Goal: Information Seeking & Learning: Learn about a topic

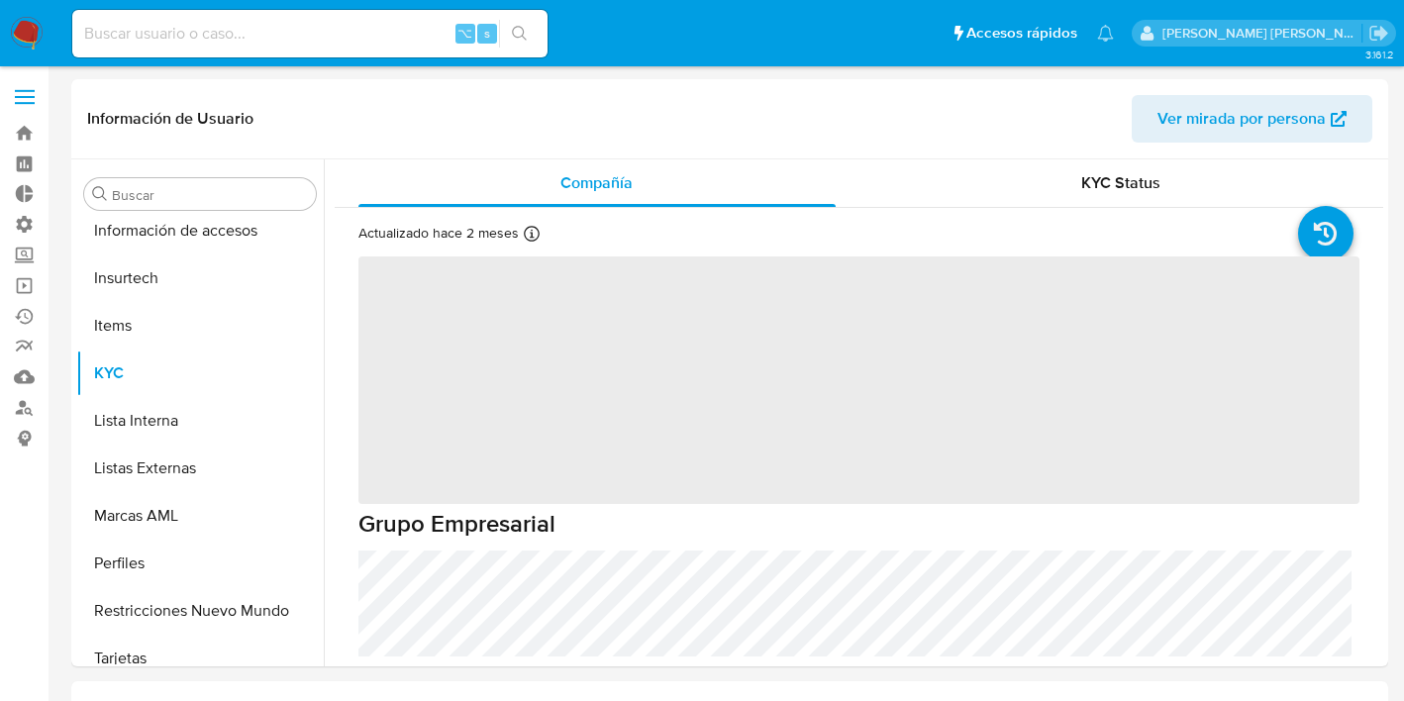
scroll to position [932, 0]
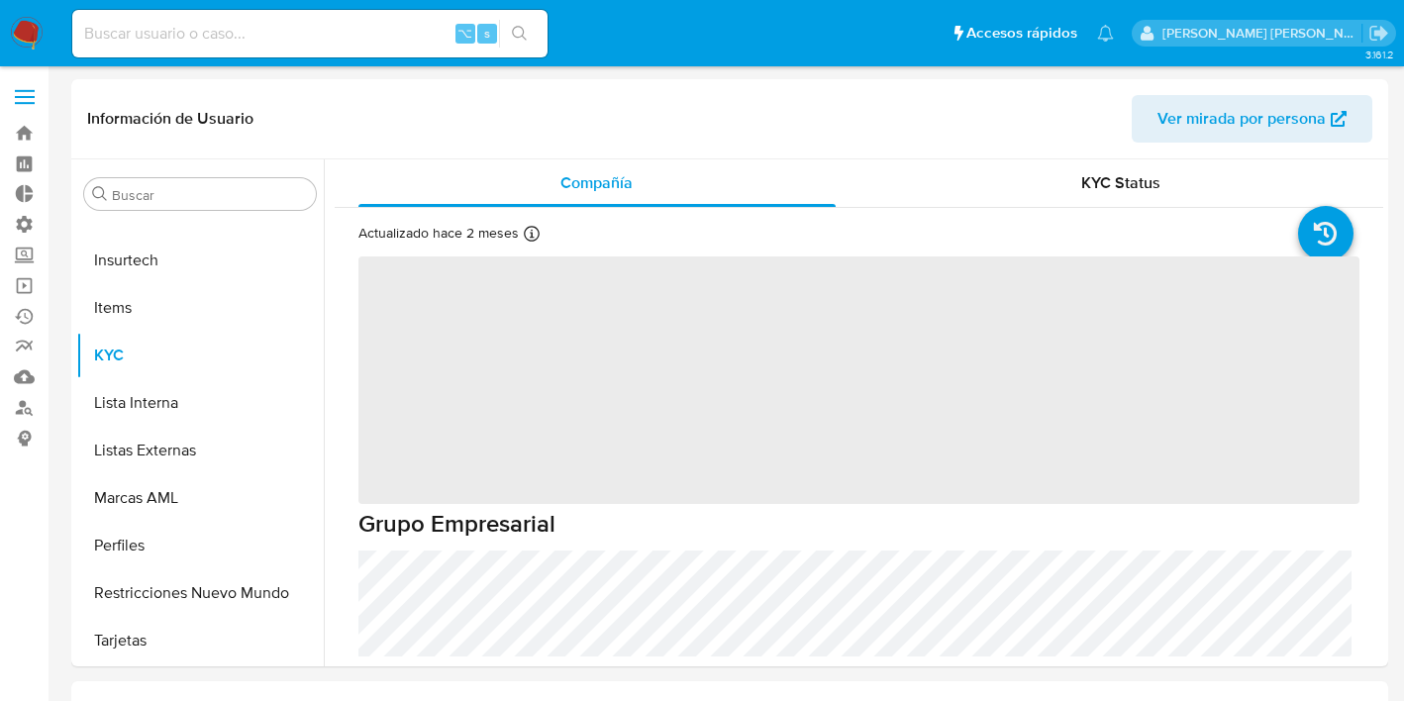
select select "10"
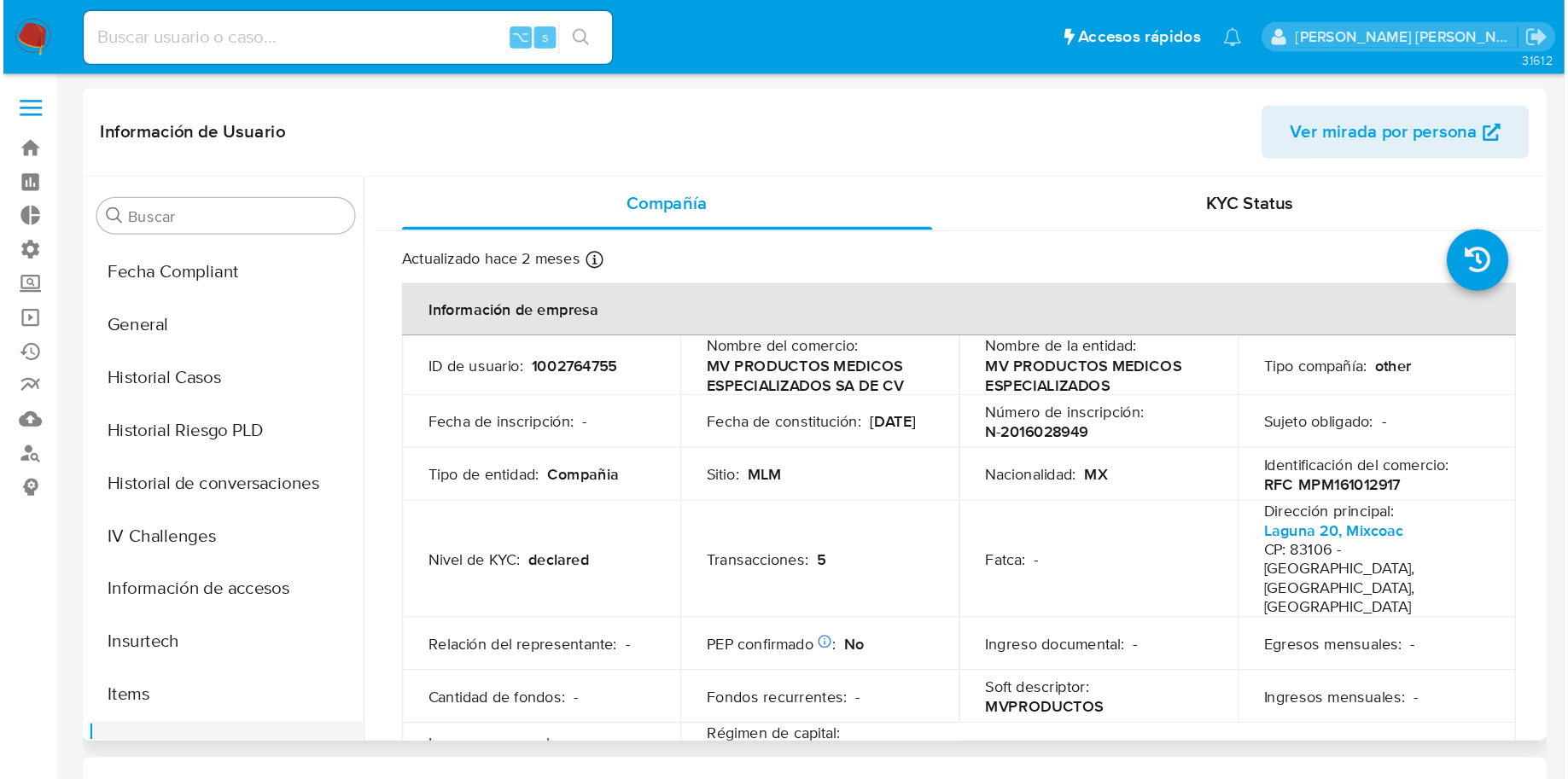
scroll to position [0, 0]
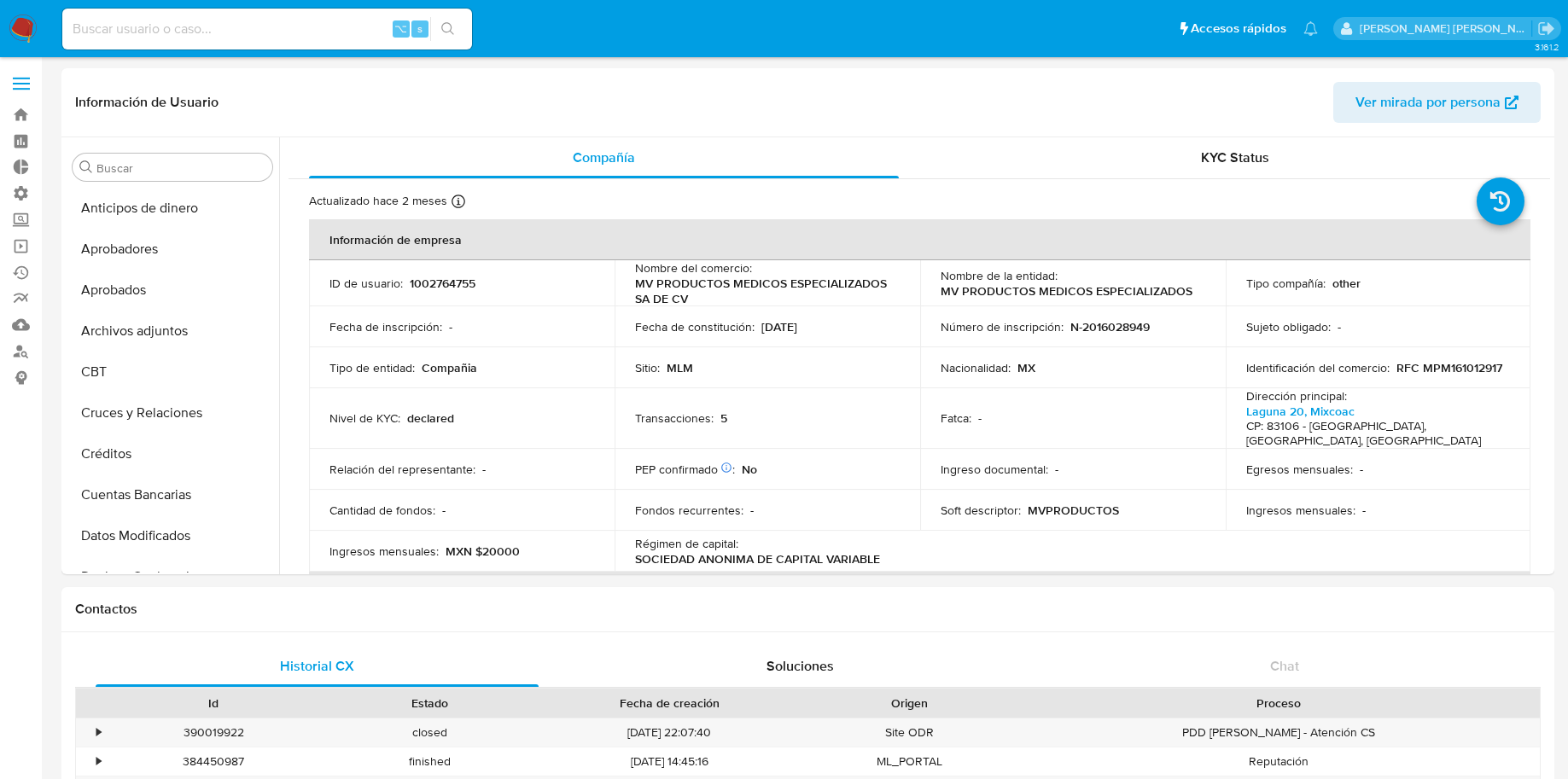
drag, startPoint x: 299, startPoint y: 33, endPoint x: 407, endPoint y: 1, distance: 112.6
click at [300, 33] on input at bounding box center [266, 29] width 409 height 22
type input "1898289258"
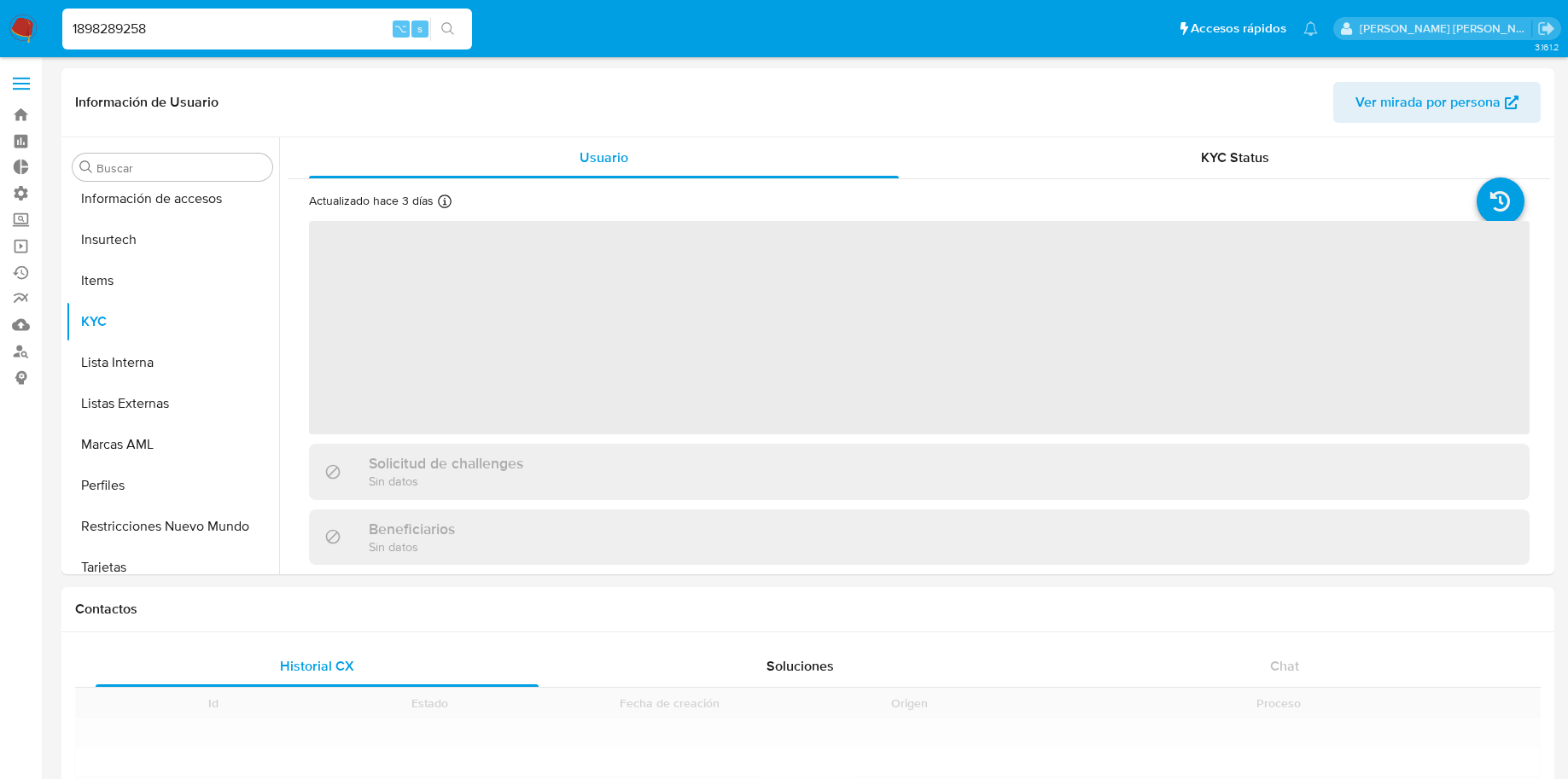
scroll to position [803, 0]
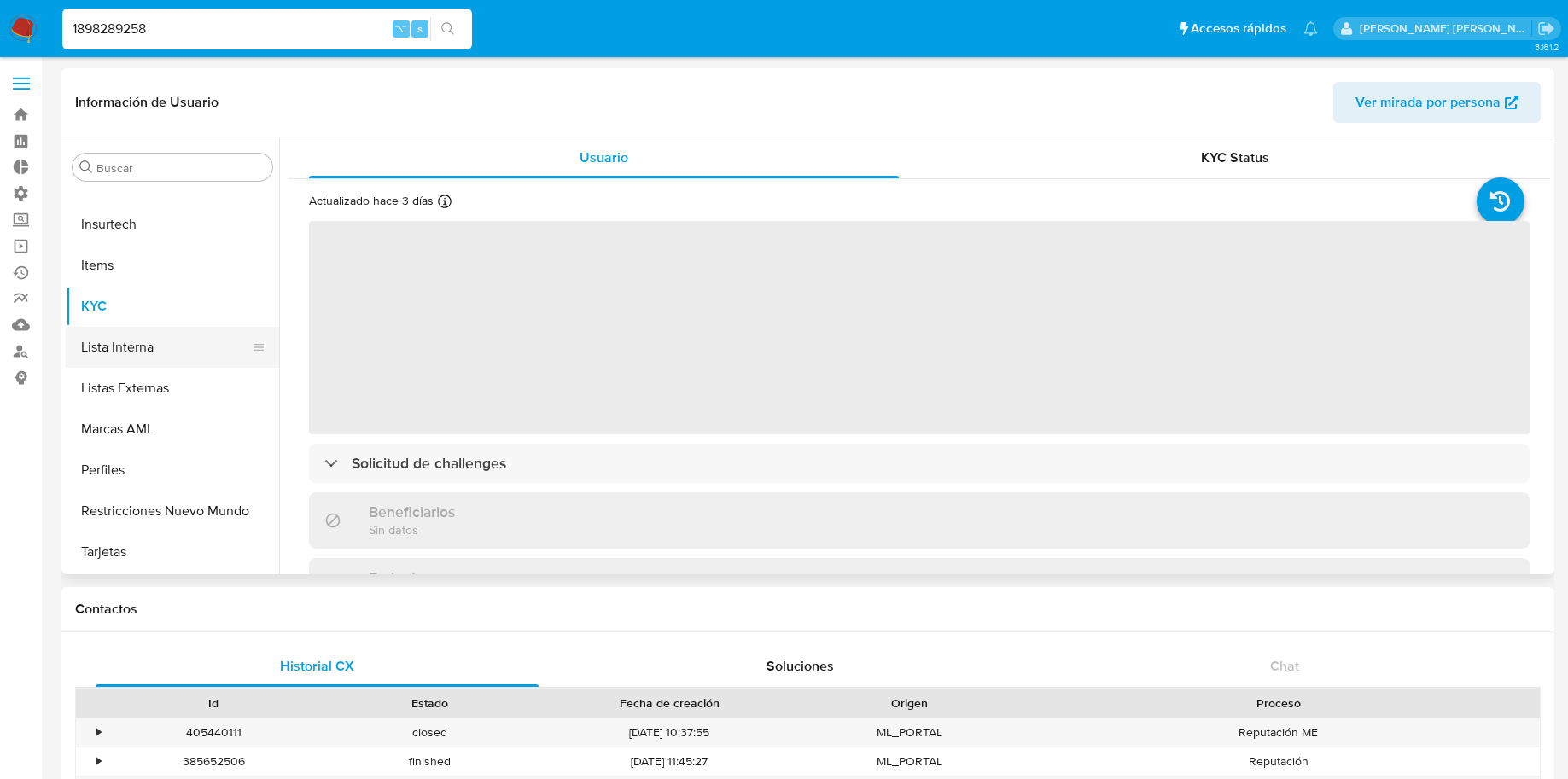
select select "10"
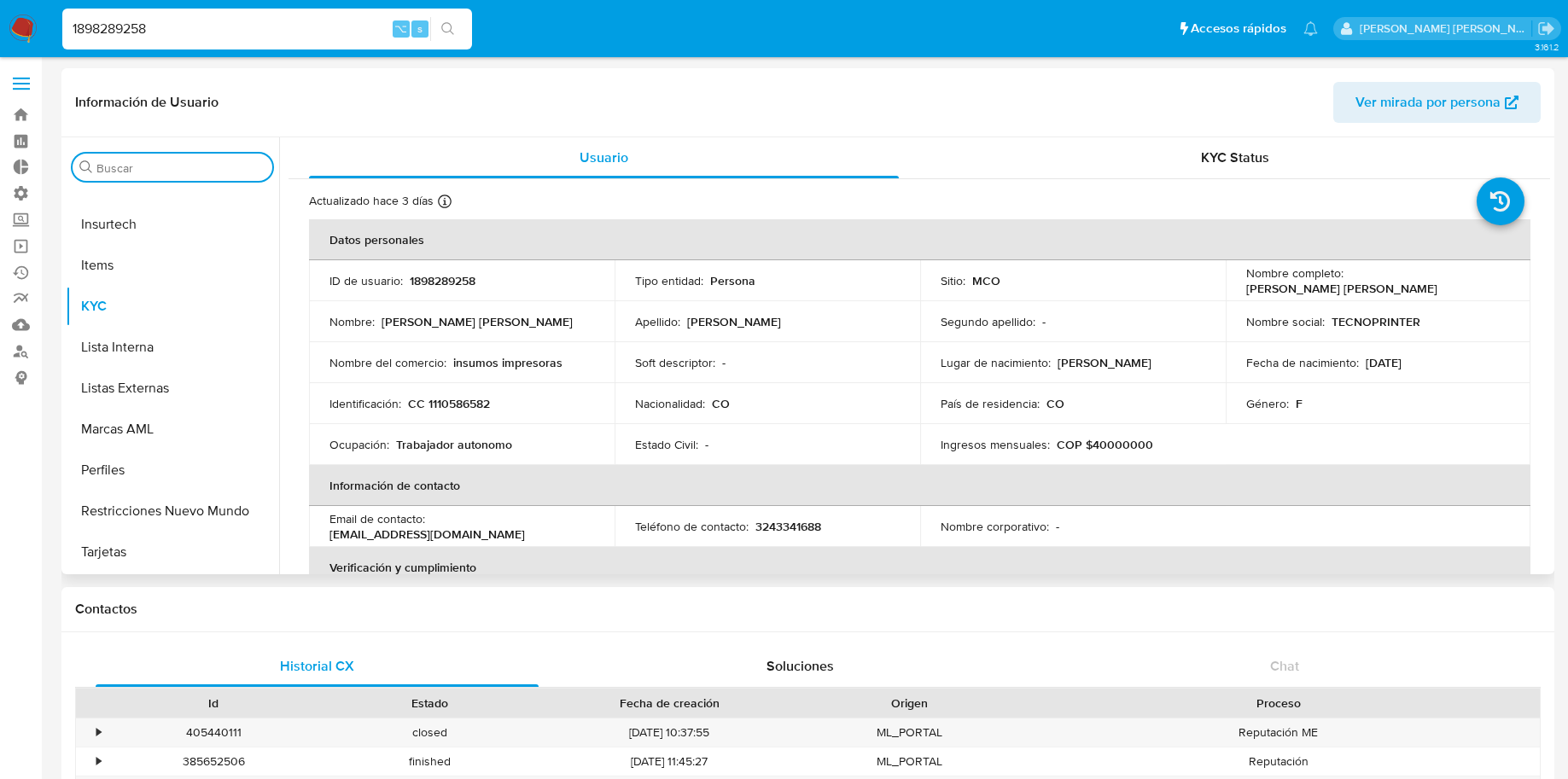
click at [184, 168] on input "Buscar" at bounding box center [181, 168] width 169 height 16
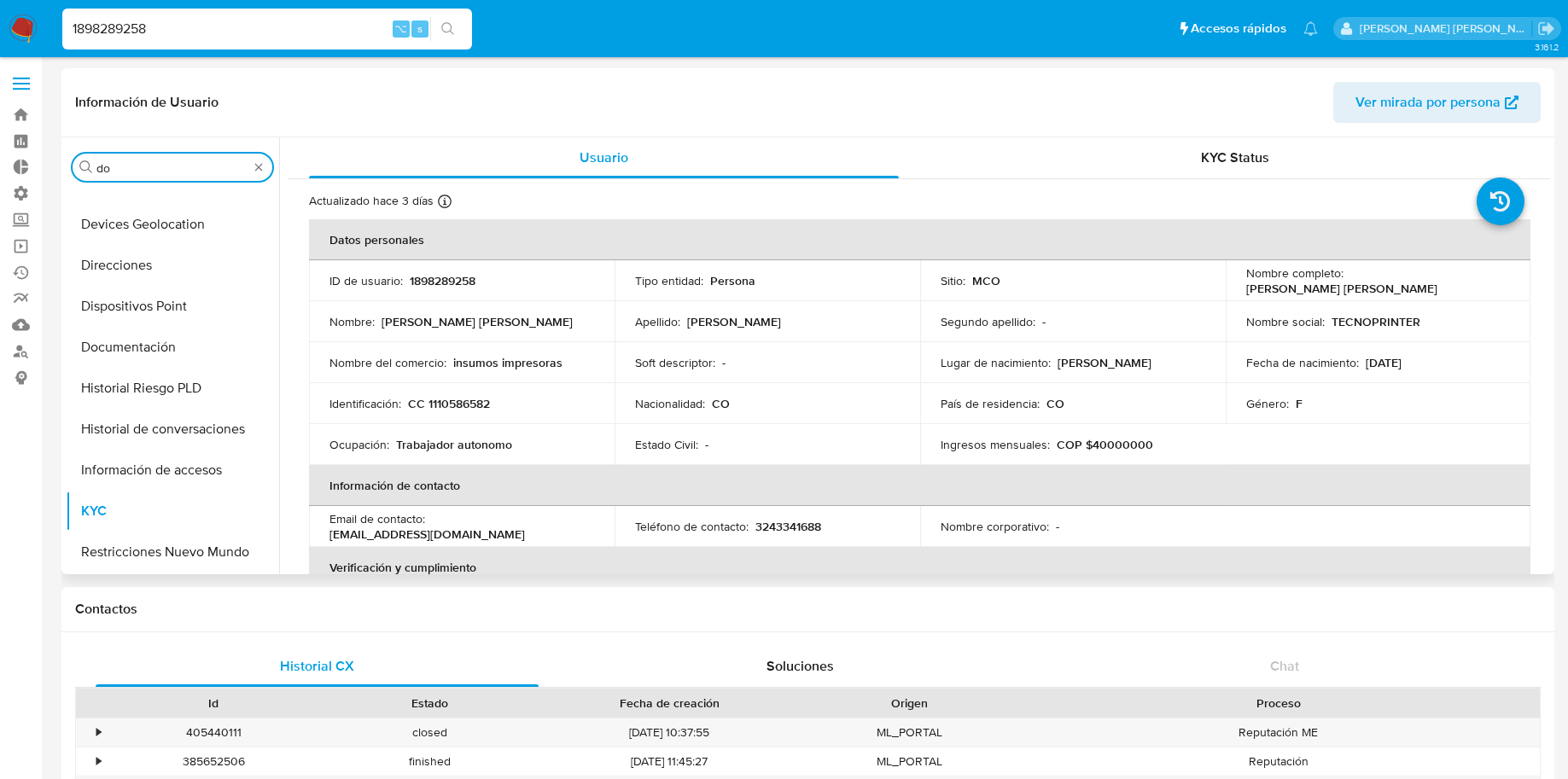
scroll to position [0, 0]
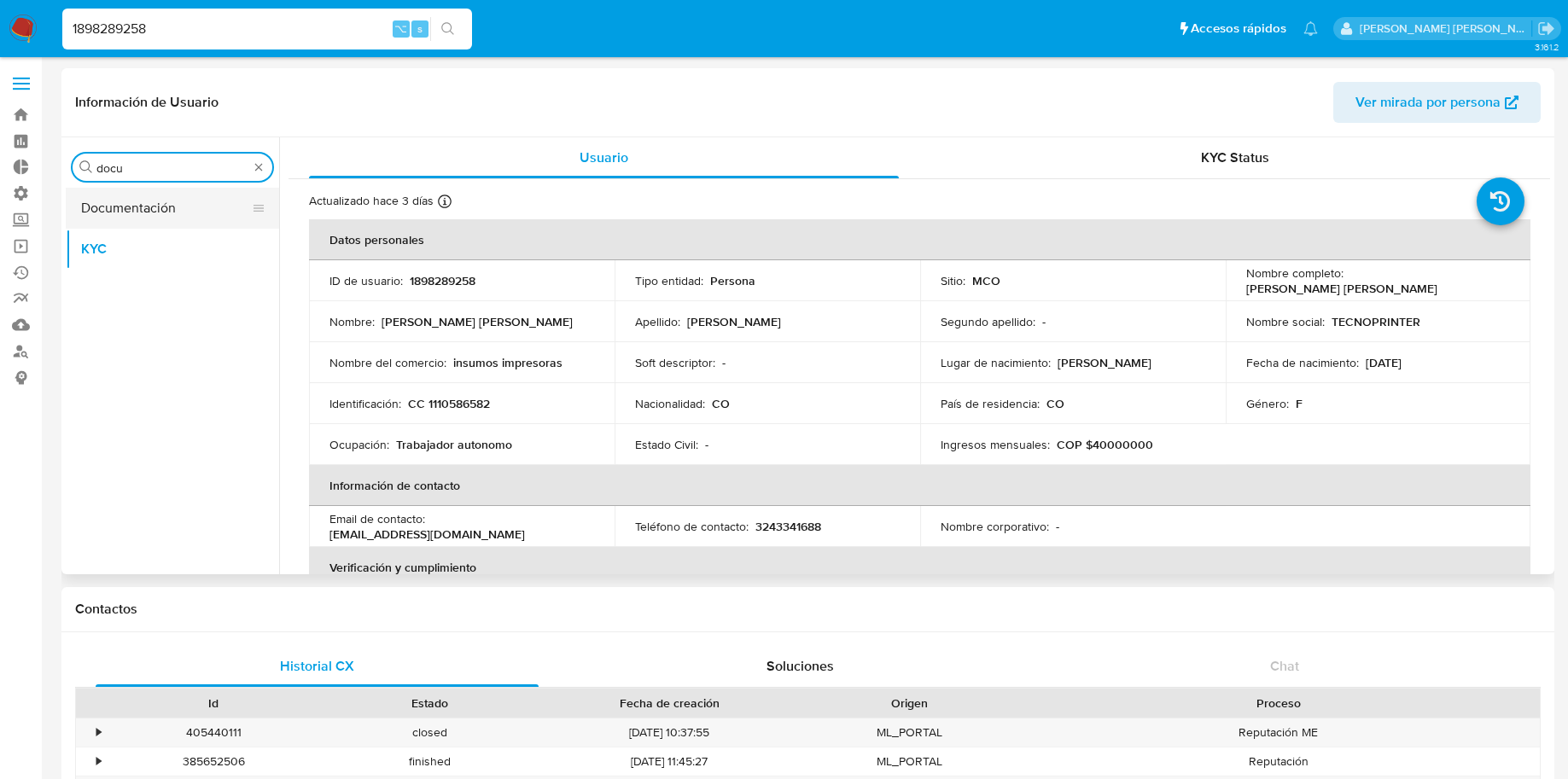
type input "docu"
click at [184, 193] on button "Documentación" at bounding box center [166, 209] width 200 height 41
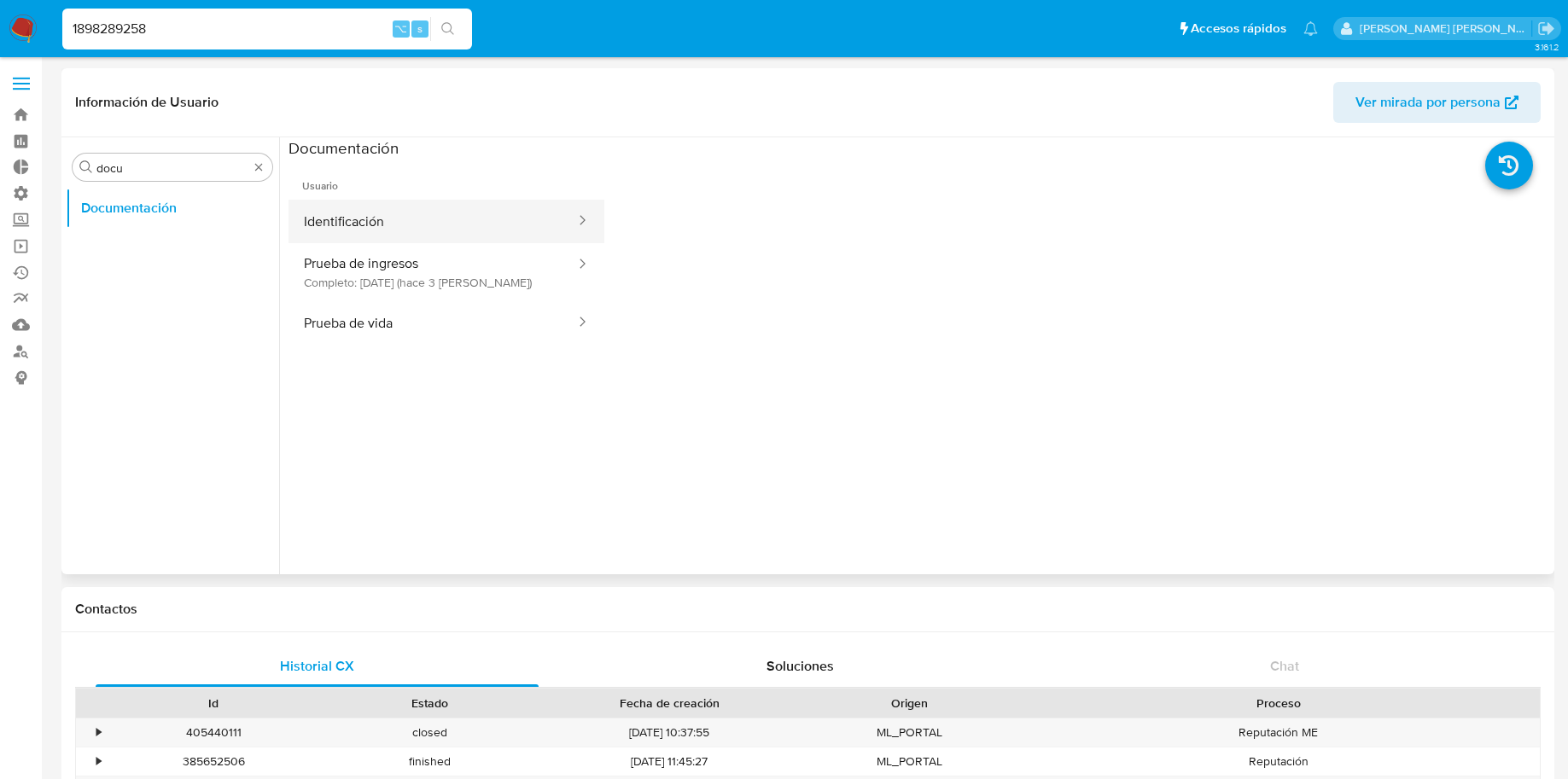
click at [434, 229] on button "Identificación" at bounding box center [433, 221] width 289 height 44
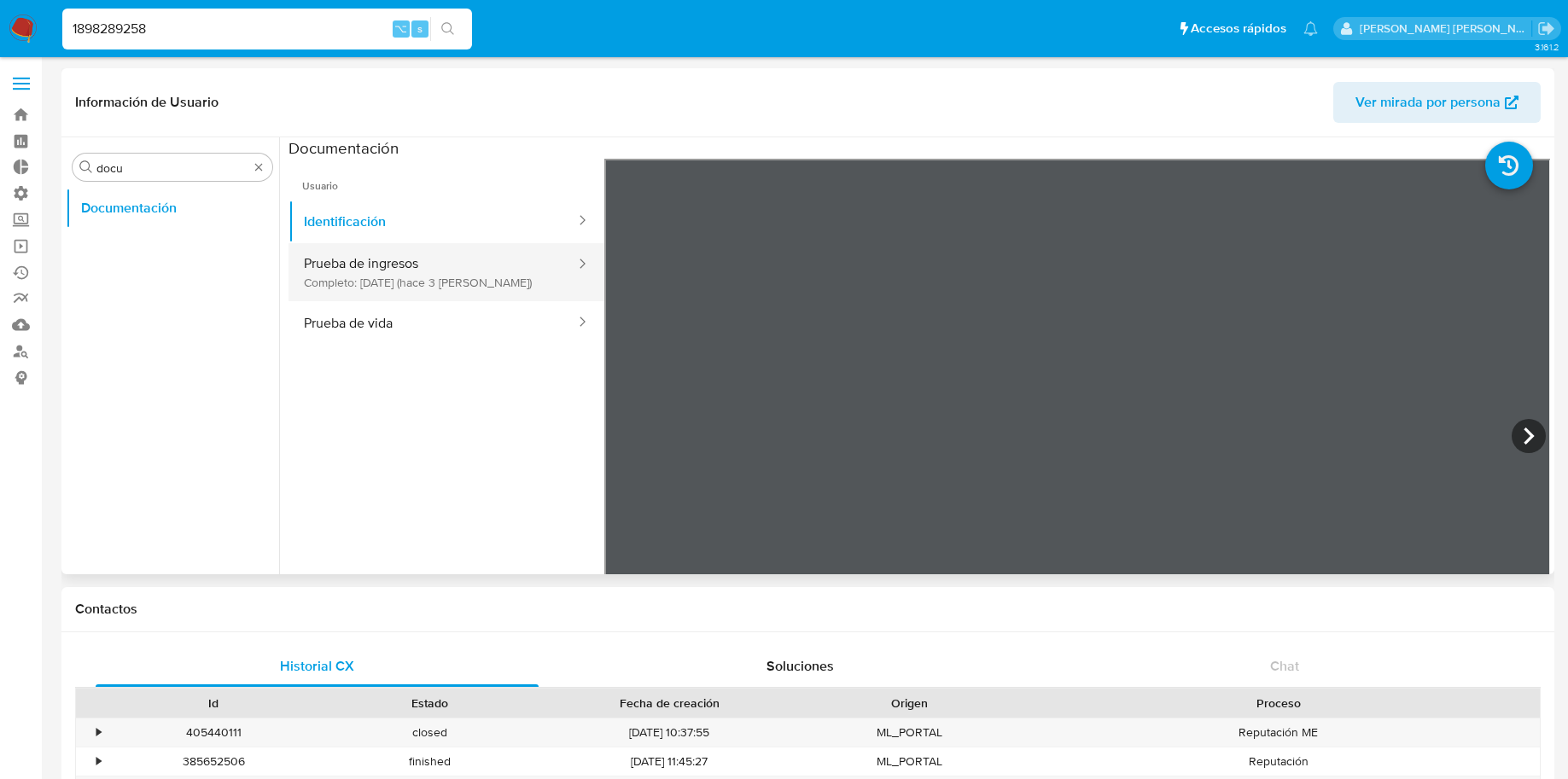
click at [445, 264] on button "Prueba de ingresos Completo: 23/09/2025 (hace 3 días)" at bounding box center [433, 271] width 289 height 58
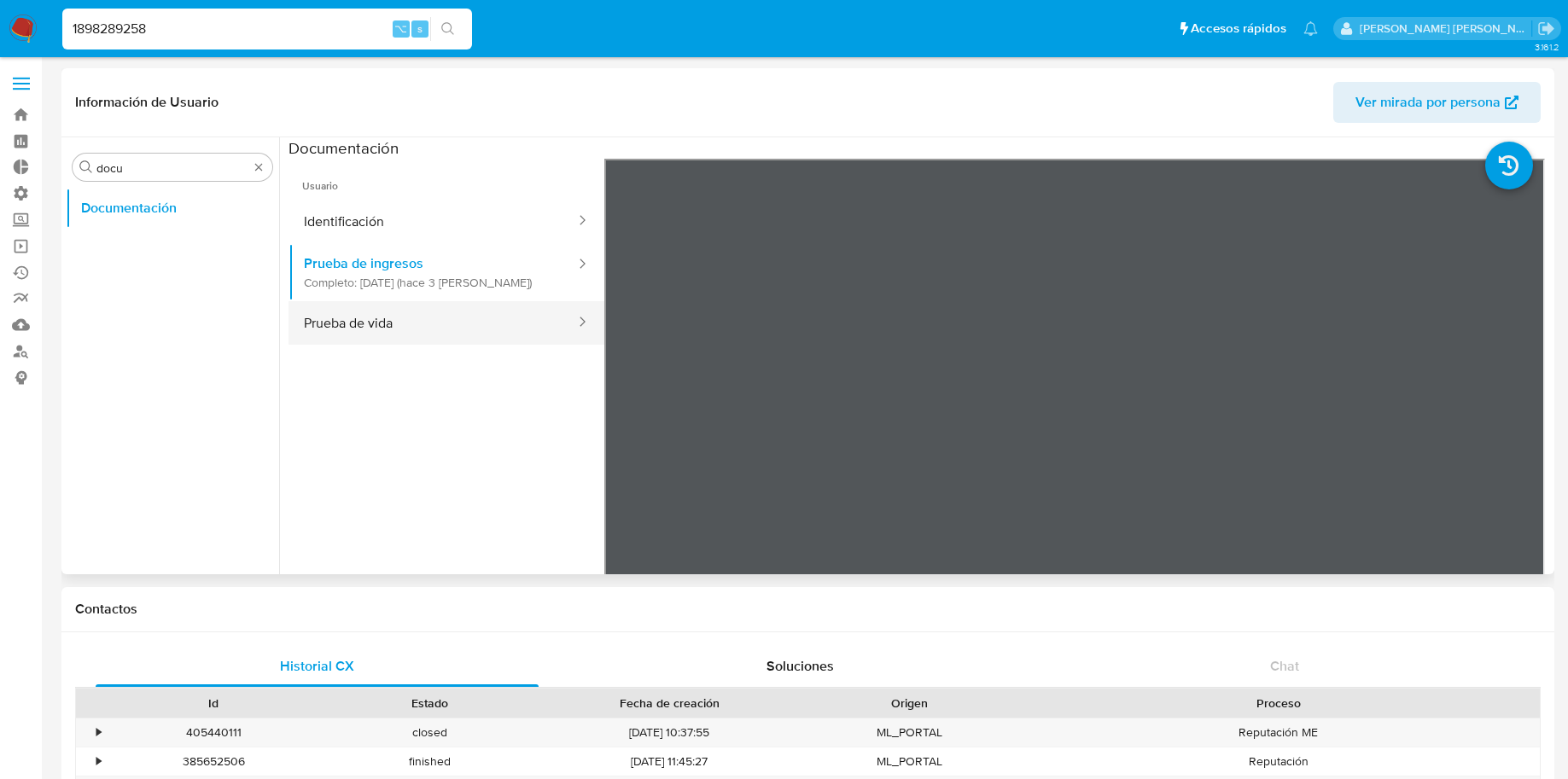
click at [433, 315] on button "Prueba de vida" at bounding box center [433, 323] width 289 height 44
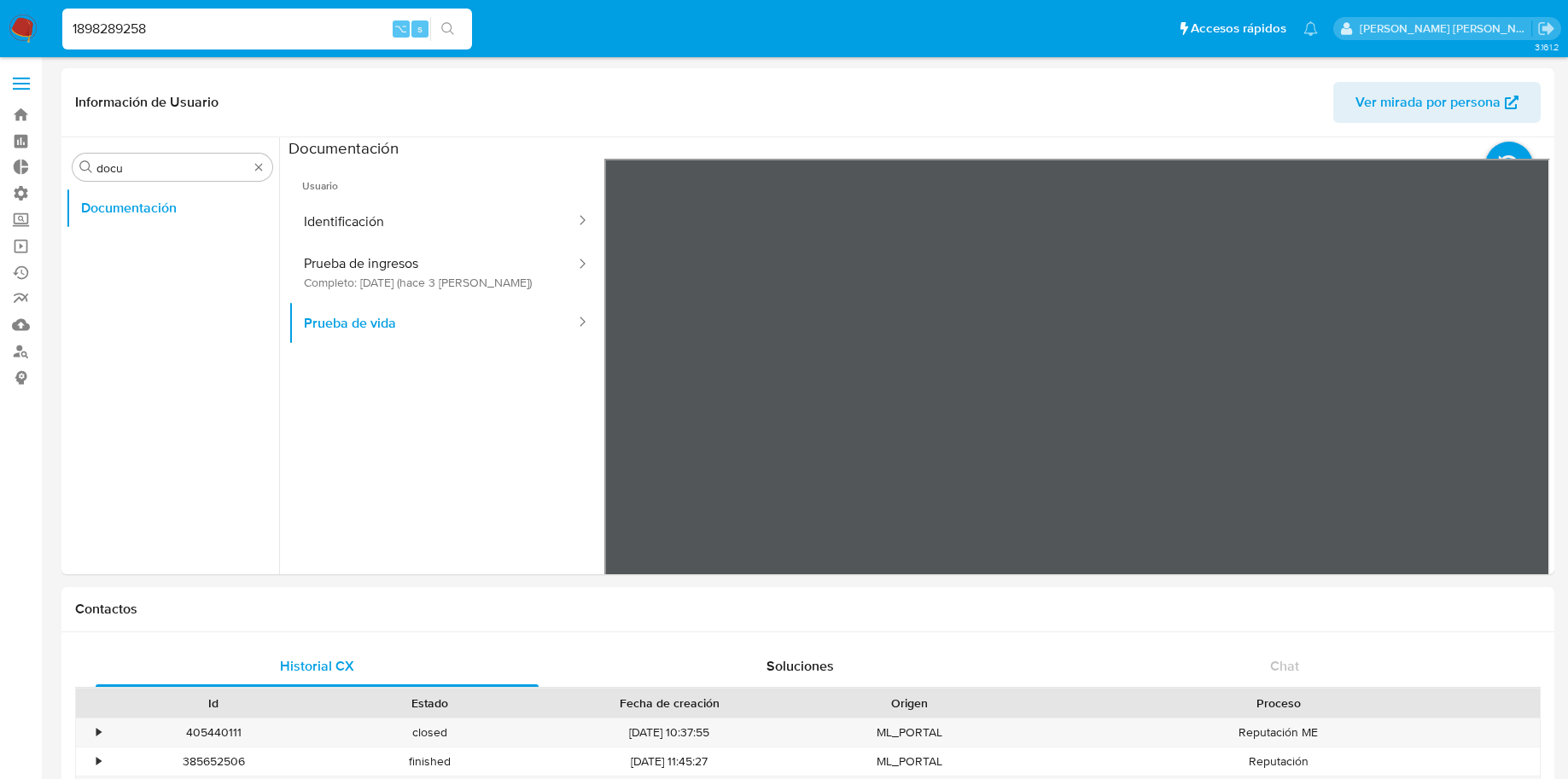
click at [26, 33] on img at bounding box center [23, 29] width 29 height 29
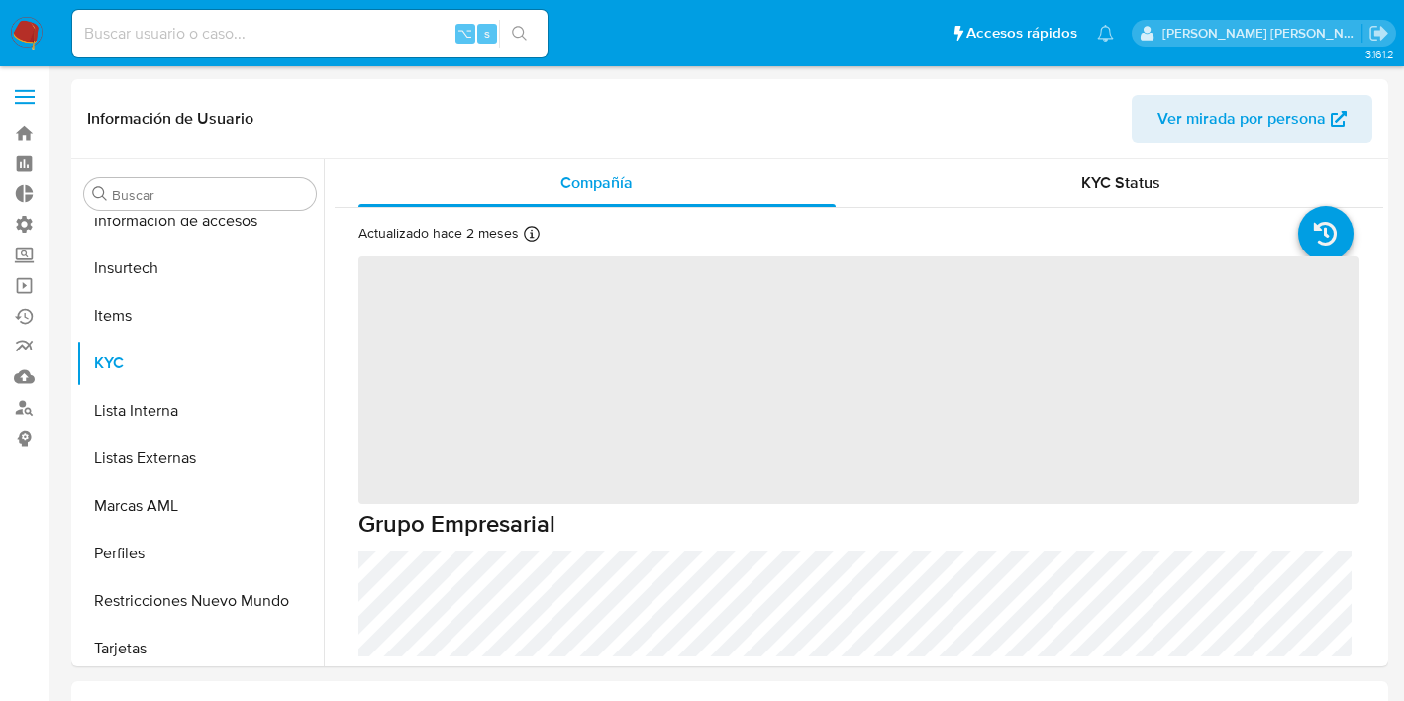
scroll to position [932, 0]
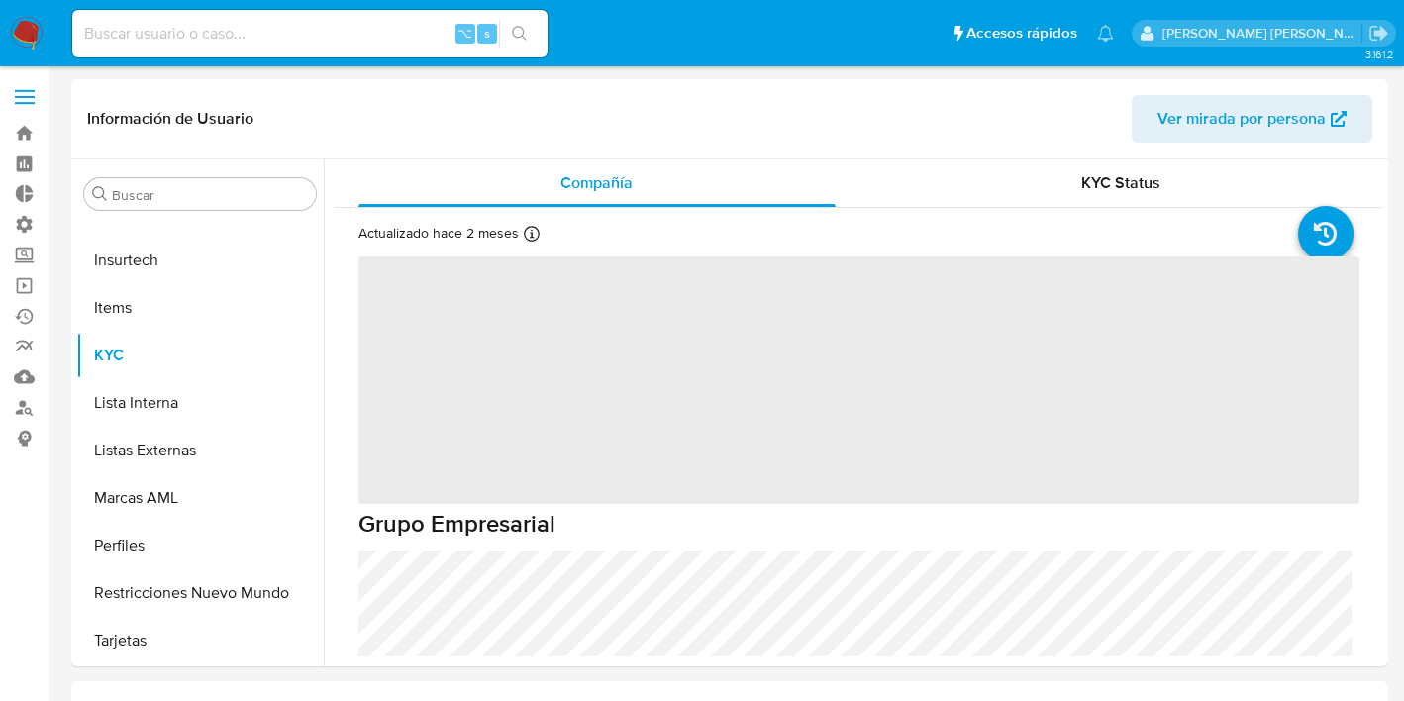
select select "10"
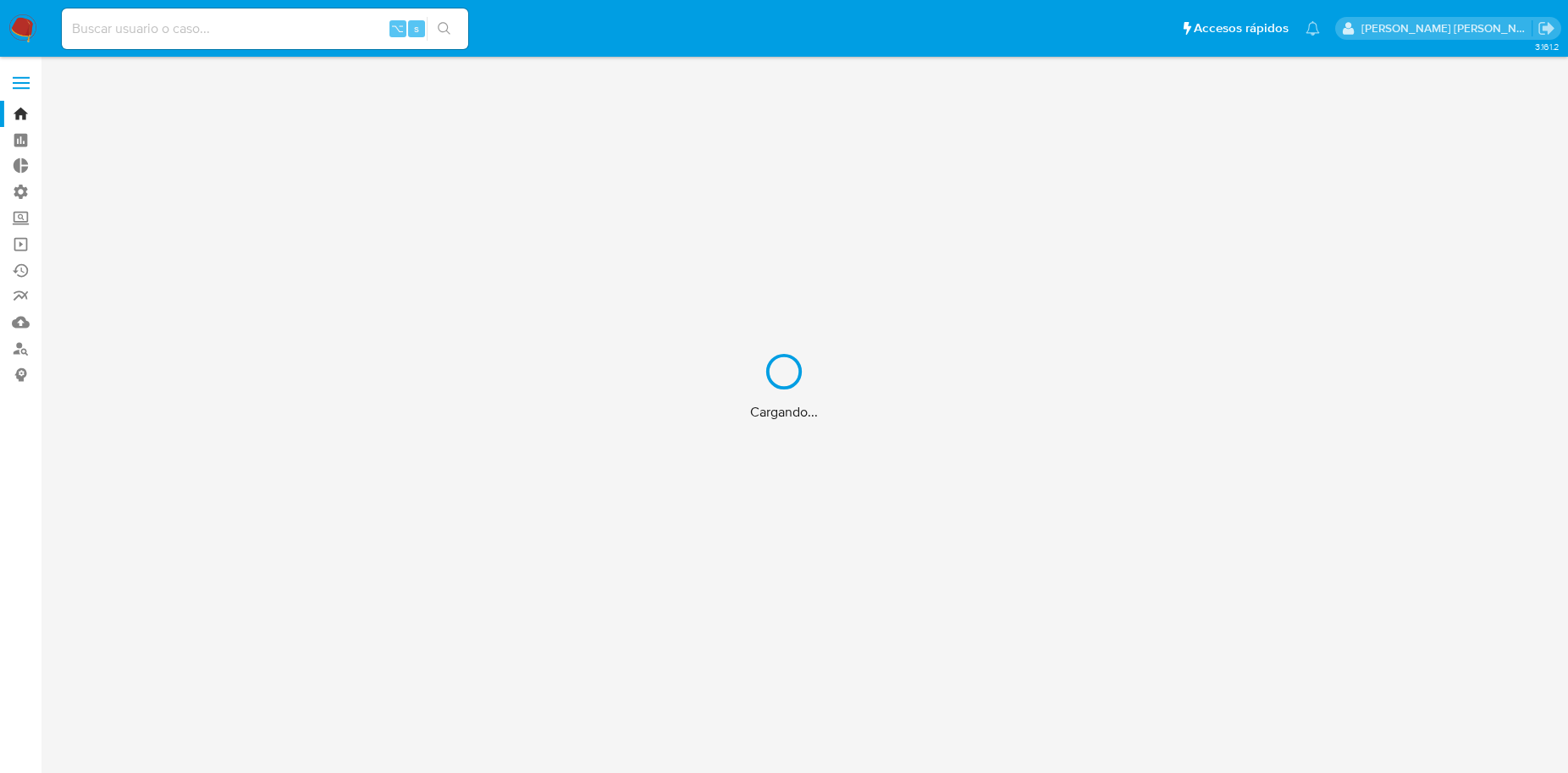
click at [15, 81] on div "Cargando..." at bounding box center [784, 386] width 1568 height 773
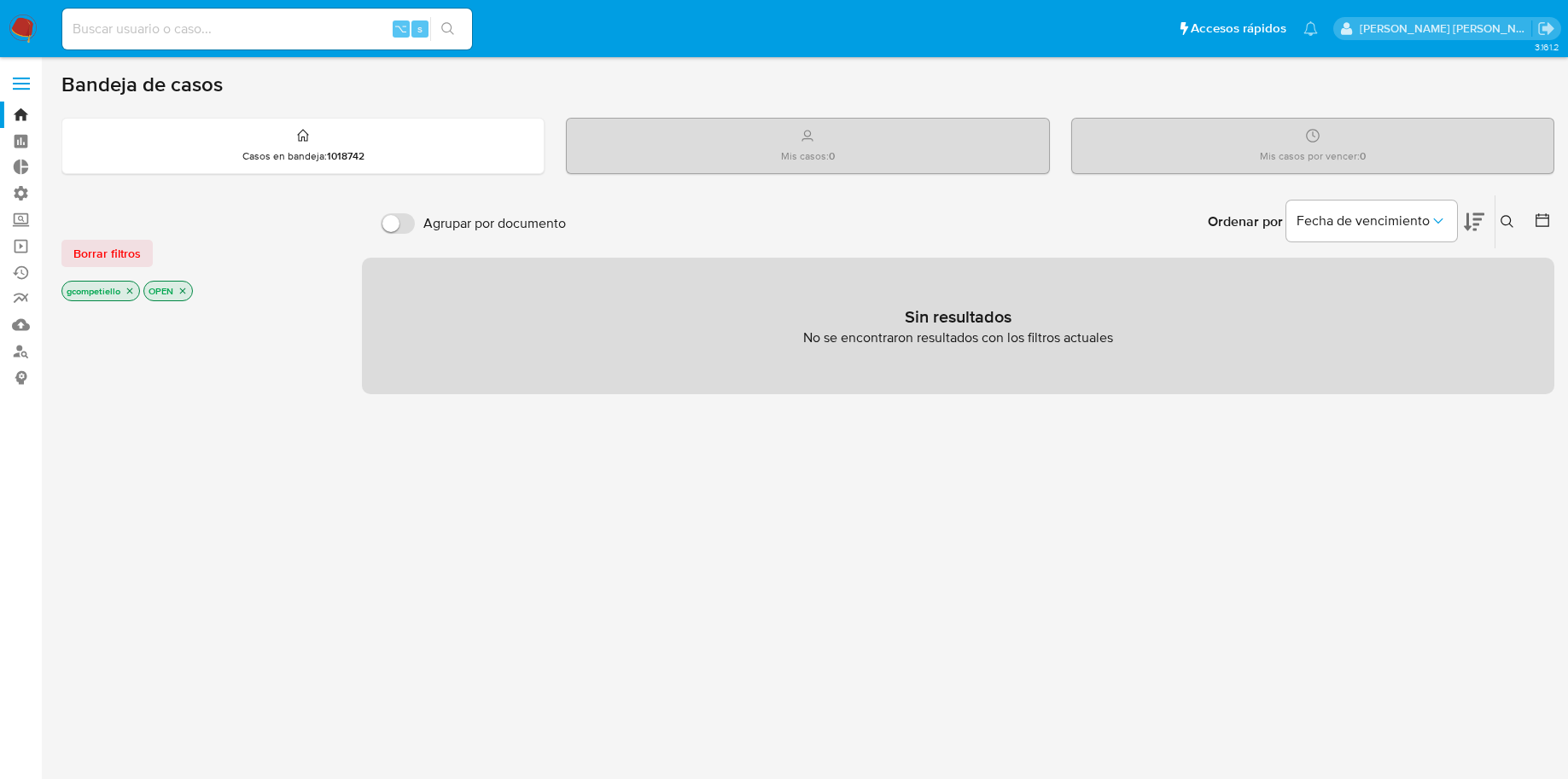
click at [27, 78] on span at bounding box center [22, 78] width 17 height 3
click at [0, 0] on input "checkbox" at bounding box center [0, 0] width 0 height 0
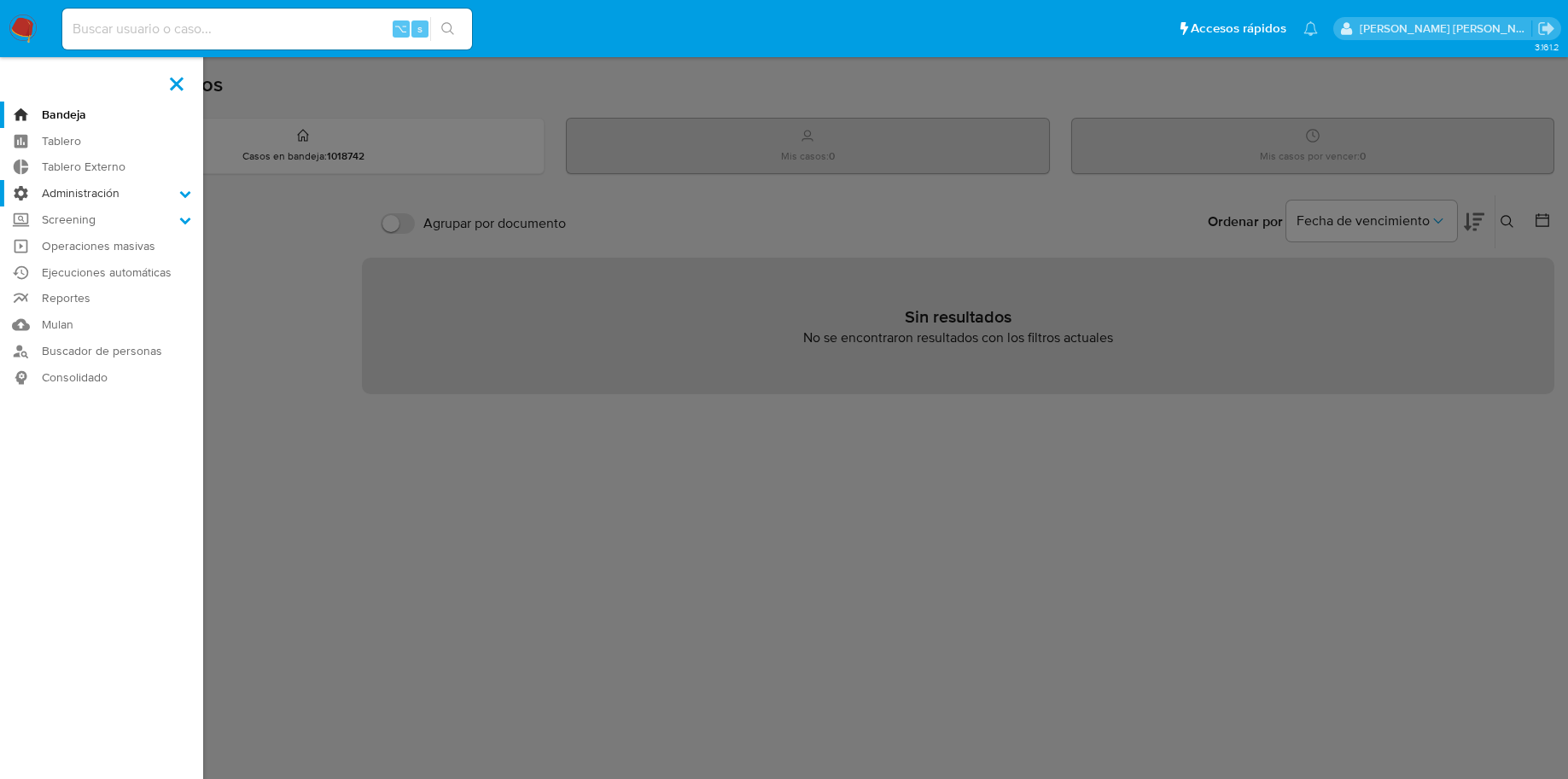
click at [183, 197] on icon at bounding box center [185, 194] width 12 height 12
click at [0, 0] on input "Administración" at bounding box center [0, 0] width 0 height 0
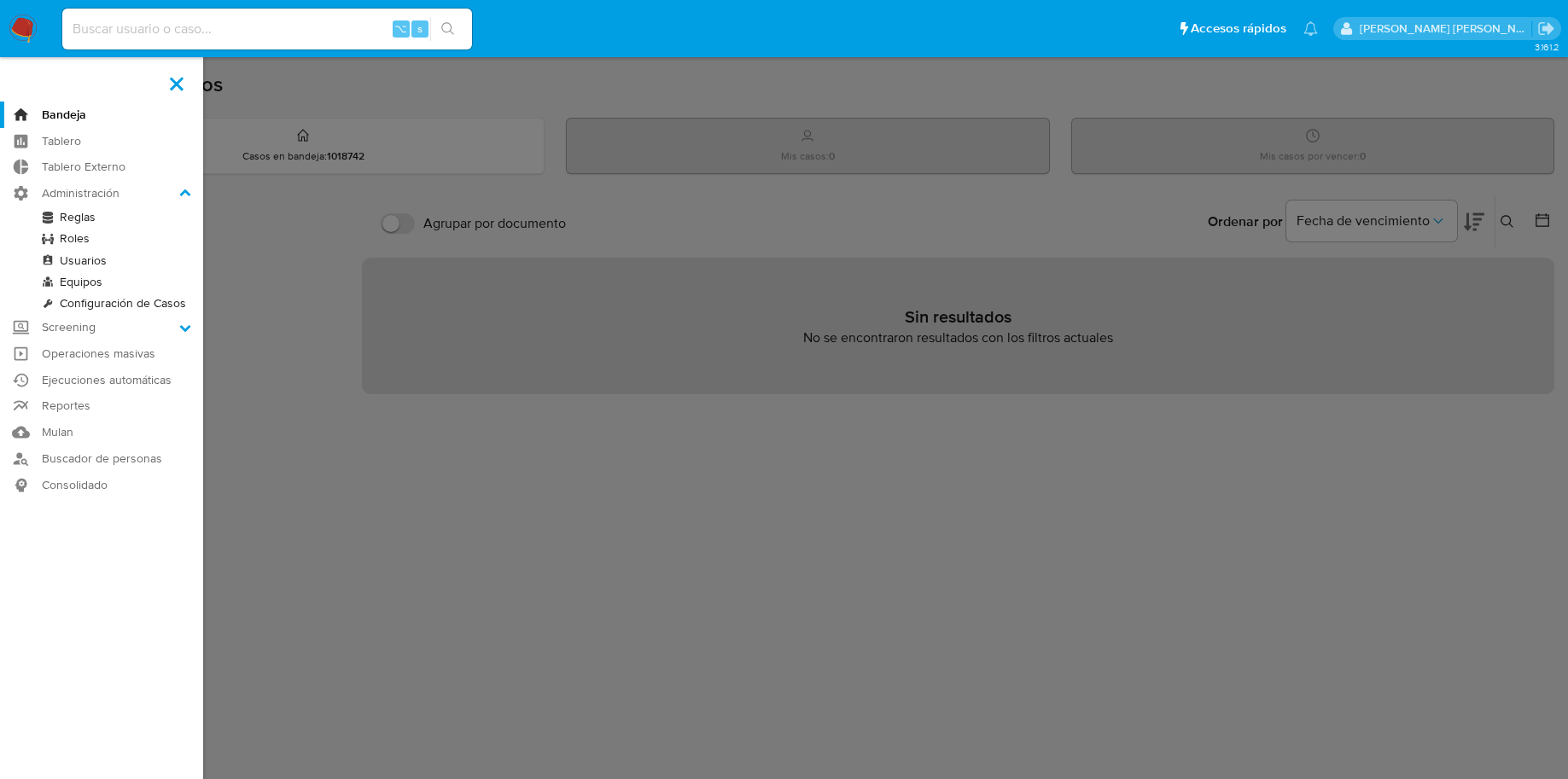
click at [82, 262] on link "Usuarios" at bounding box center [102, 260] width 203 height 22
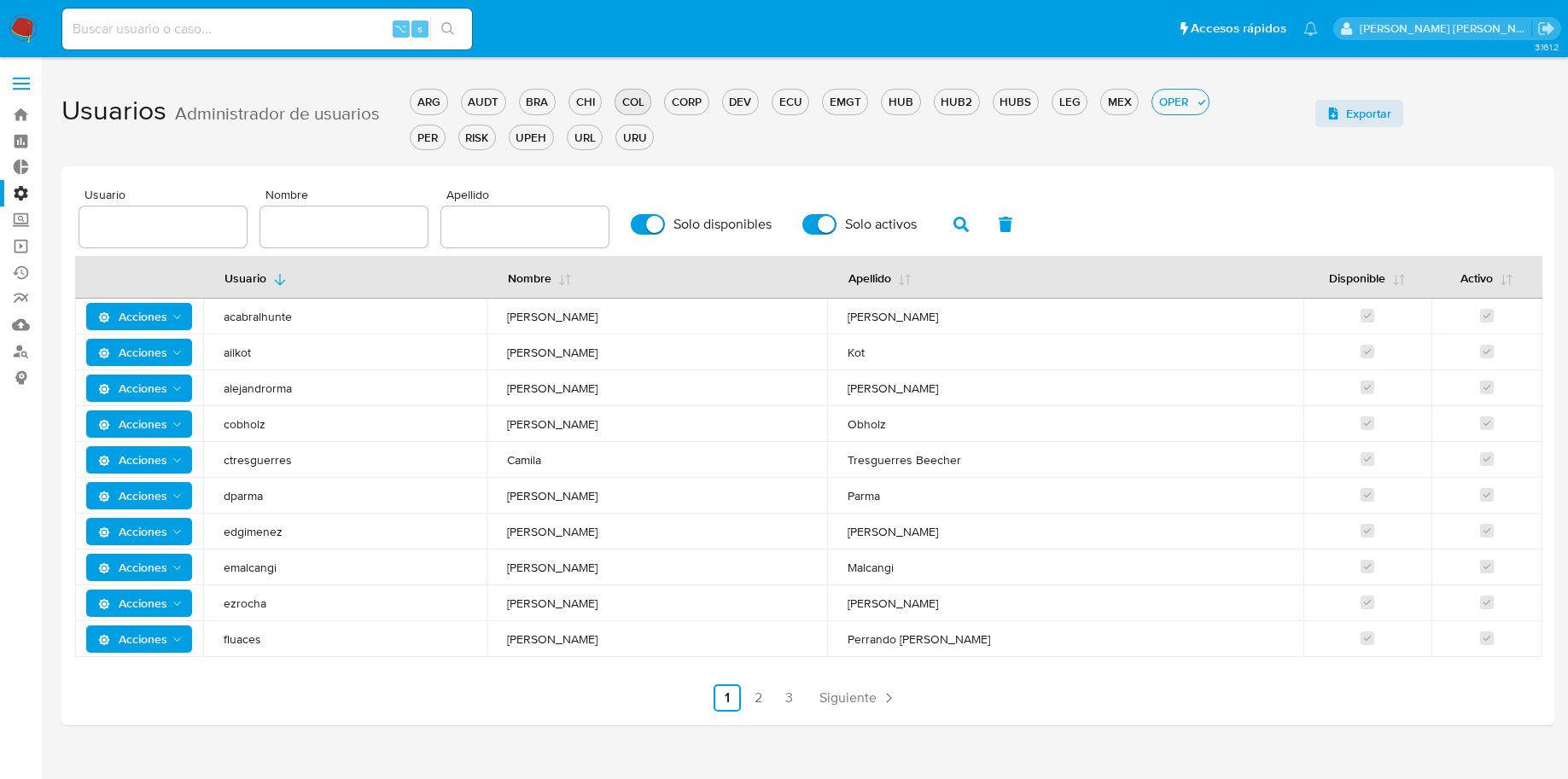
click at [628, 110] on button "COL" at bounding box center [633, 102] width 37 height 26
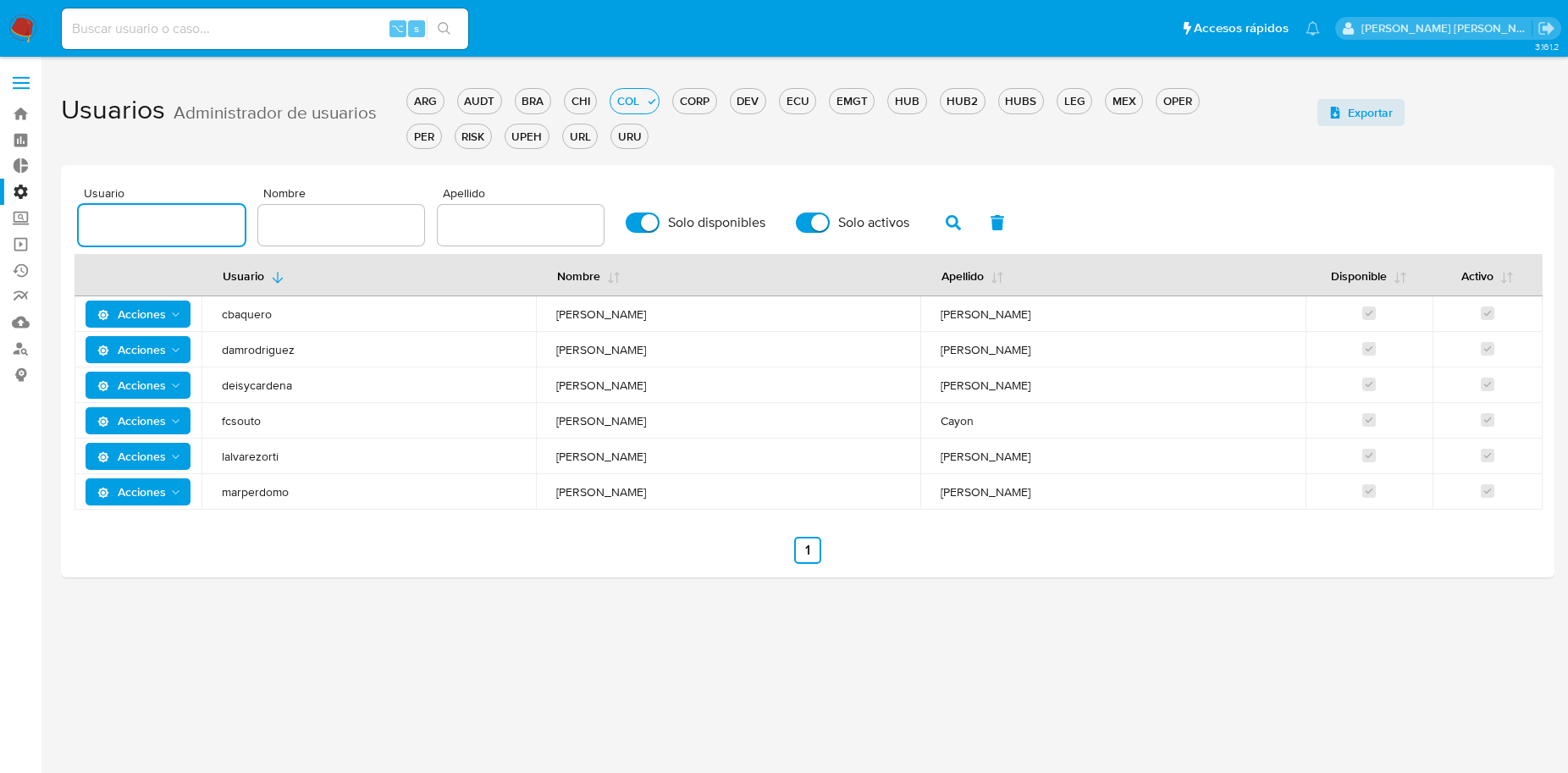
click at [197, 231] on input "text" at bounding box center [162, 226] width 166 height 22
type input "mar"
click at [179, 493] on icon "Acciones" at bounding box center [176, 493] width 14 height 14
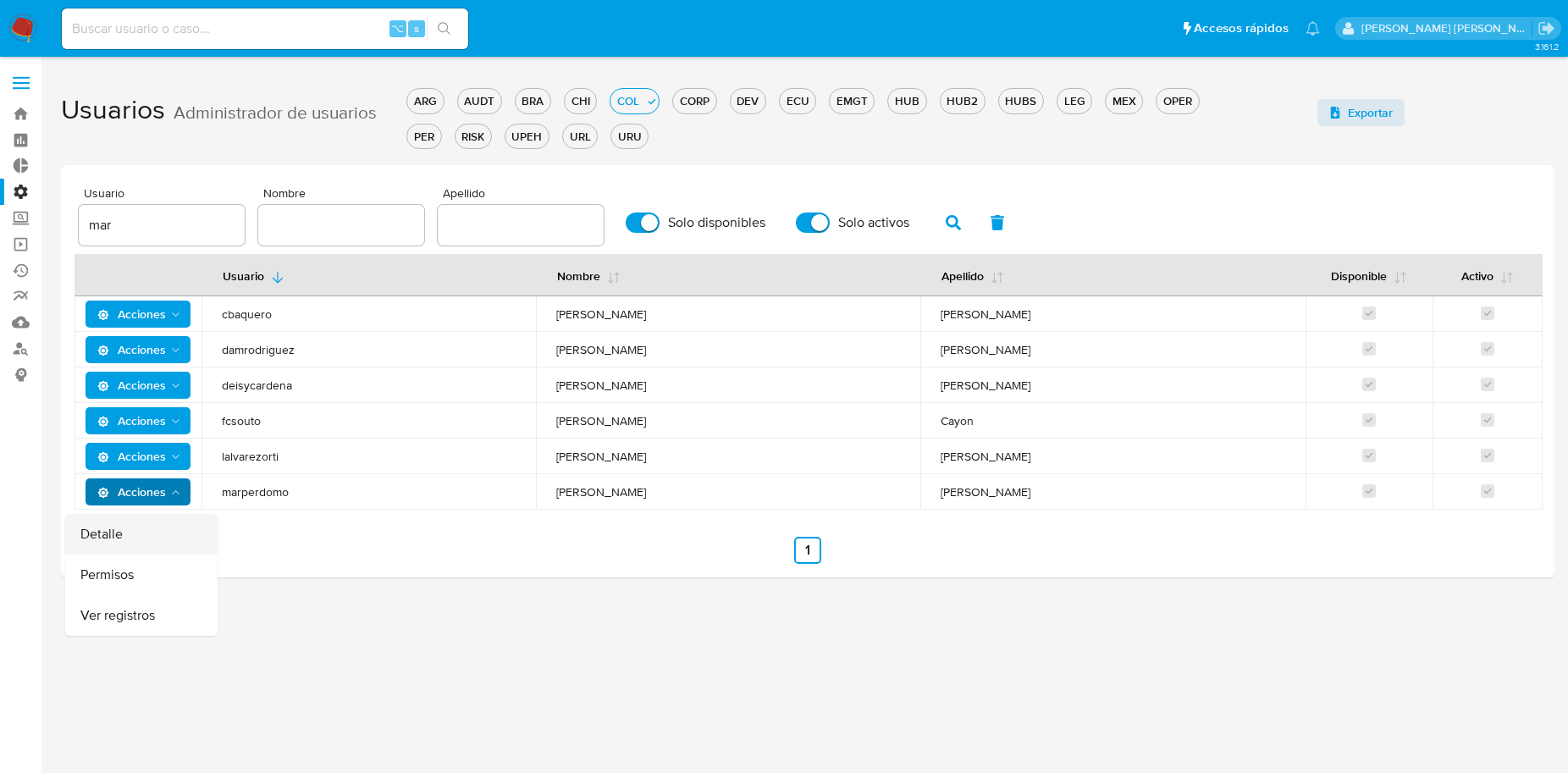
click at [128, 534] on button "Detalle" at bounding box center [141, 534] width 152 height 41
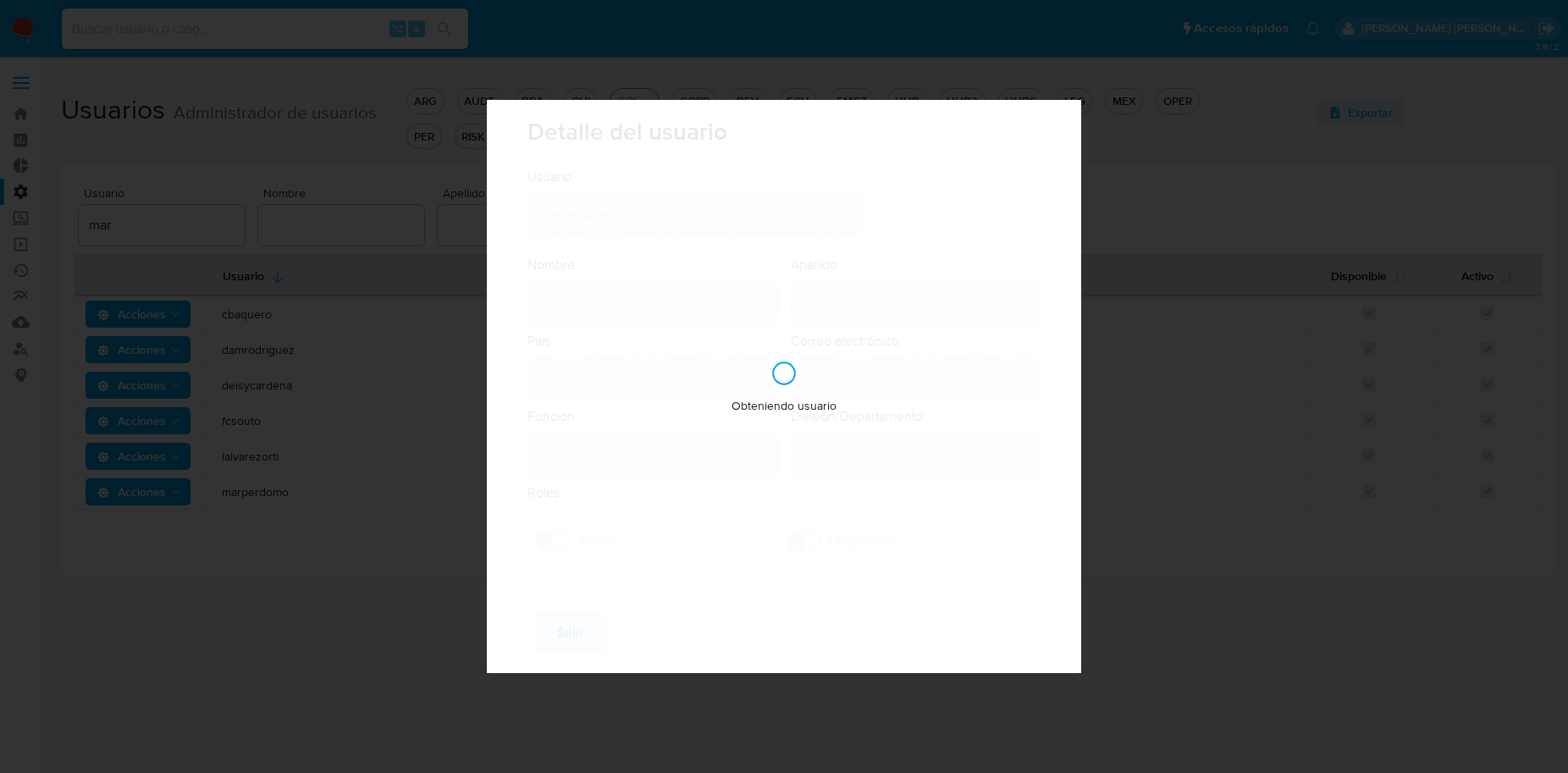
type input "Marcela"
type input "Perdomo Vargas"
type input "Colombia"
type input "marcela.perdomo@mercadolibre.com.co"
type input "Analista (80001644)"
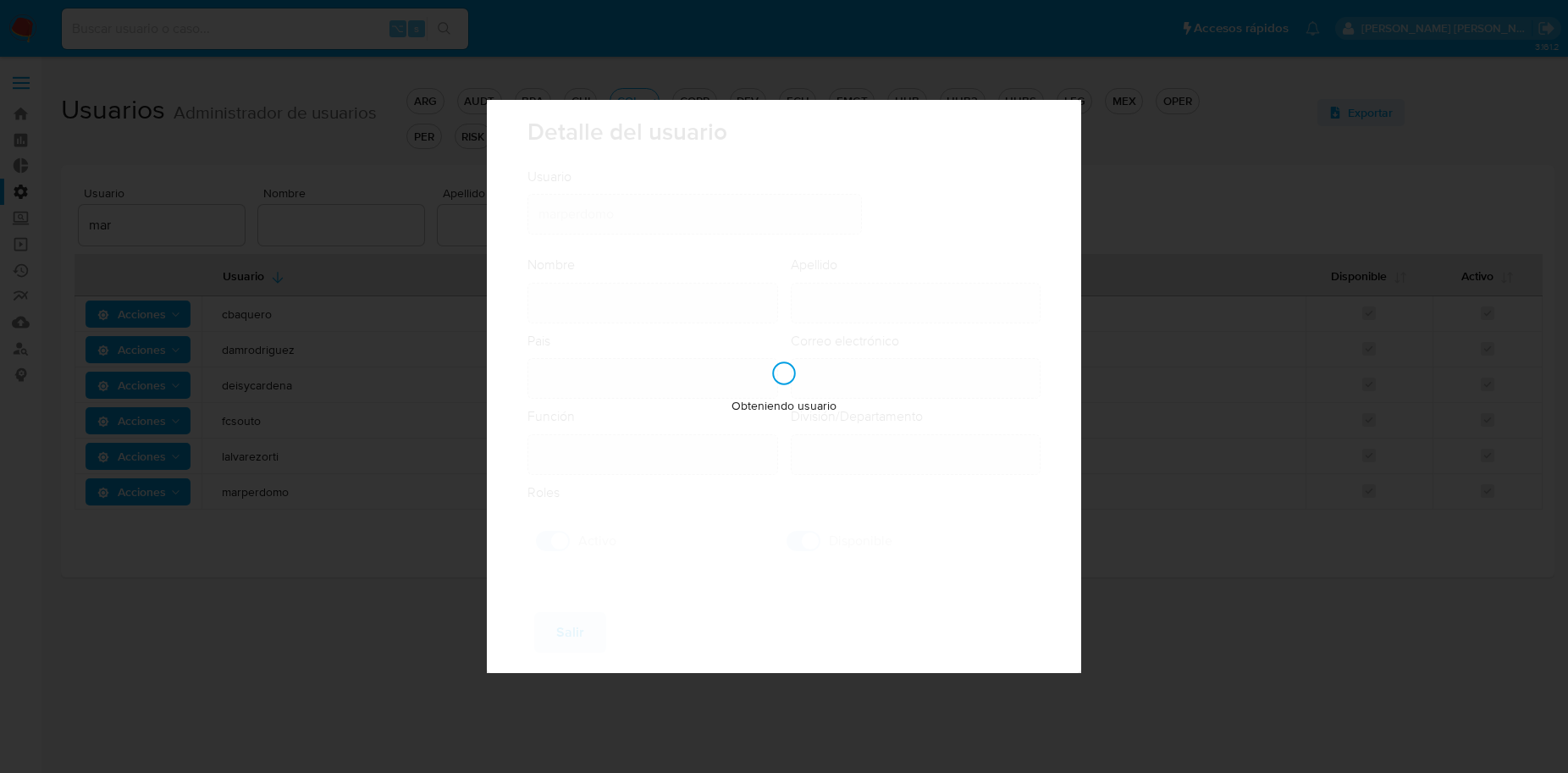
type input "Risk & Compliance AML Countries"
checkbox input "true"
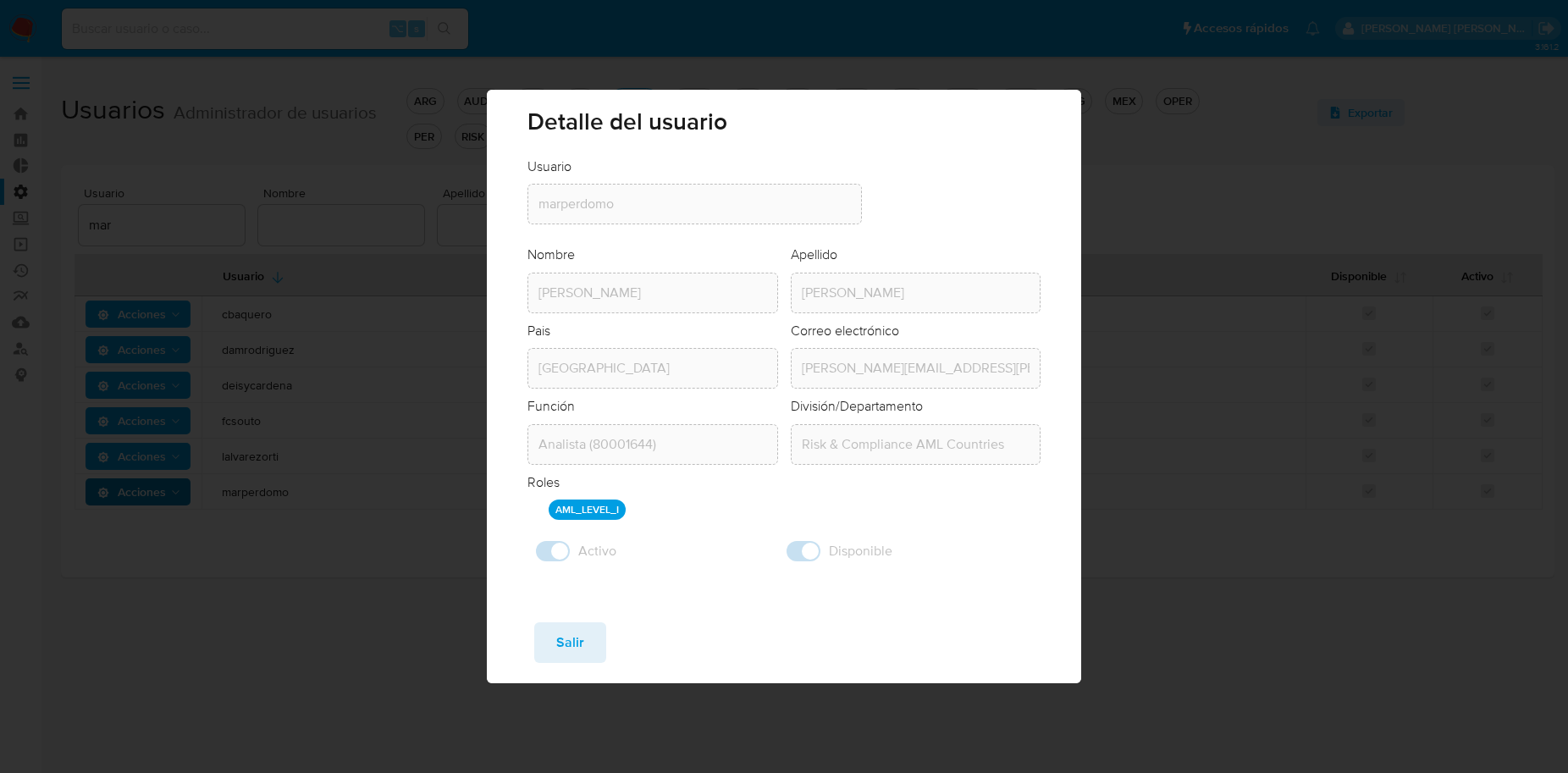
click at [285, 526] on div "Detalle del usuario Usuario Usuario marperdomo Nombre Nombre Marcela Apellido A…" at bounding box center [784, 386] width 1568 height 773
drag, startPoint x: 541, startPoint y: 639, endPoint x: 418, endPoint y: 618, distance: 124.8
click at [539, 638] on button "Salir" at bounding box center [570, 643] width 72 height 41
checkbox input "false"
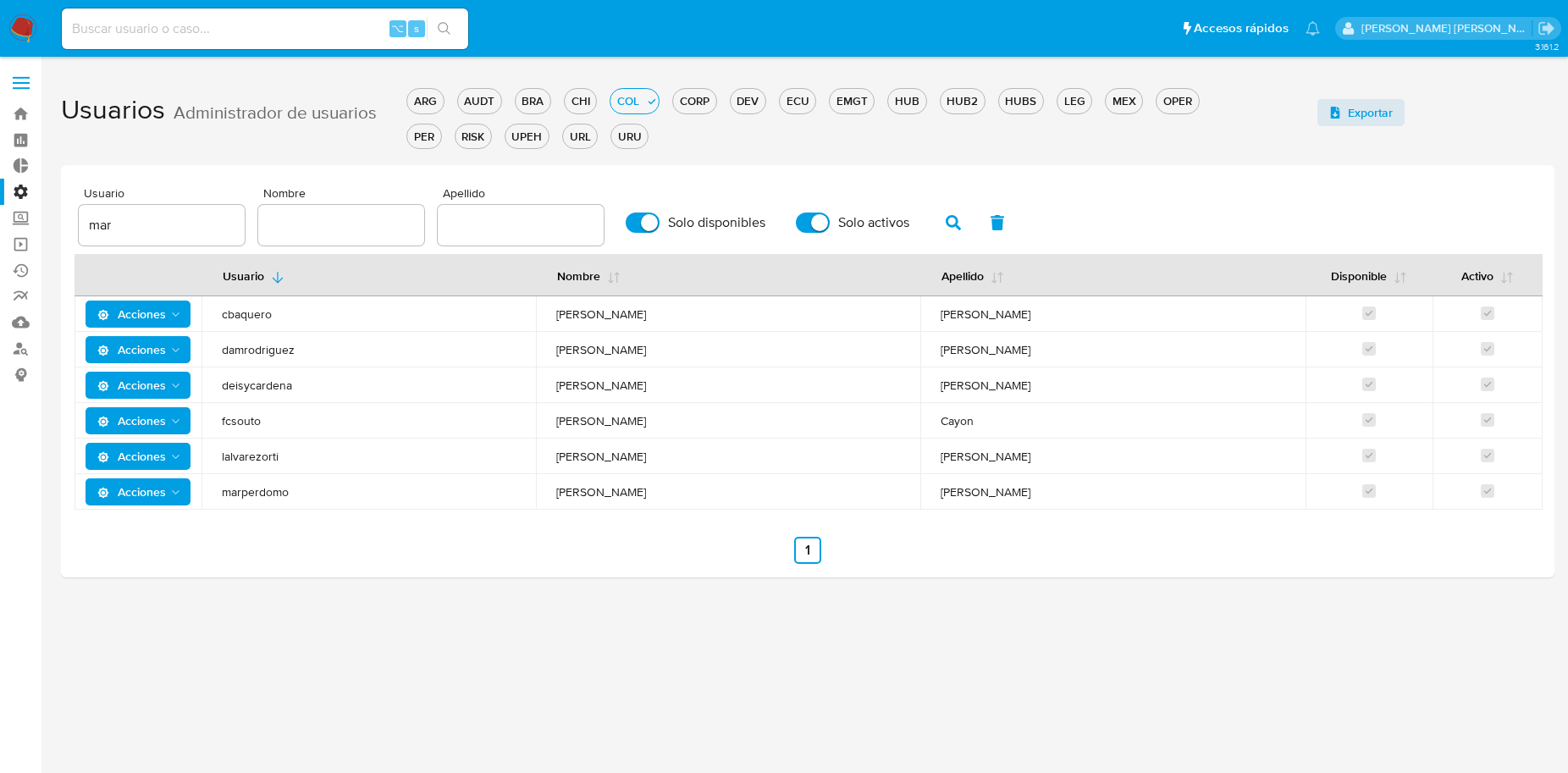
click at [176, 493] on polygon "Acciones" at bounding box center [175, 492] width 8 height 4
click at [141, 566] on button "Permisos" at bounding box center [141, 575] width 152 height 41
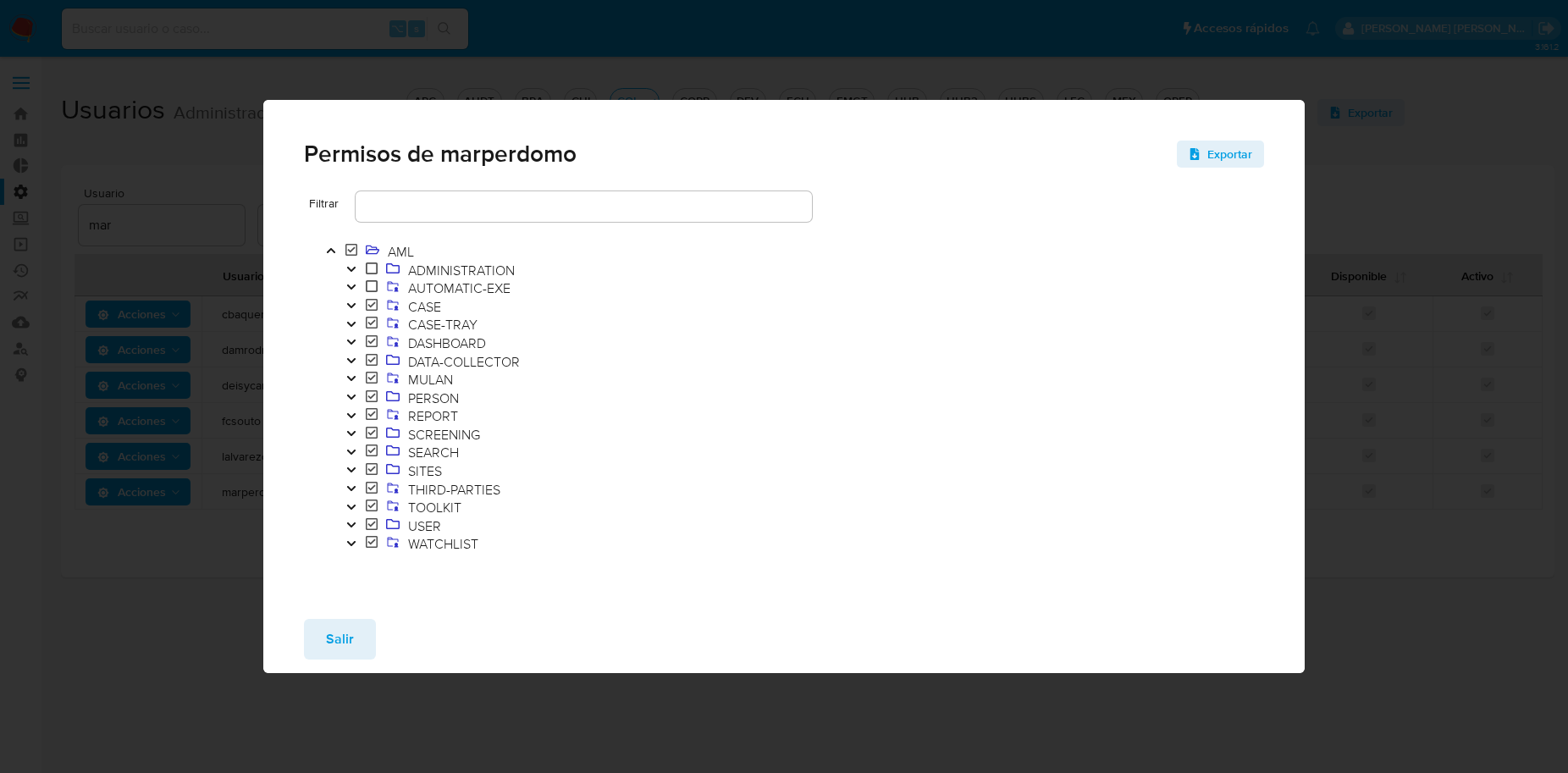
click at [351, 307] on icon "Toggle" at bounding box center [351, 306] width 12 height 10
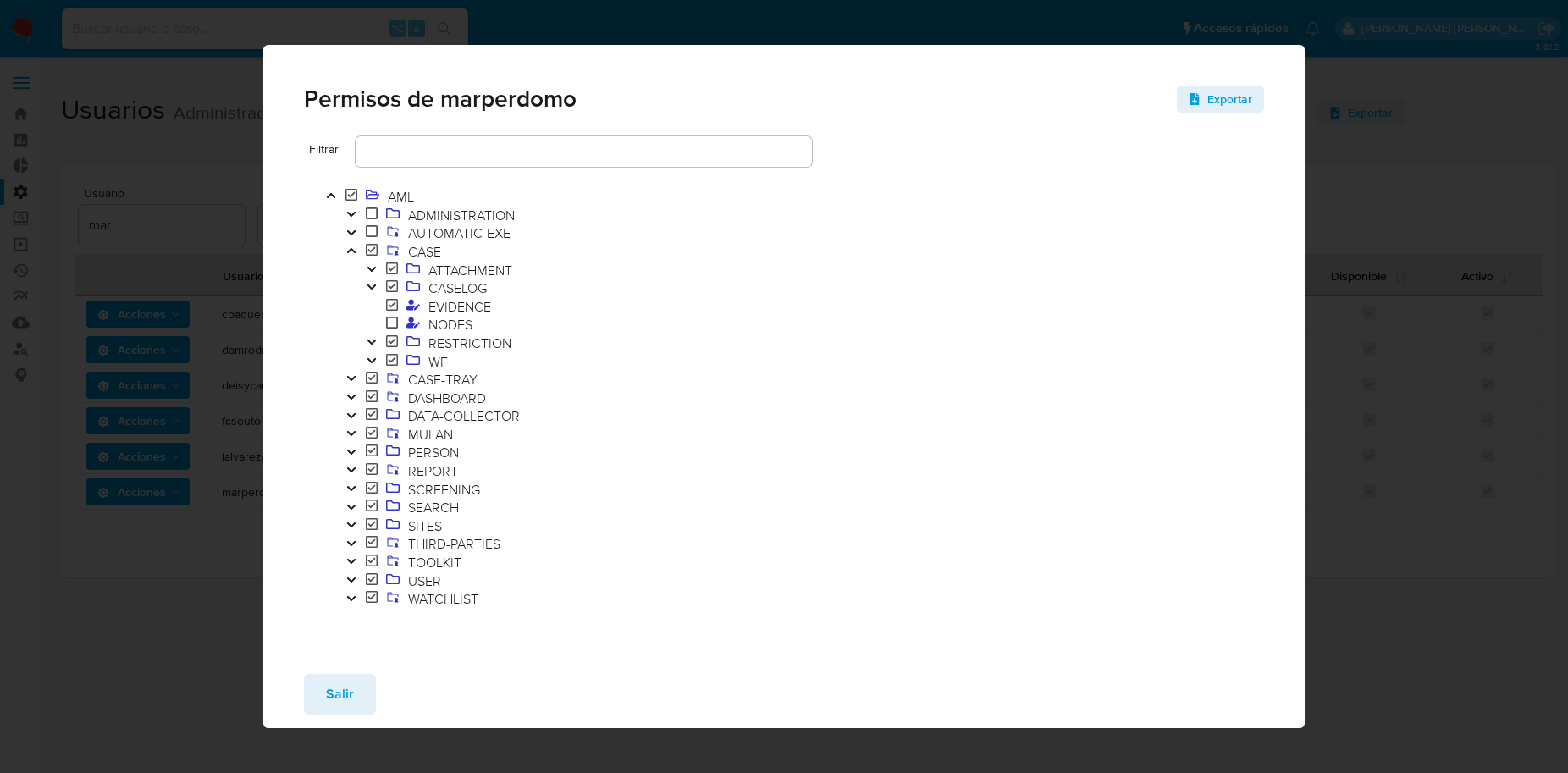
click at [370, 268] on icon "Toggle" at bounding box center [372, 269] width 12 height 10
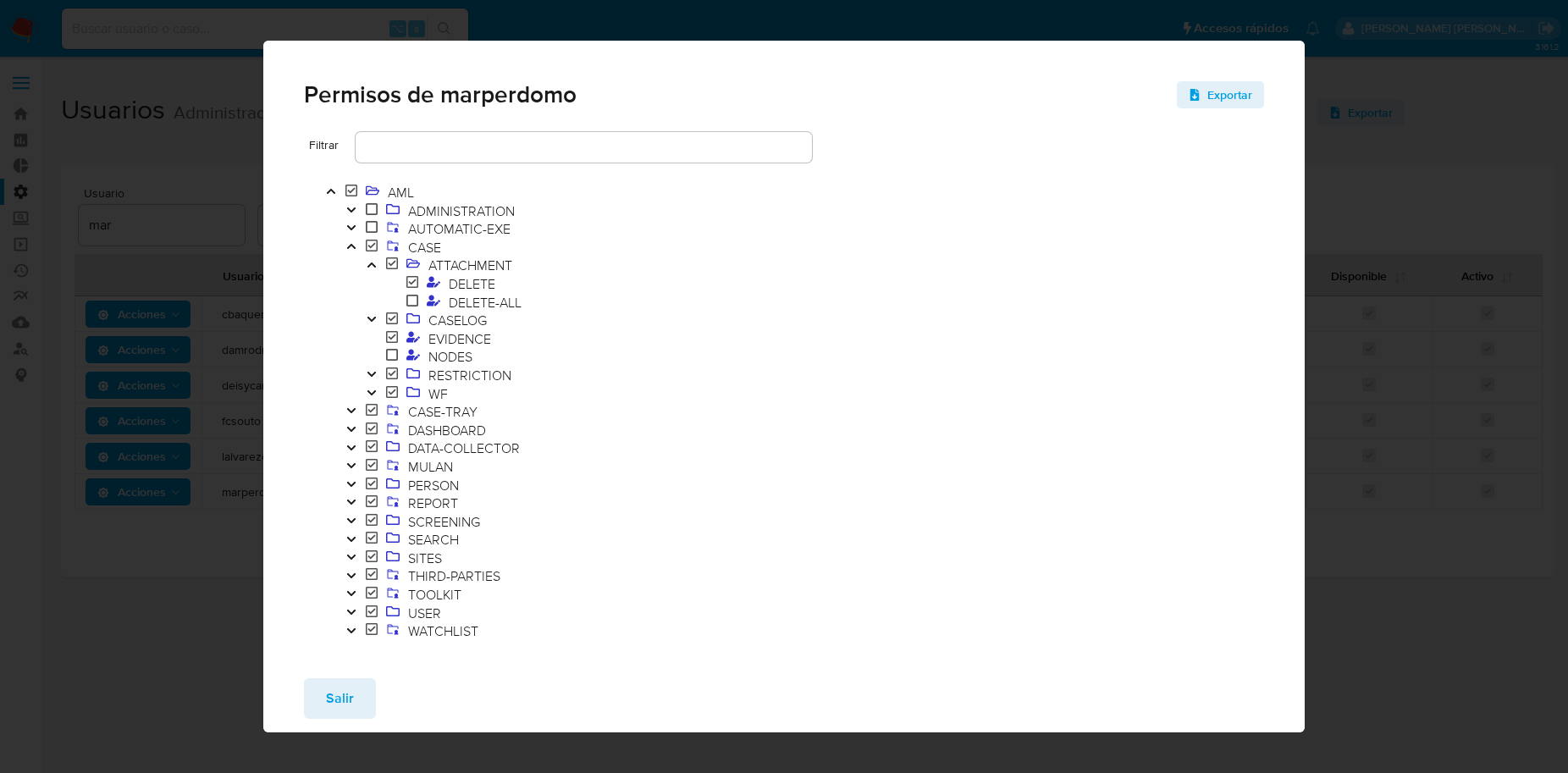
click at [370, 318] on icon "Toggle" at bounding box center [372, 319] width 9 height 5
click at [373, 389] on icon "Toggle" at bounding box center [372, 393] width 12 height 10
click at [374, 446] on icon "Toggle" at bounding box center [372, 448] width 9 height 5
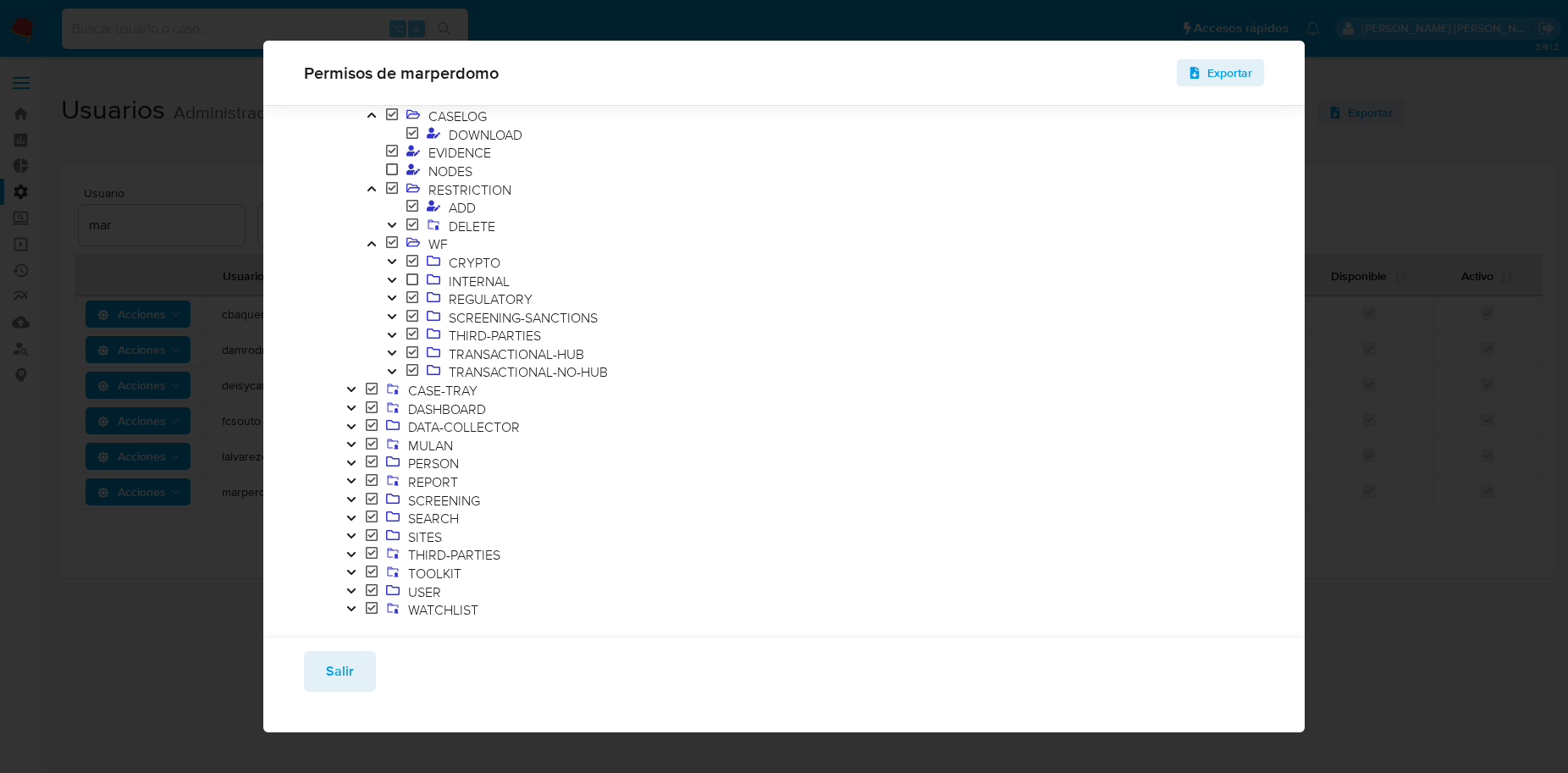
scroll to position [185, 0]
click at [390, 272] on icon "Toggle" at bounding box center [392, 273] width 9 height 5
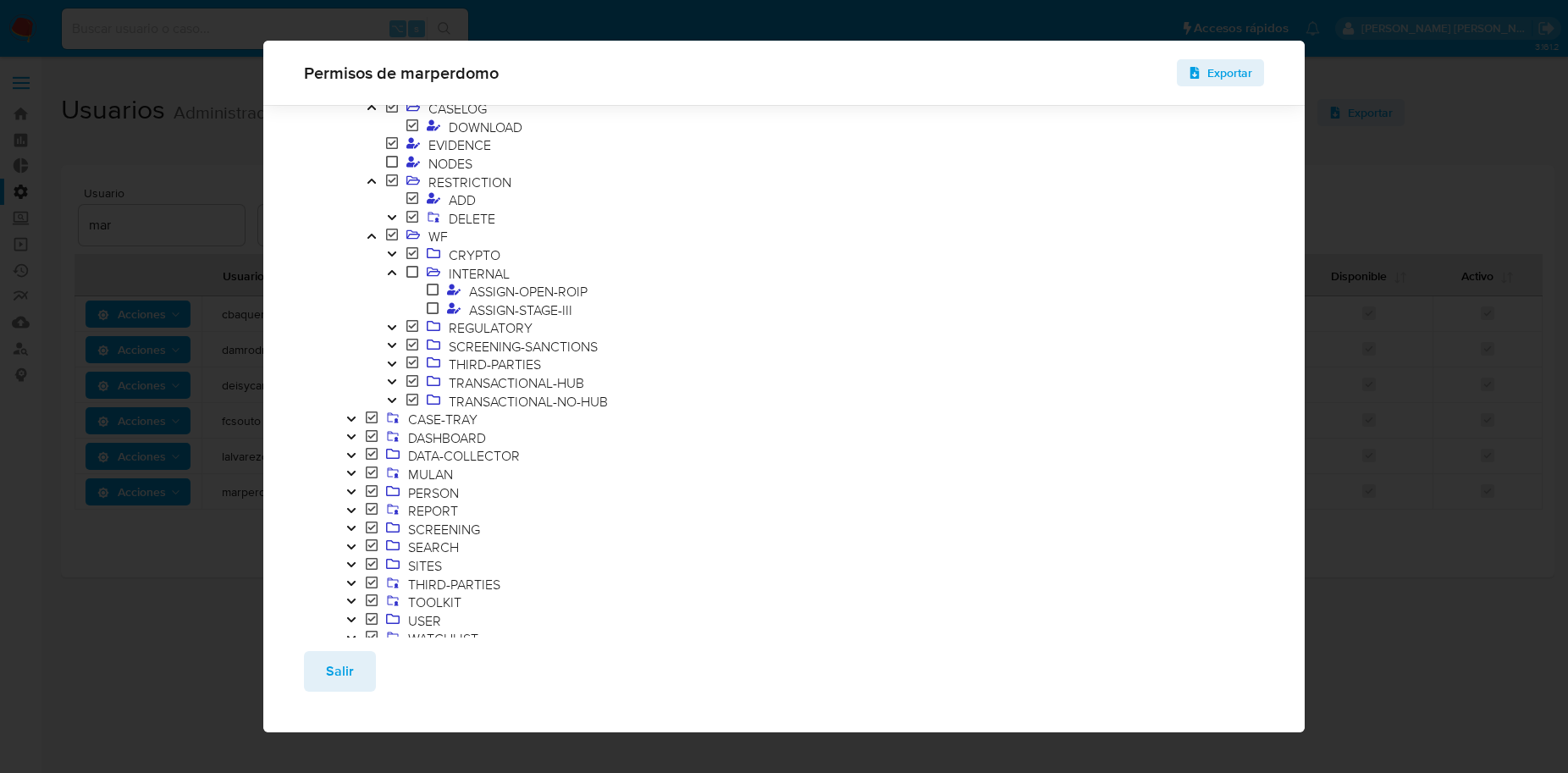
click at [392, 273] on icon "Toggle" at bounding box center [392, 273] width 12 height 10
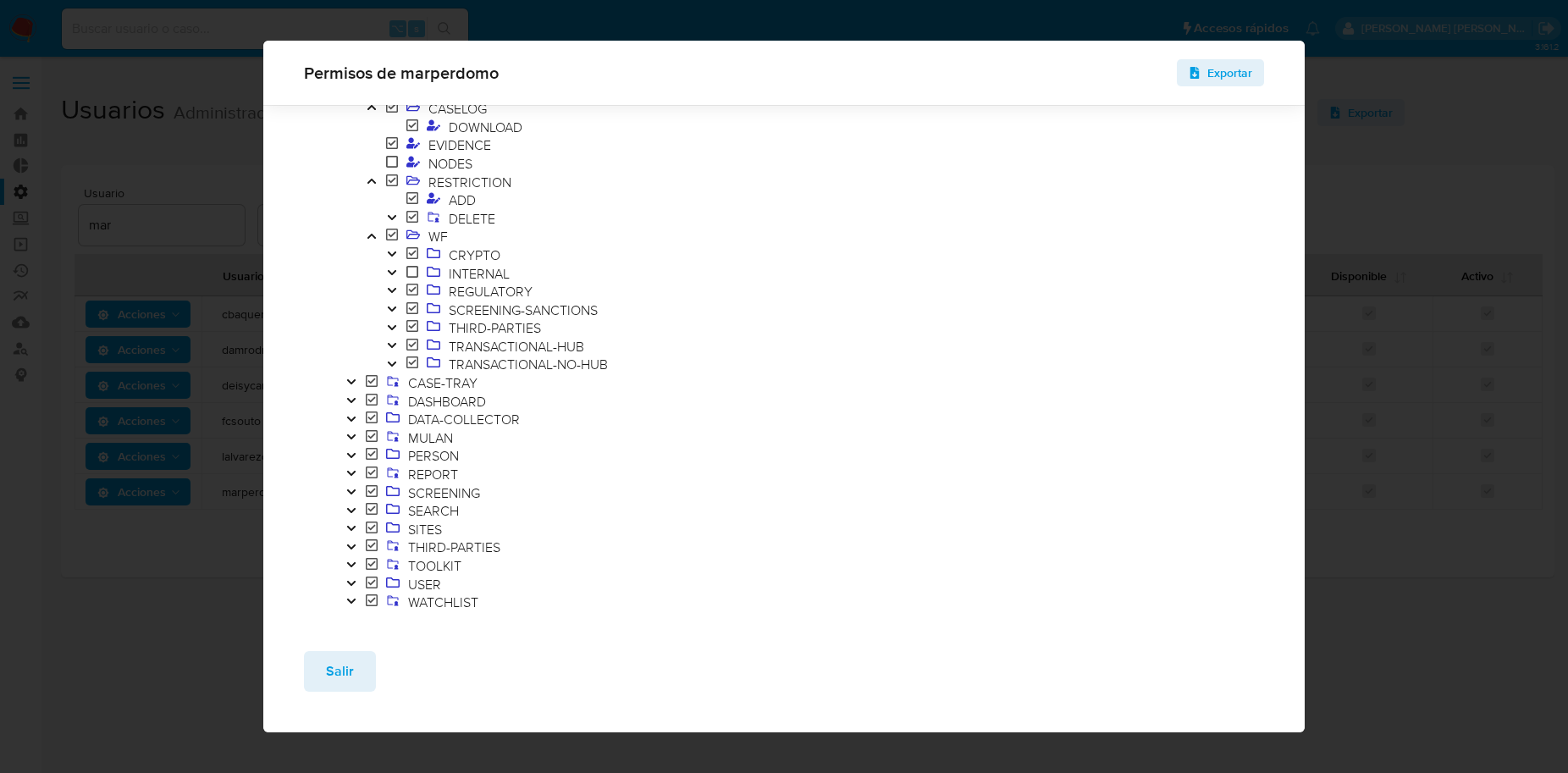
click at [324, 441] on ol "ADMINISTRATION AUTOMATIC-EXE CASE ATTACHMENT DELETE DELETE-ALL CASELOG DOWNLOAD…" at bounding box center [505, 301] width 370 height 622
click at [351, 455] on icon "Toggle" at bounding box center [351, 456] width 12 height 10
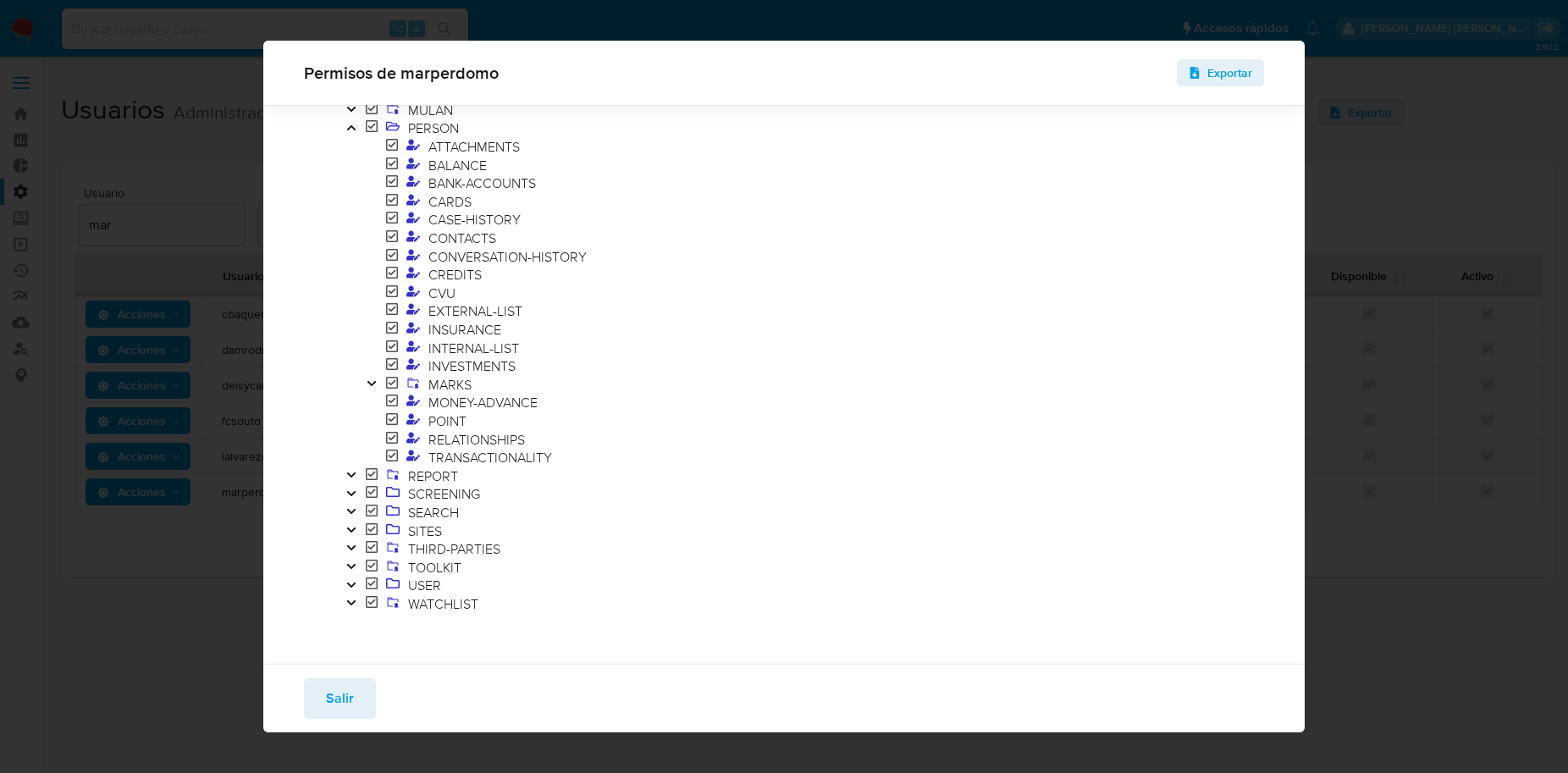
scroll to position [513, 0]
click at [352, 527] on icon "Toggle" at bounding box center [351, 529] width 12 height 10
click at [351, 600] on icon "Toggle" at bounding box center [351, 602] width 12 height 10
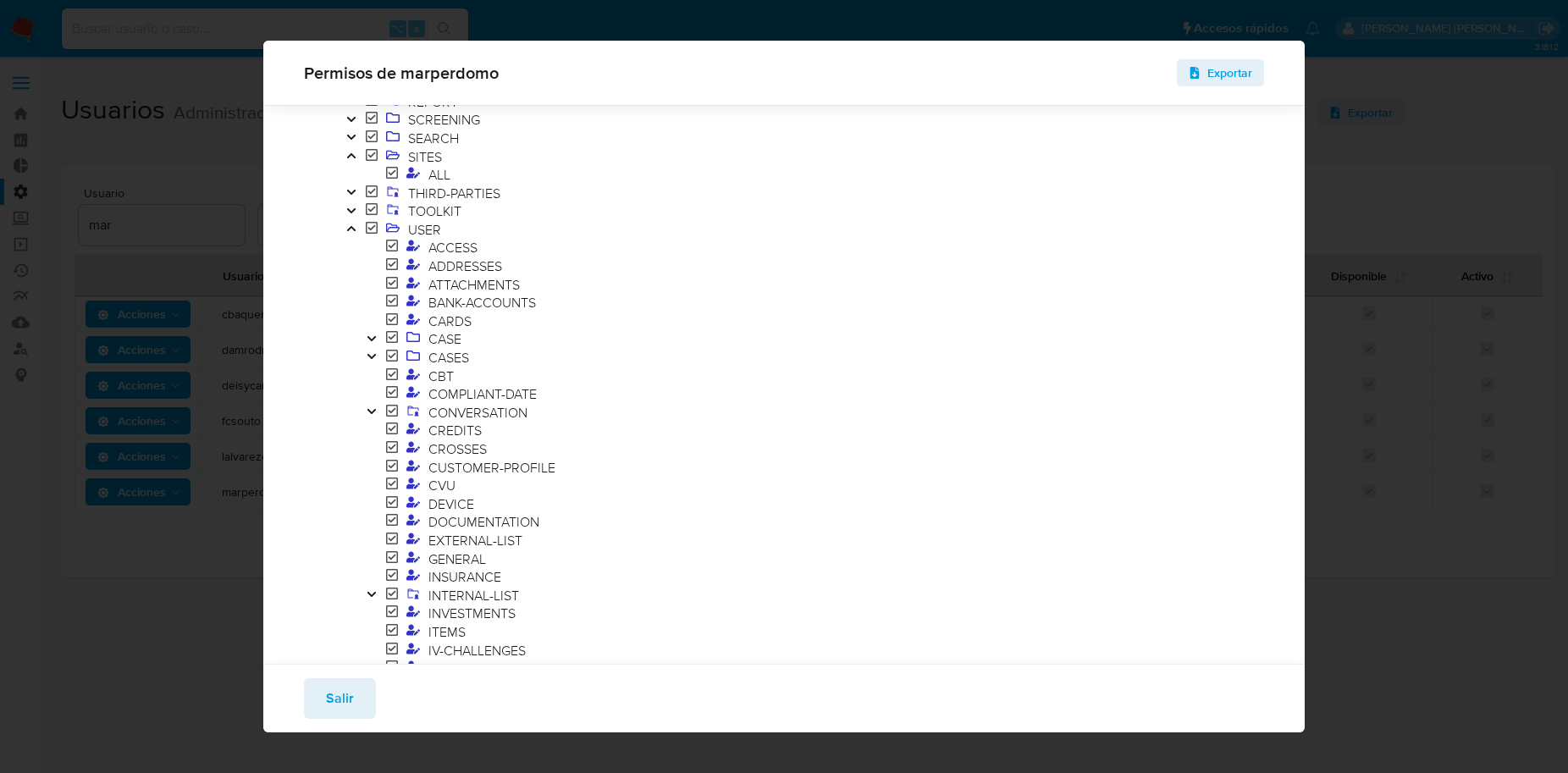
scroll to position [981, 0]
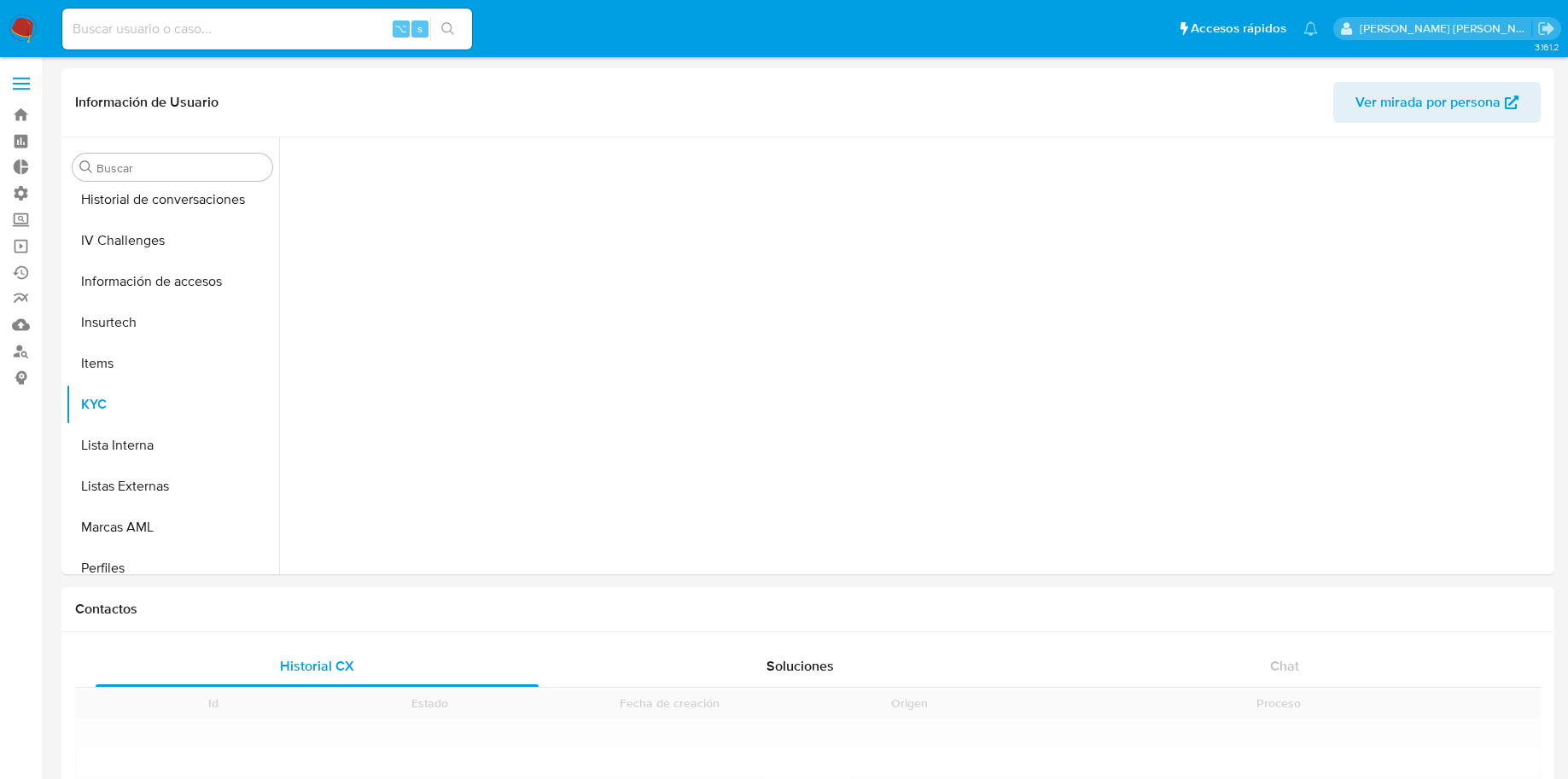
click at [247, 26] on input at bounding box center [266, 29] width 409 height 22
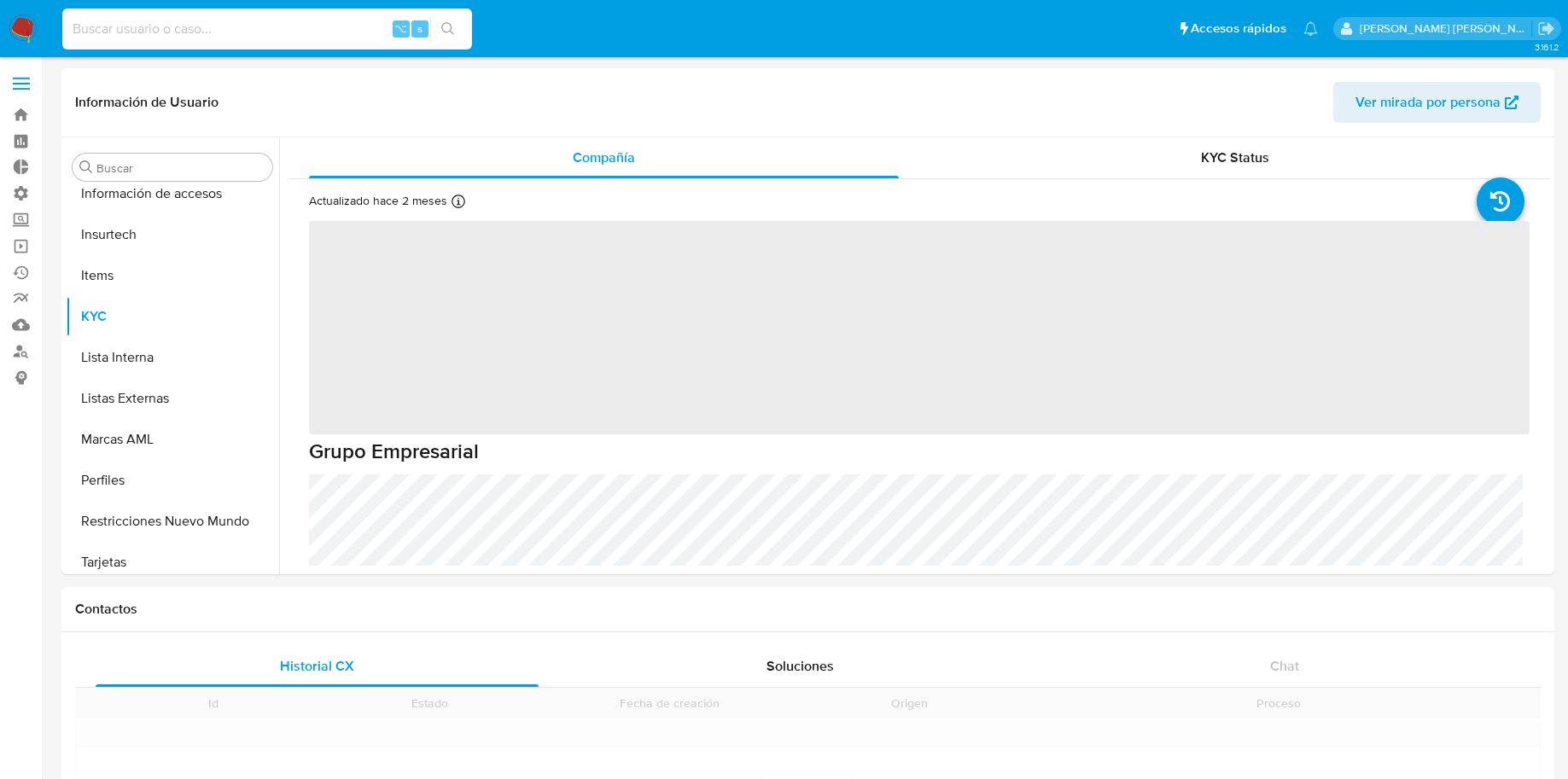
paste input "483412001"
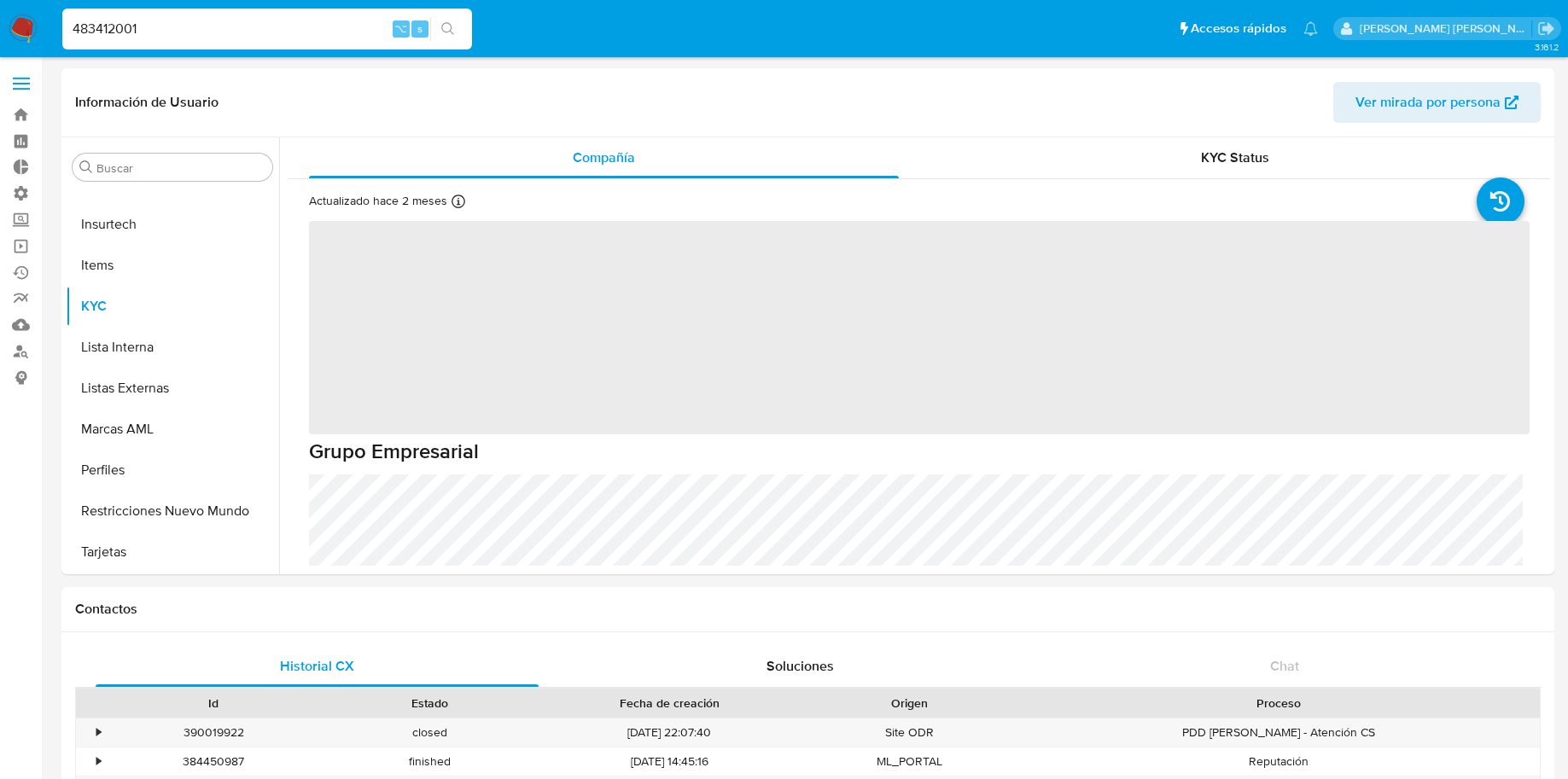
type input "483412001"
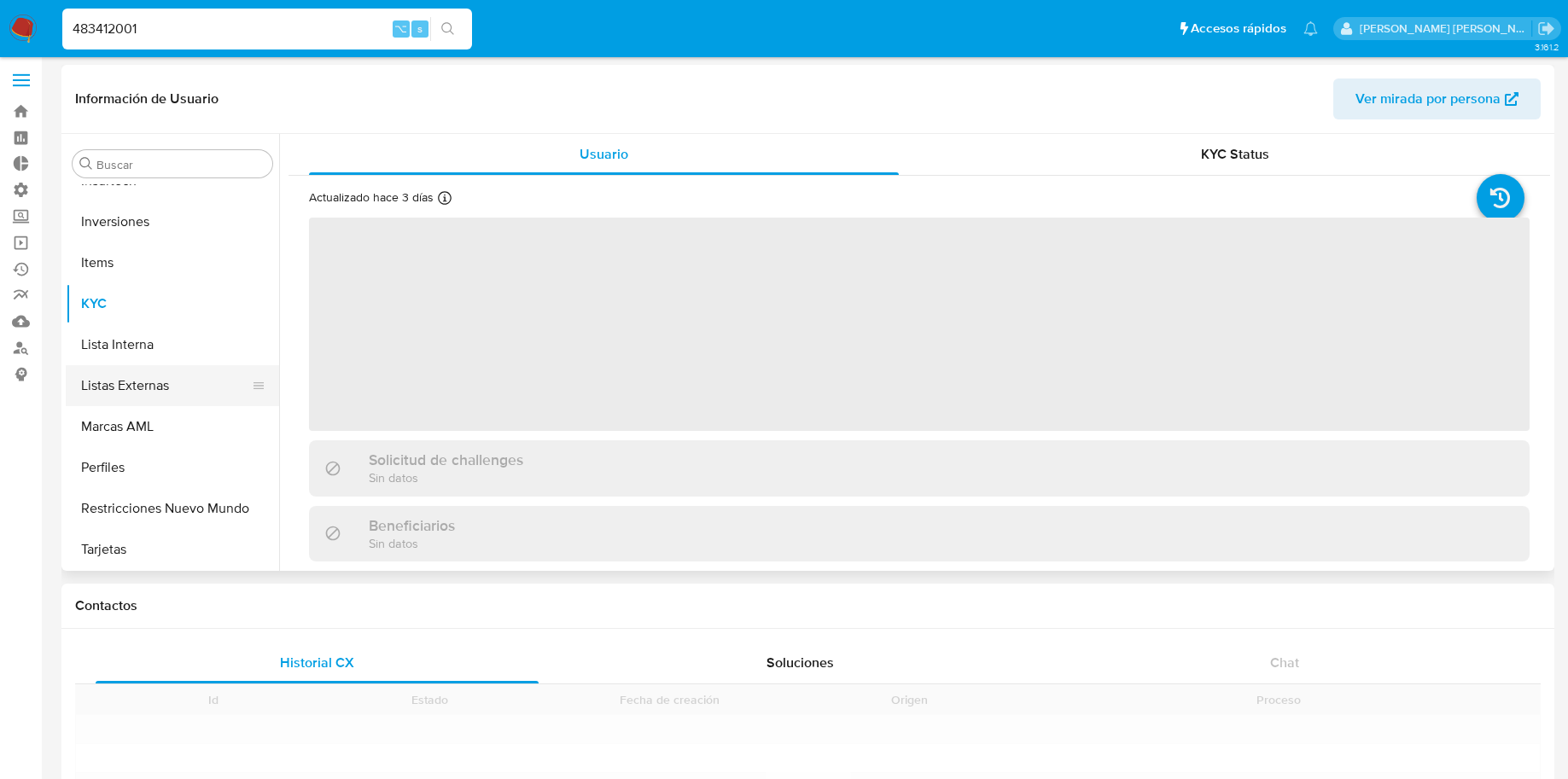
scroll to position [885, 0]
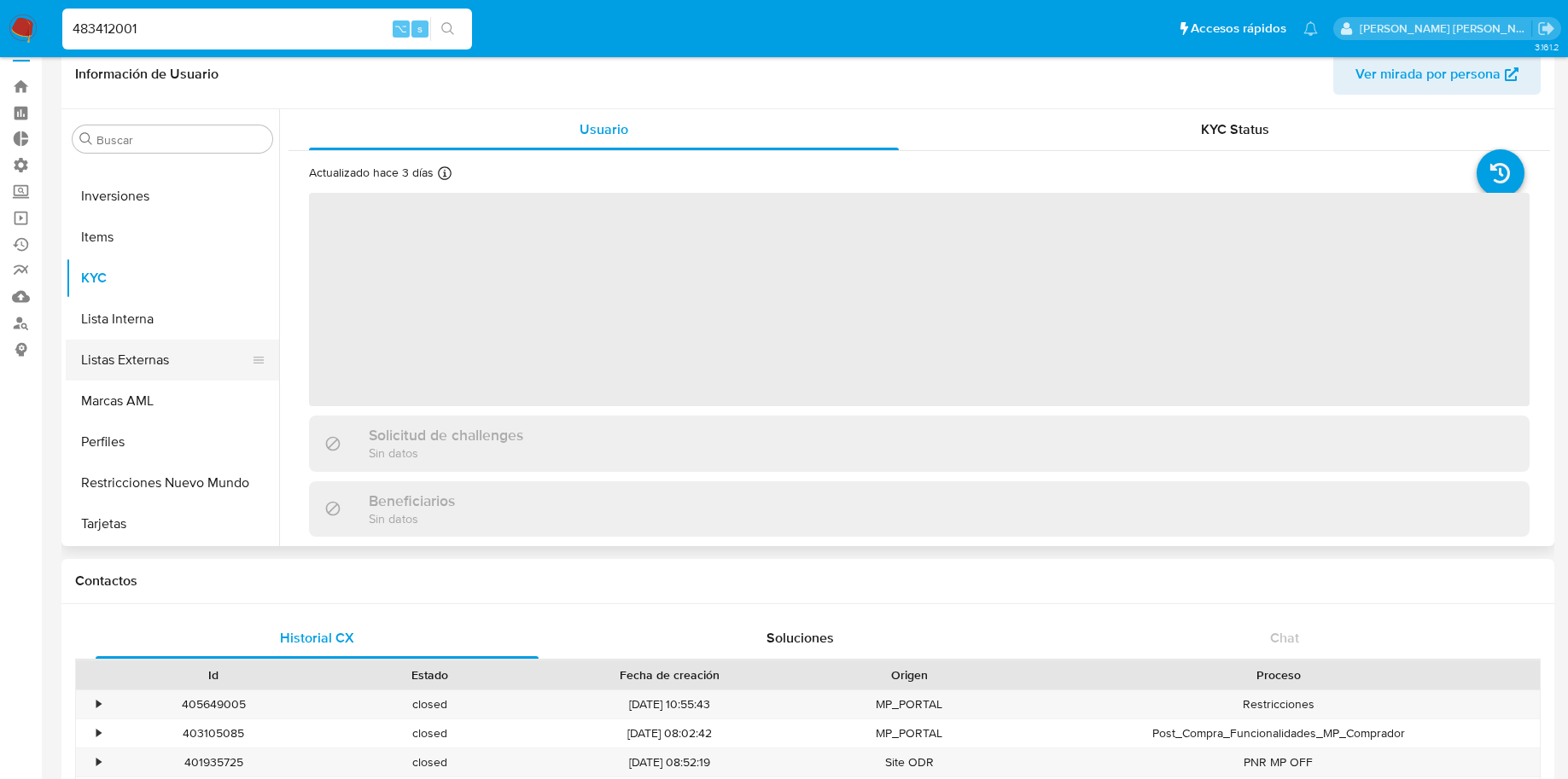
select select "10"
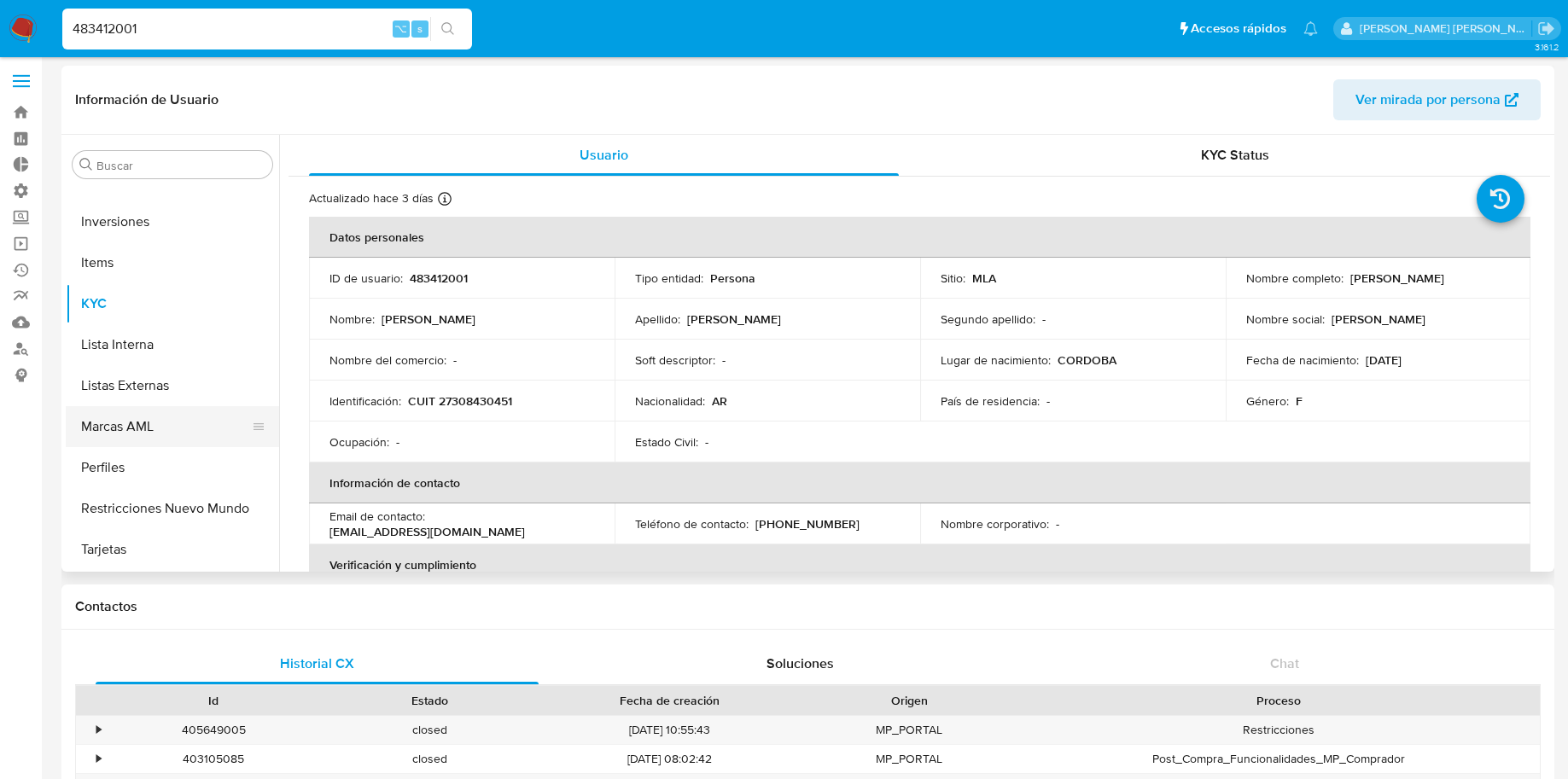
scroll to position [0, 0]
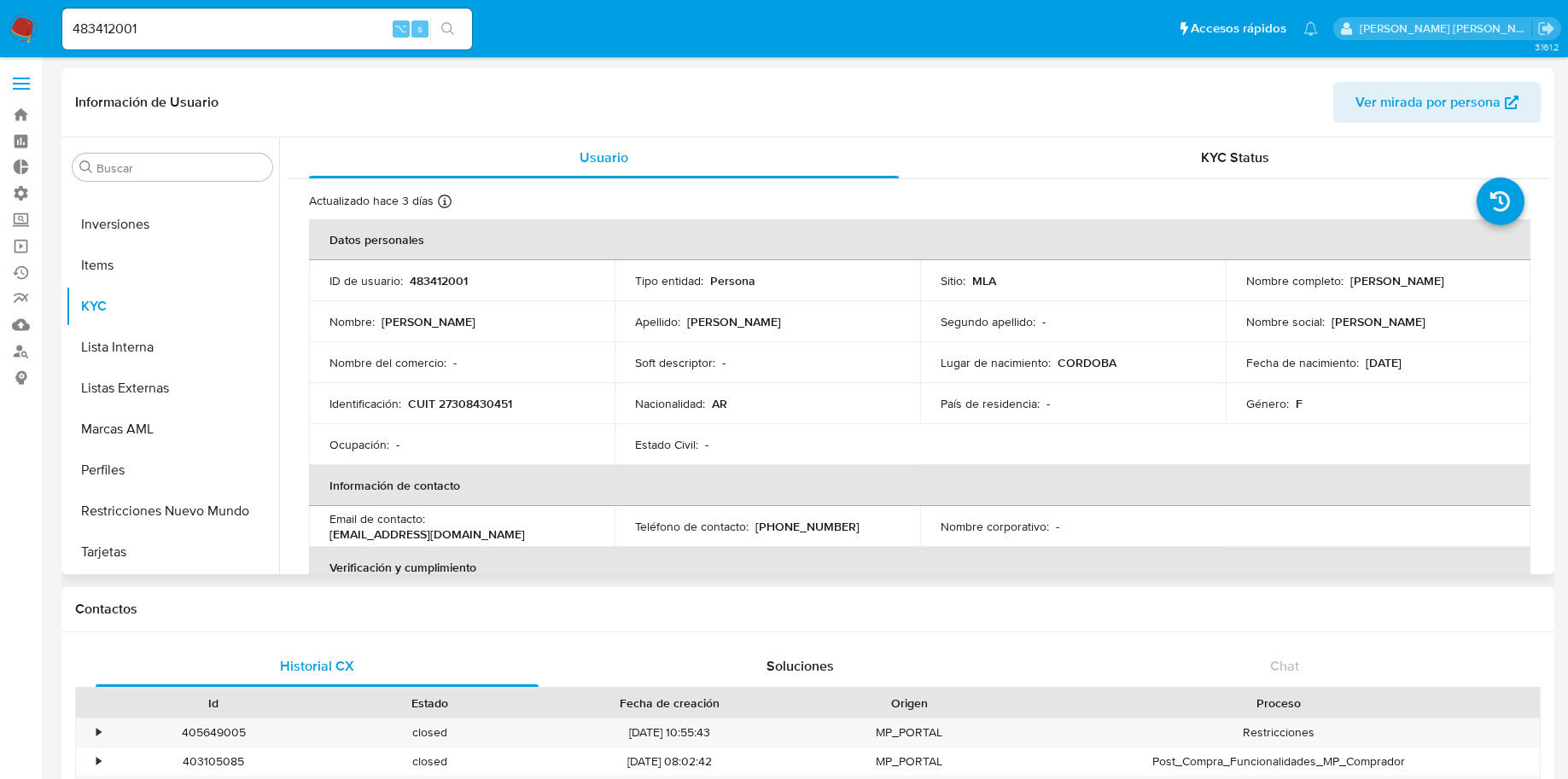
click at [280, 512] on div "Usuario KYC Status Actualizado hace 3 días Creado: 13/03/2020 08:57:32 Actualiz…" at bounding box center [915, 355] width 1271 height 437
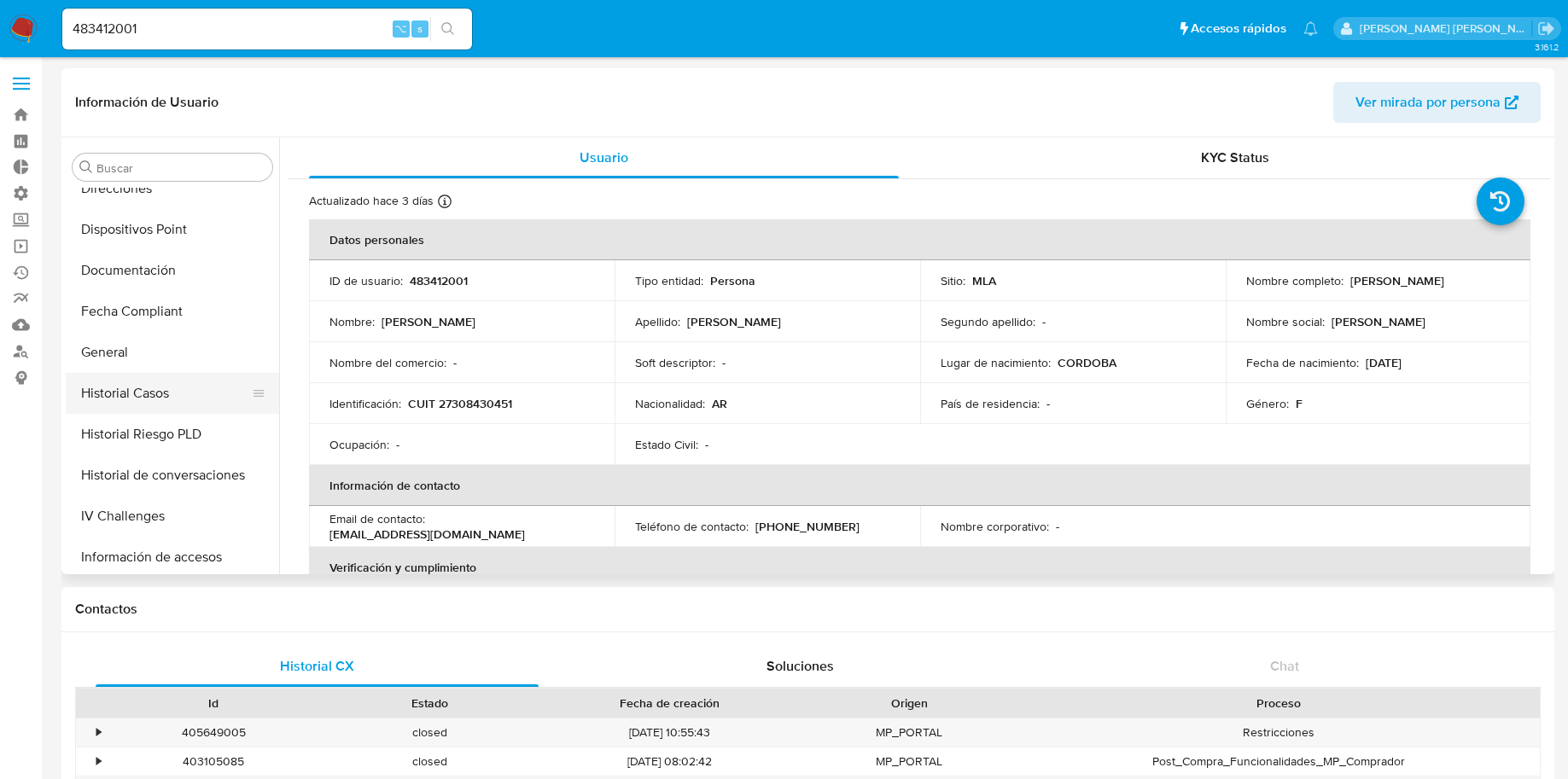
scroll to position [471, 0]
click at [141, 386] on button "Historial Casos" at bounding box center [166, 393] width 200 height 41
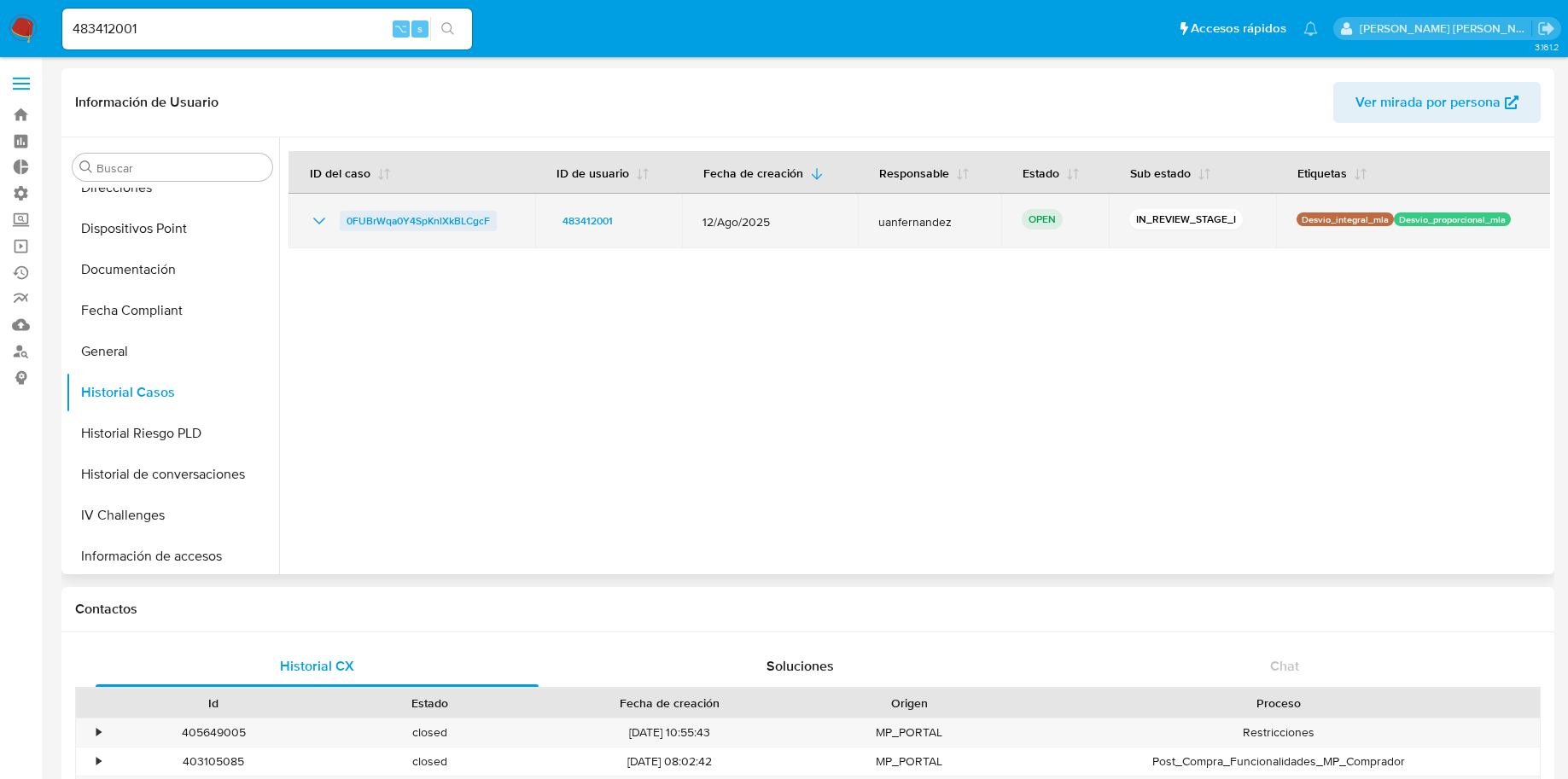
click at [455, 214] on span "0FUBrWqa0Y4SpKnlXkBLCgcF" at bounding box center [418, 221] width 143 height 21
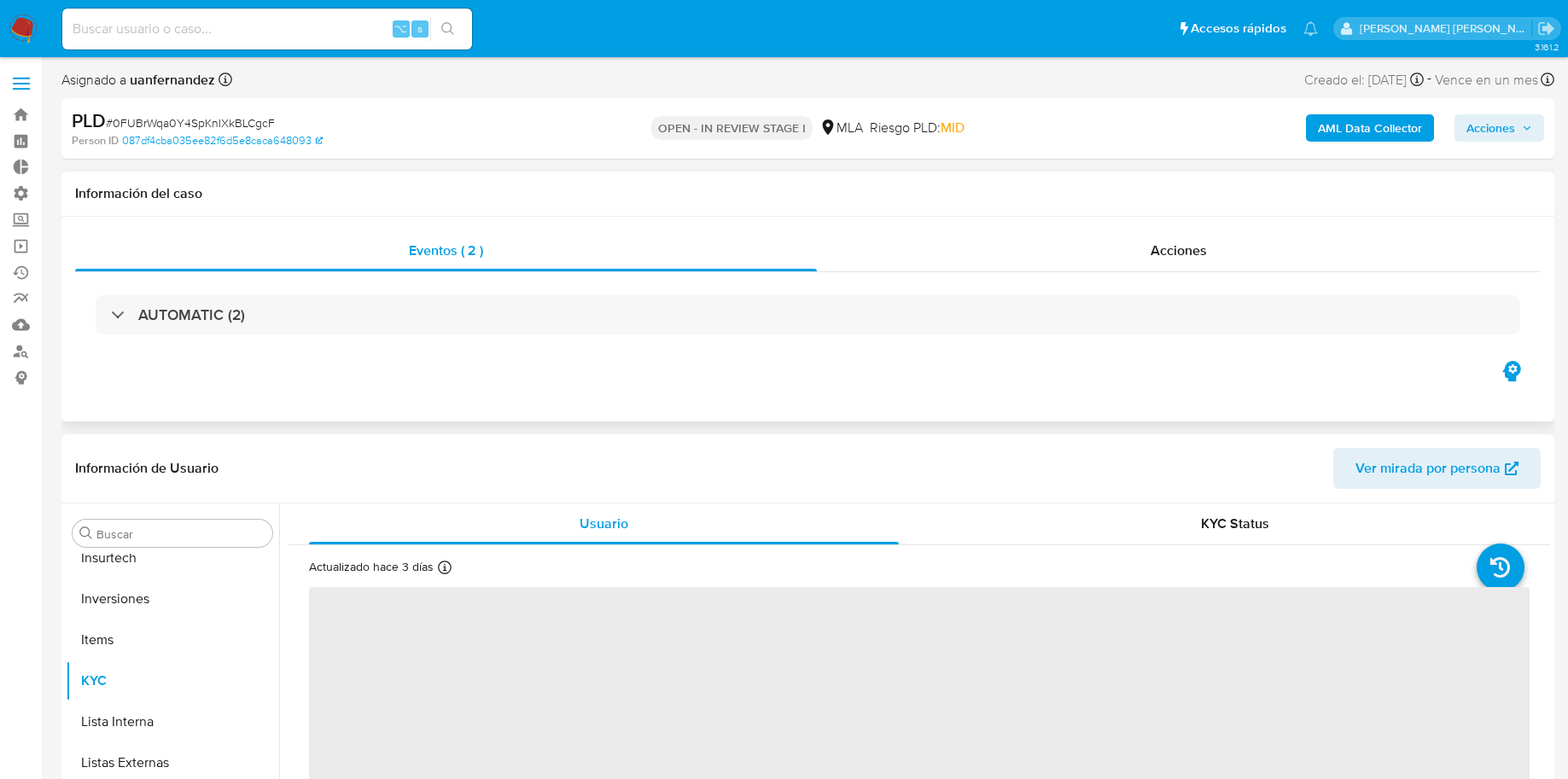
scroll to position [885, 0]
select select "10"
click at [1124, 246] on div "Acciones" at bounding box center [1179, 251] width 724 height 41
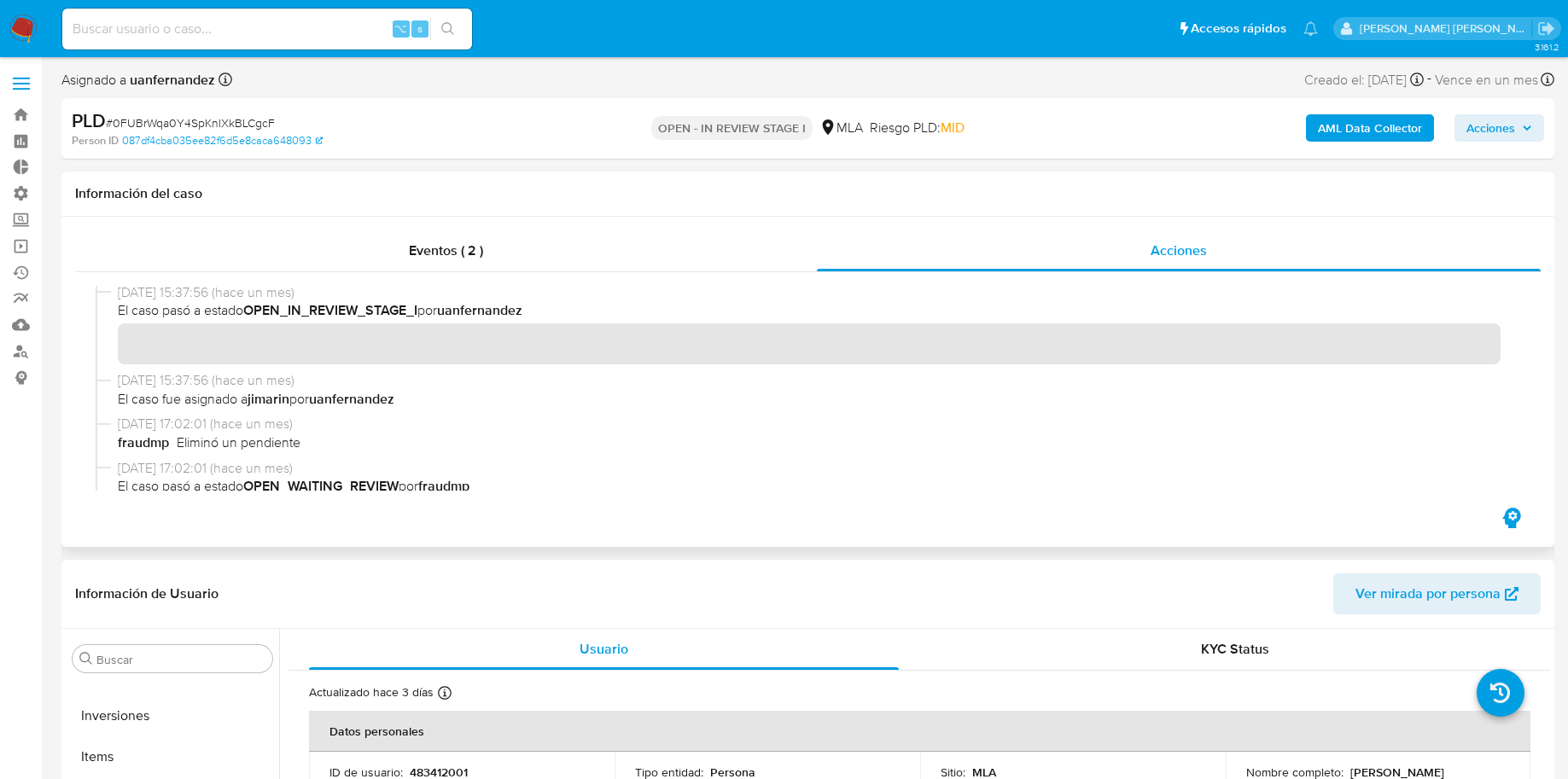
scroll to position [3448, 0]
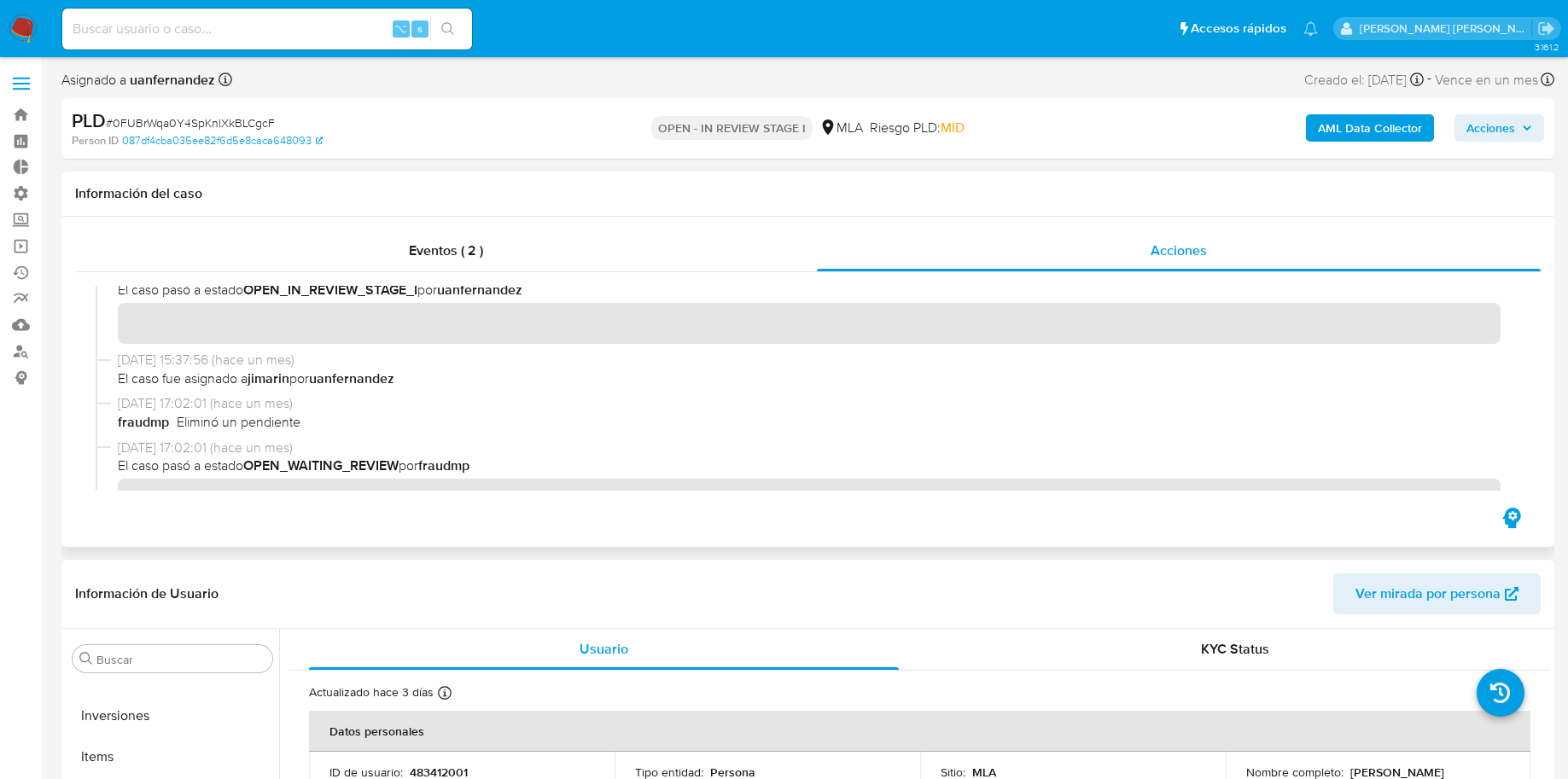
click at [386, 388] on b "uanfernandez" at bounding box center [351, 378] width 85 height 20
drag, startPoint x: 395, startPoint y: 383, endPoint x: 221, endPoint y: 402, distance: 175.0
click at [214, 408] on div "[DATE] 13:17:00 (hace un día) fraudmp Eliminó un pendiente [DATE] 13:17:00 (hac…" at bounding box center [808, 389] width 1425 height 205
click at [284, 383] on b "jimarin" at bounding box center [268, 378] width 42 height 20
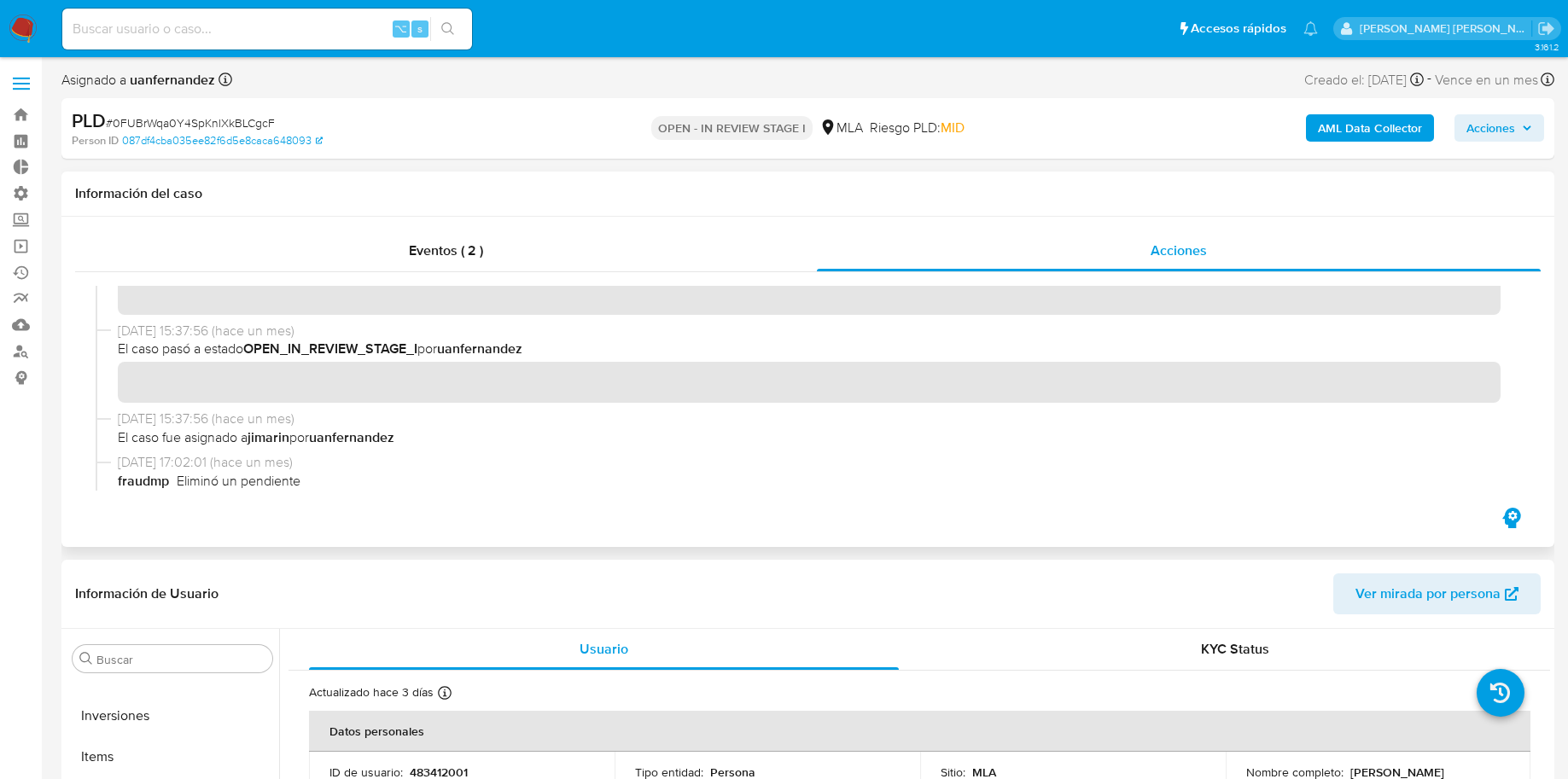
scroll to position [3377, 0]
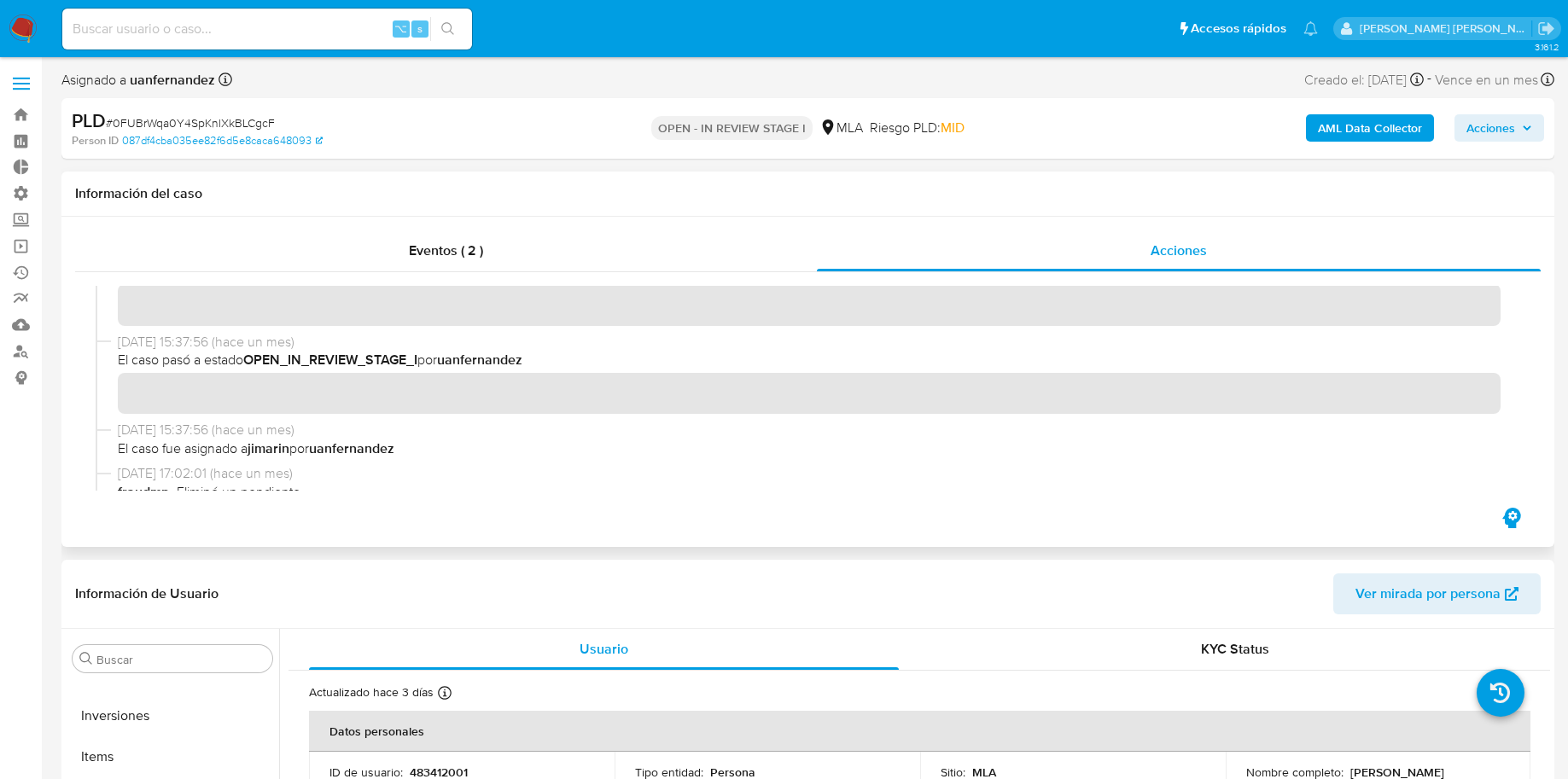
drag, startPoint x: 492, startPoint y: 358, endPoint x: 332, endPoint y: 359, distance: 160.0
click at [332, 359] on span "El caso pasó a estado OPEN_IN_REVIEW_STAGE_I por uanfernandez" at bounding box center [815, 360] width 1396 height 19
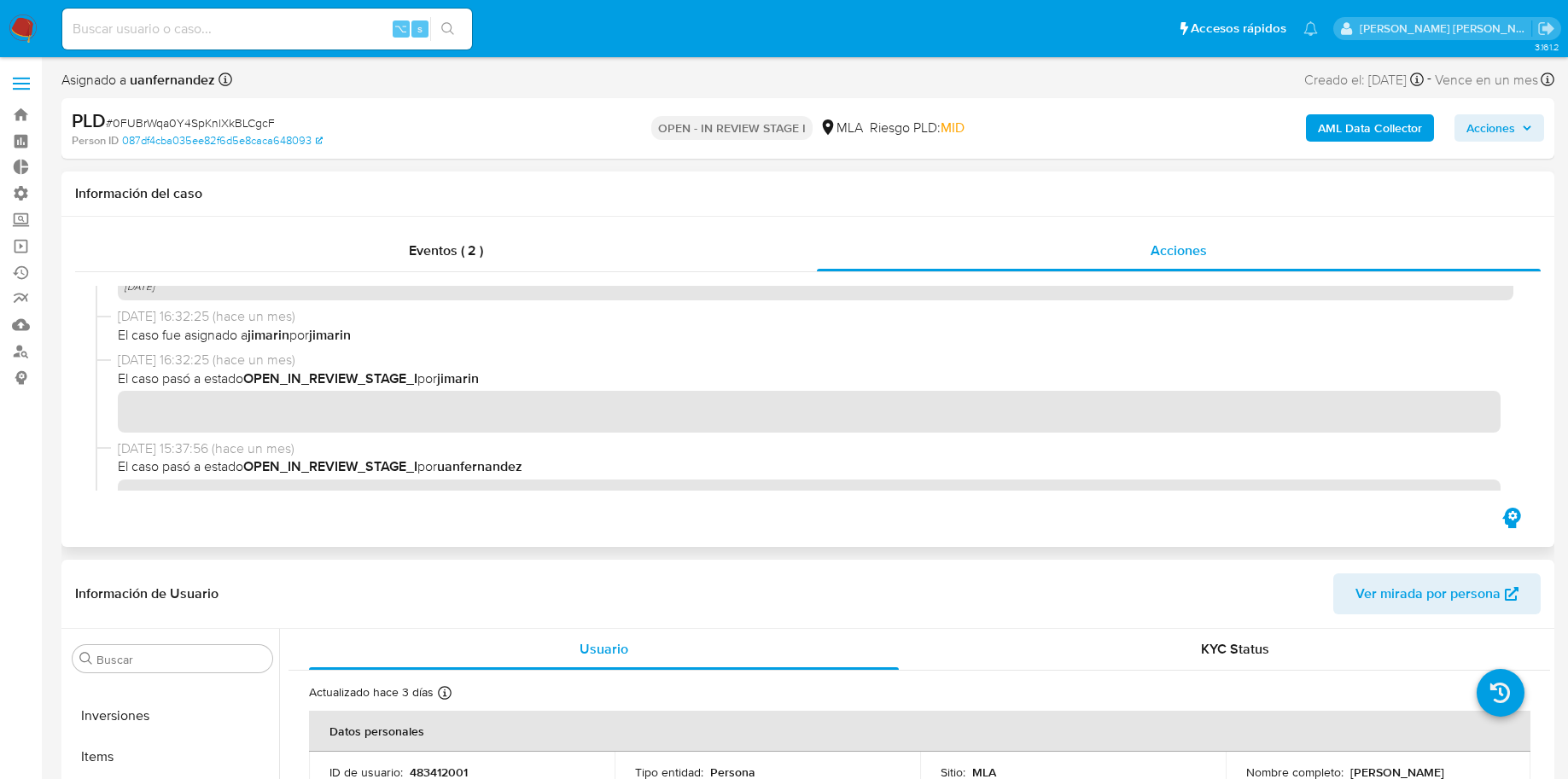
scroll to position [3257, 0]
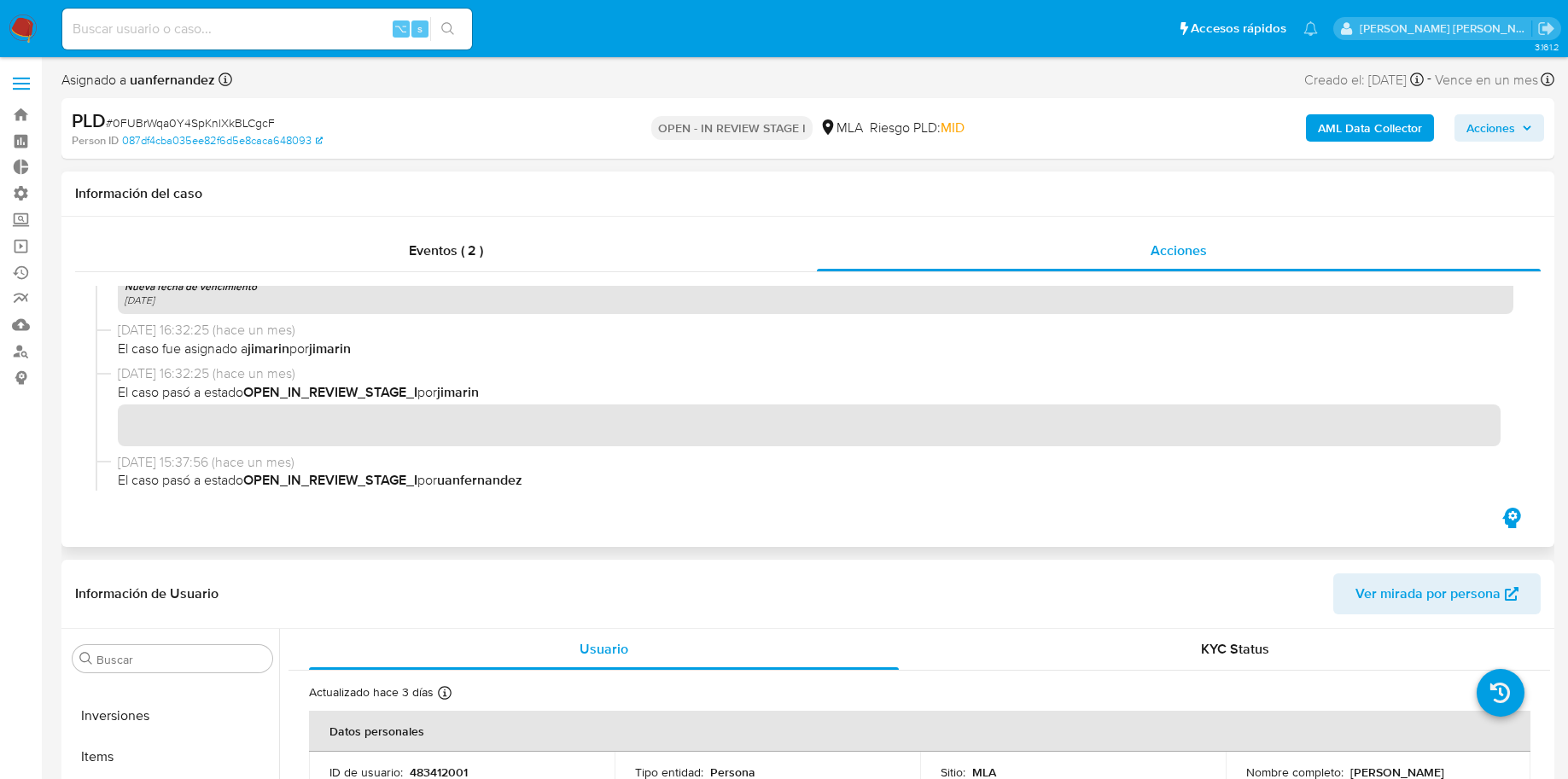
drag, startPoint x: 484, startPoint y: 387, endPoint x: 292, endPoint y: 390, distance: 192.0
click at [292, 390] on span "El caso pasó a estado OPEN_IN_REVIEW_STAGE_I por jimarin" at bounding box center [815, 393] width 1396 height 19
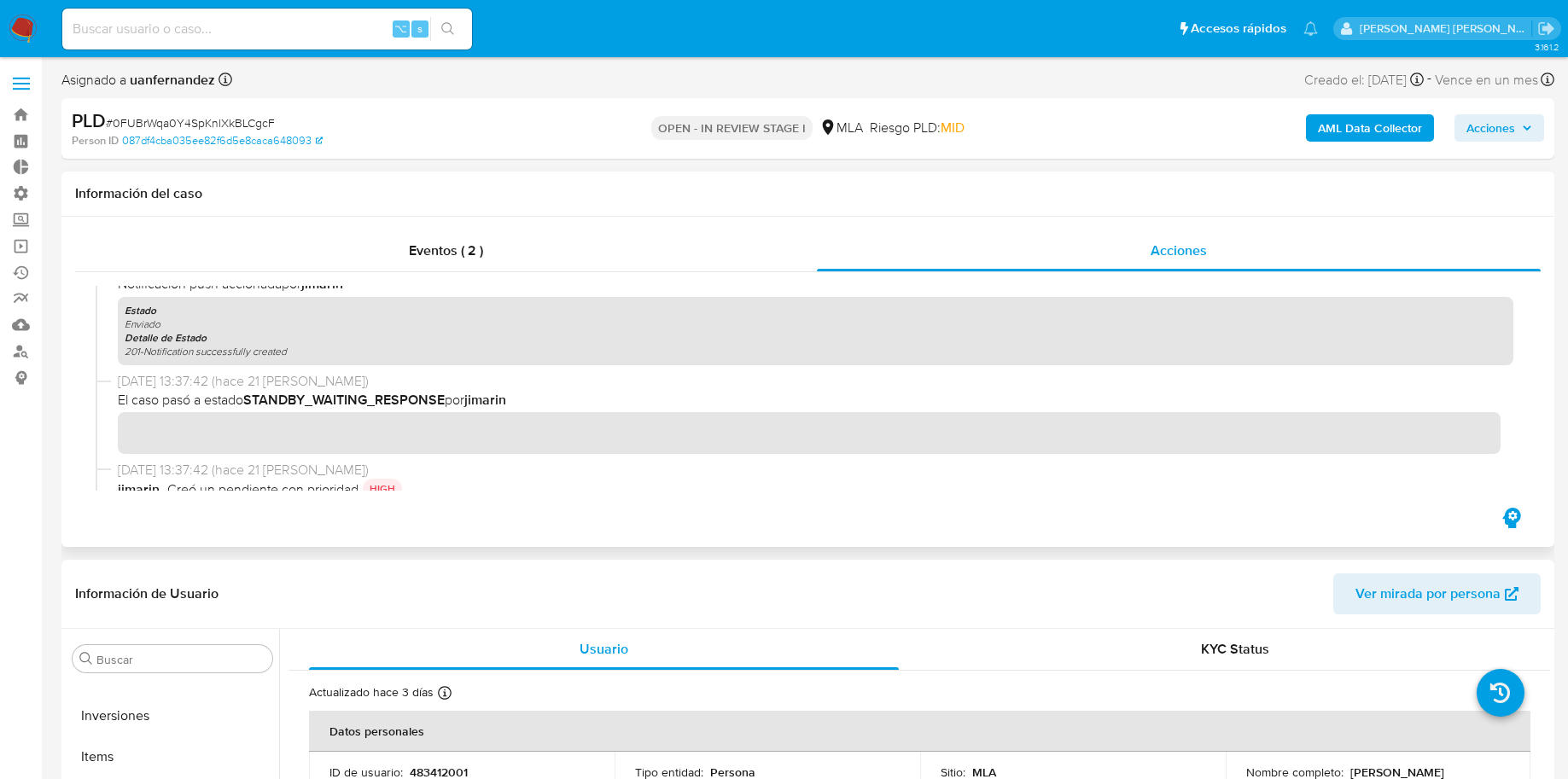
scroll to position [2870, 0]
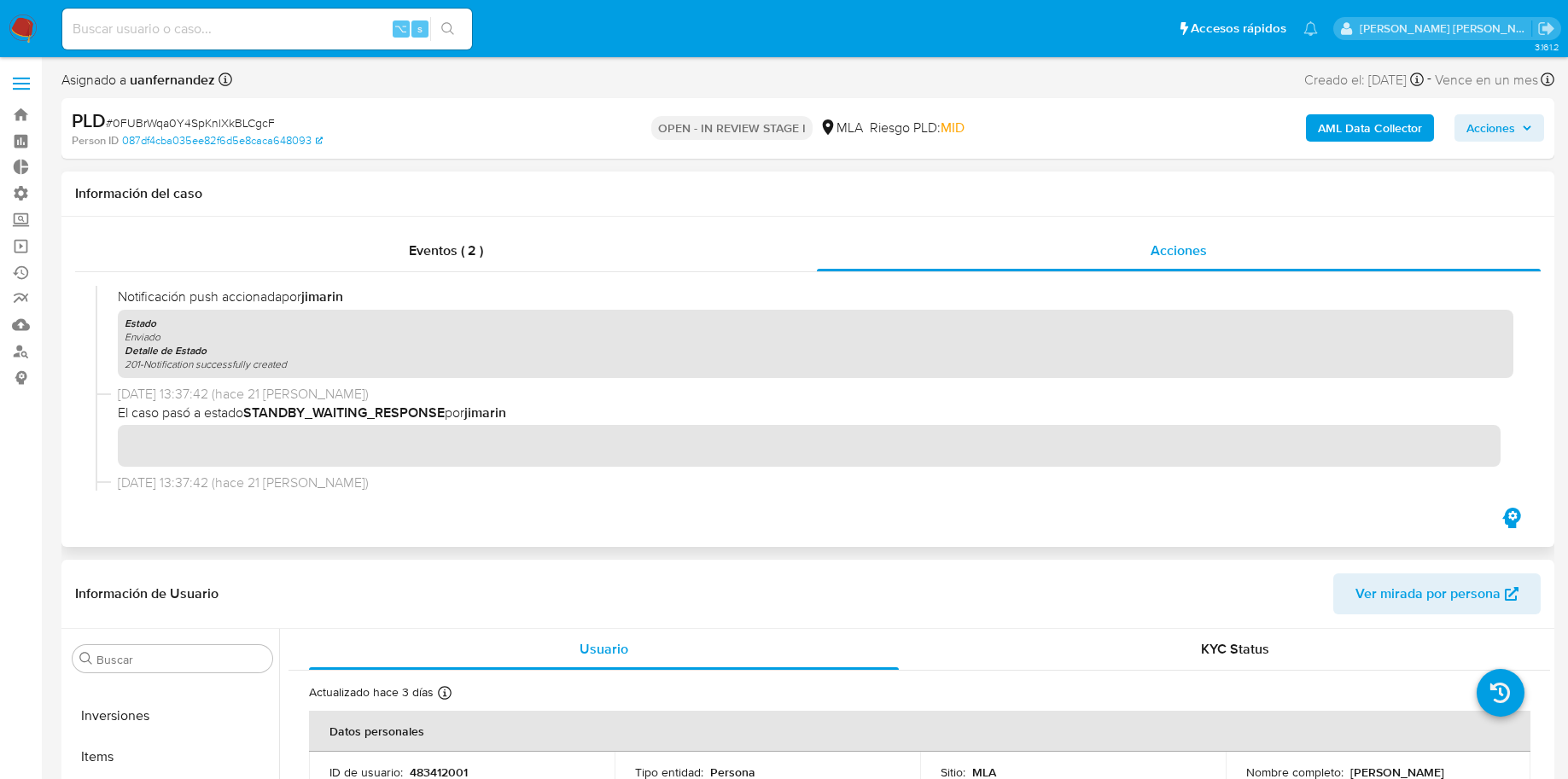
drag, startPoint x: 488, startPoint y: 407, endPoint x: 290, endPoint y: 403, distance: 198.0
click at [291, 403] on span "El caso pasó a estado STANDBY_WAITING_RESPONSE por [PERSON_NAME]" at bounding box center [815, 413] width 1396 height 19
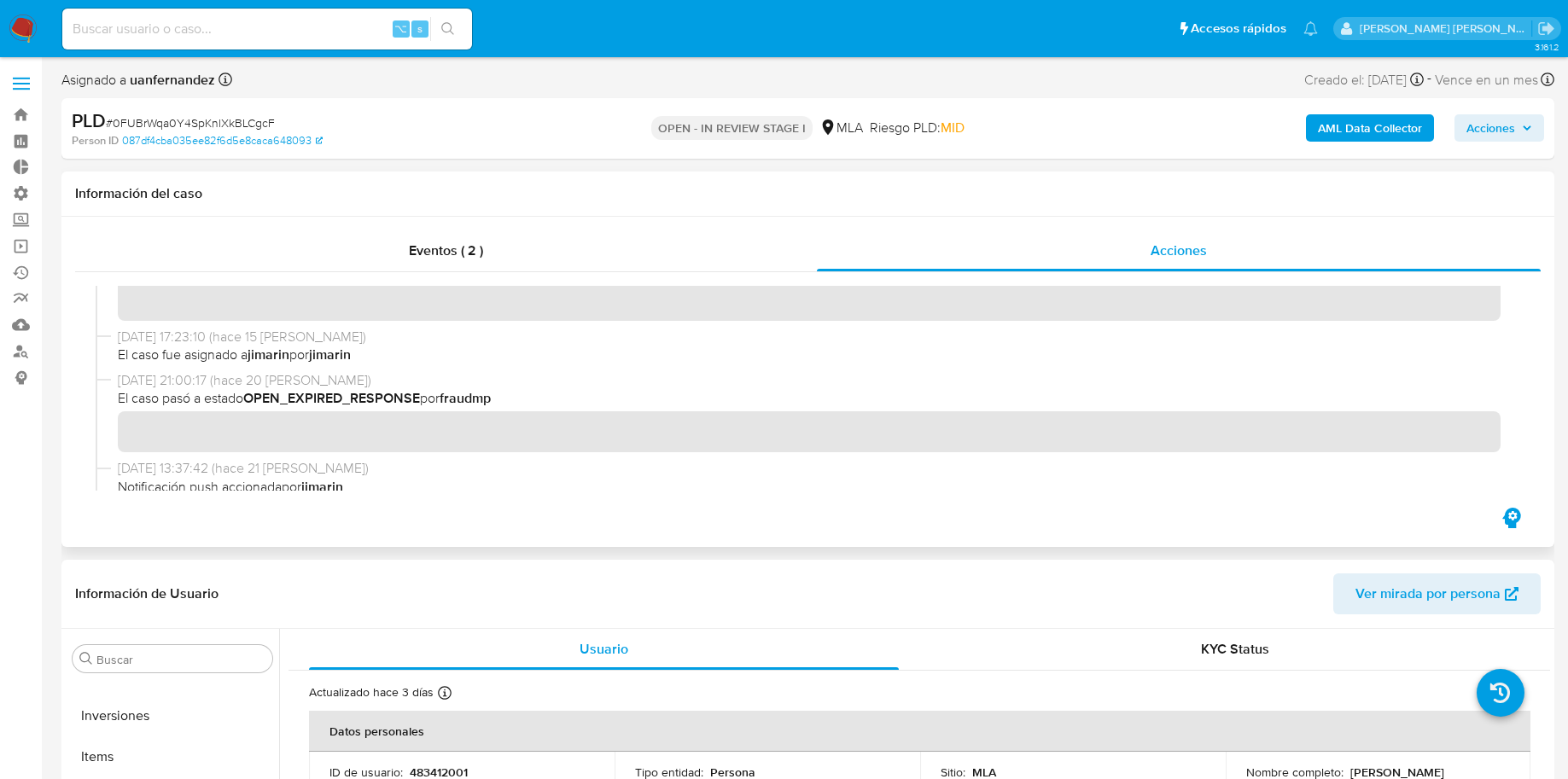
scroll to position [2658, 0]
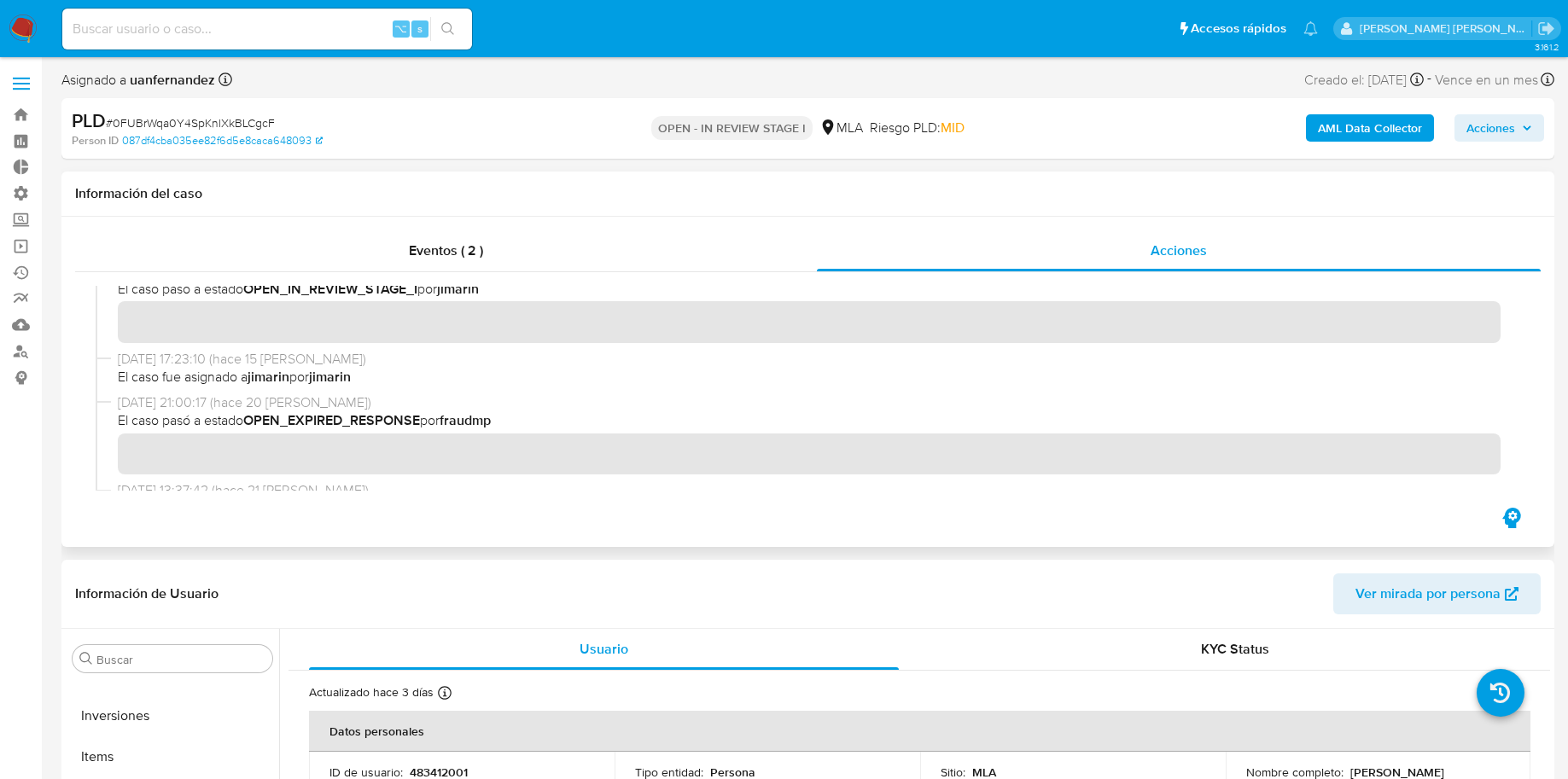
click at [296, 379] on span "El caso fue asignado a jimarin por [PERSON_NAME]" at bounding box center [815, 377] width 1396 height 19
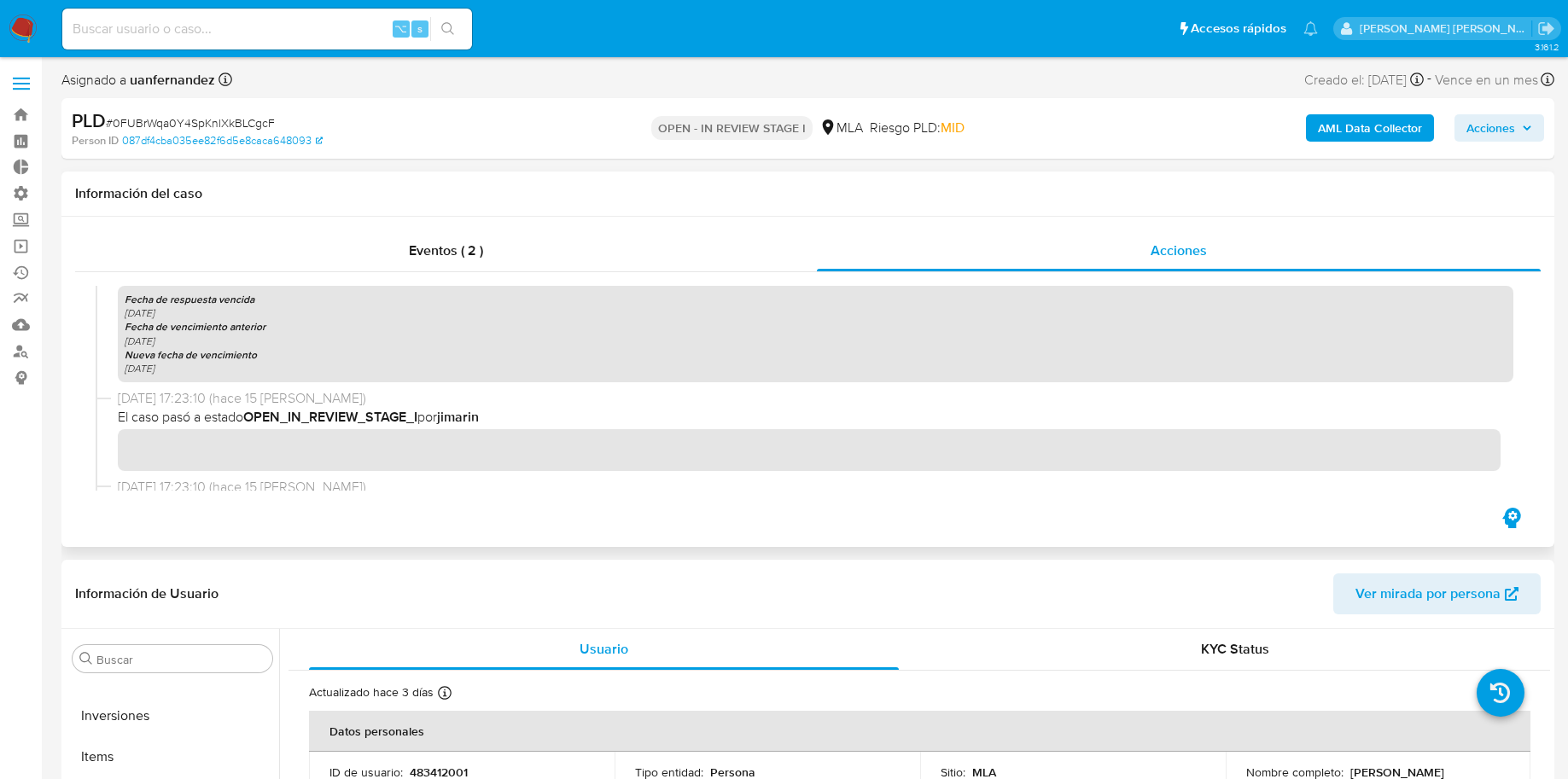
scroll to position [2505, 0]
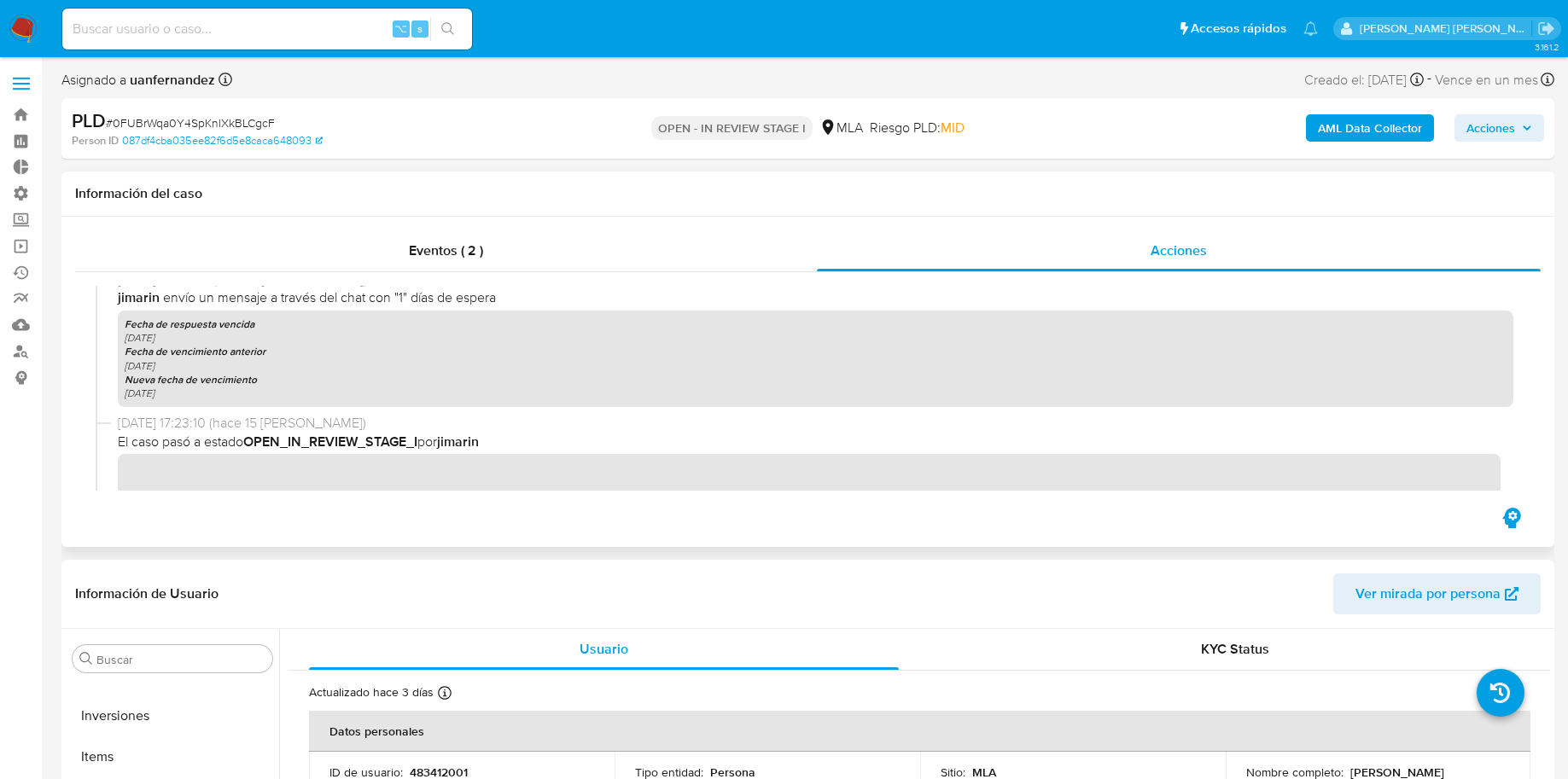
drag, startPoint x: 479, startPoint y: 442, endPoint x: 313, endPoint y: 433, distance: 166.2
click at [313, 433] on span "El caso pasó a estado OPEN_IN_REVIEW_STAGE_I por jimarin" at bounding box center [815, 442] width 1396 height 19
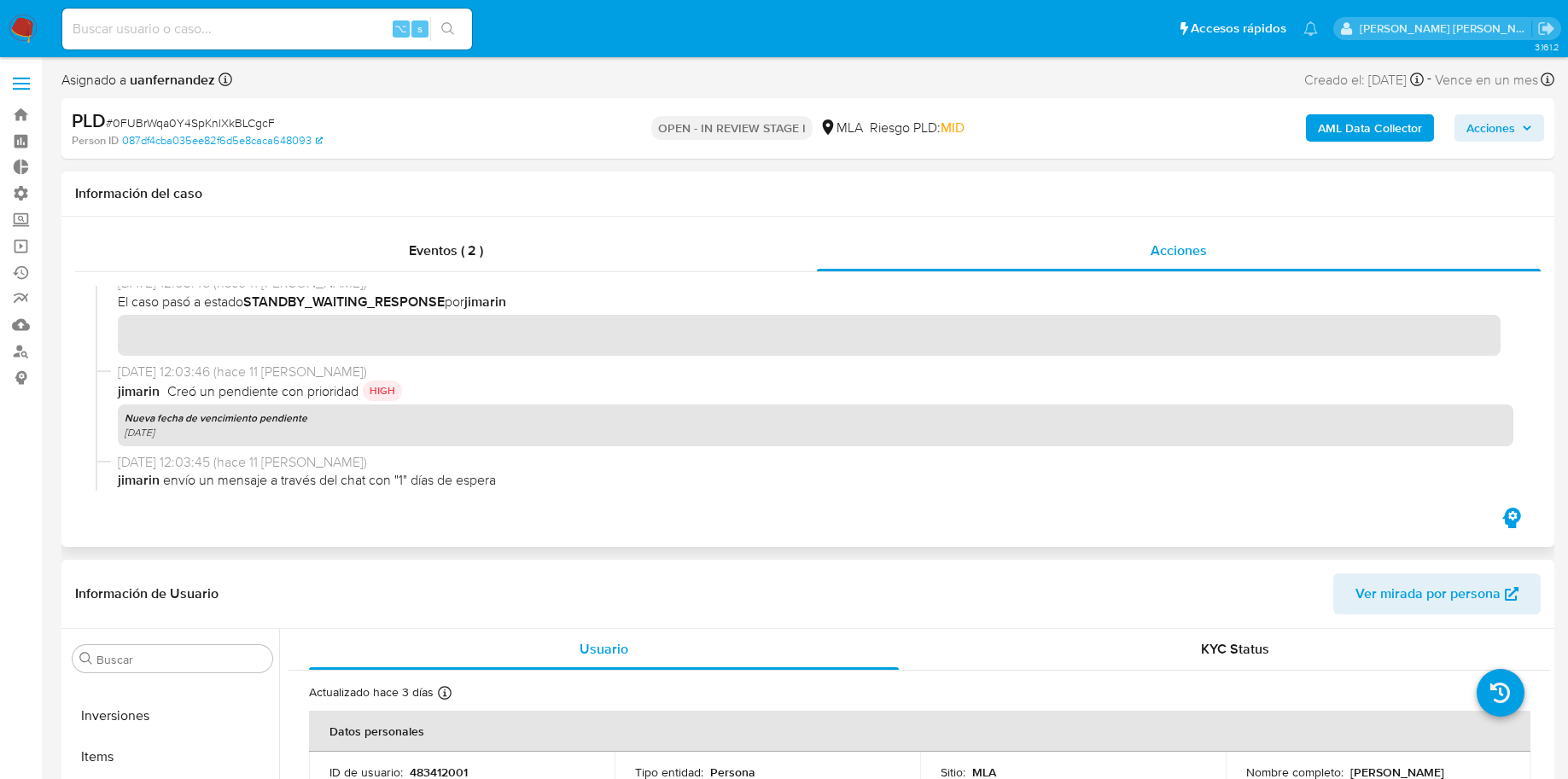
scroll to position [2319, 0]
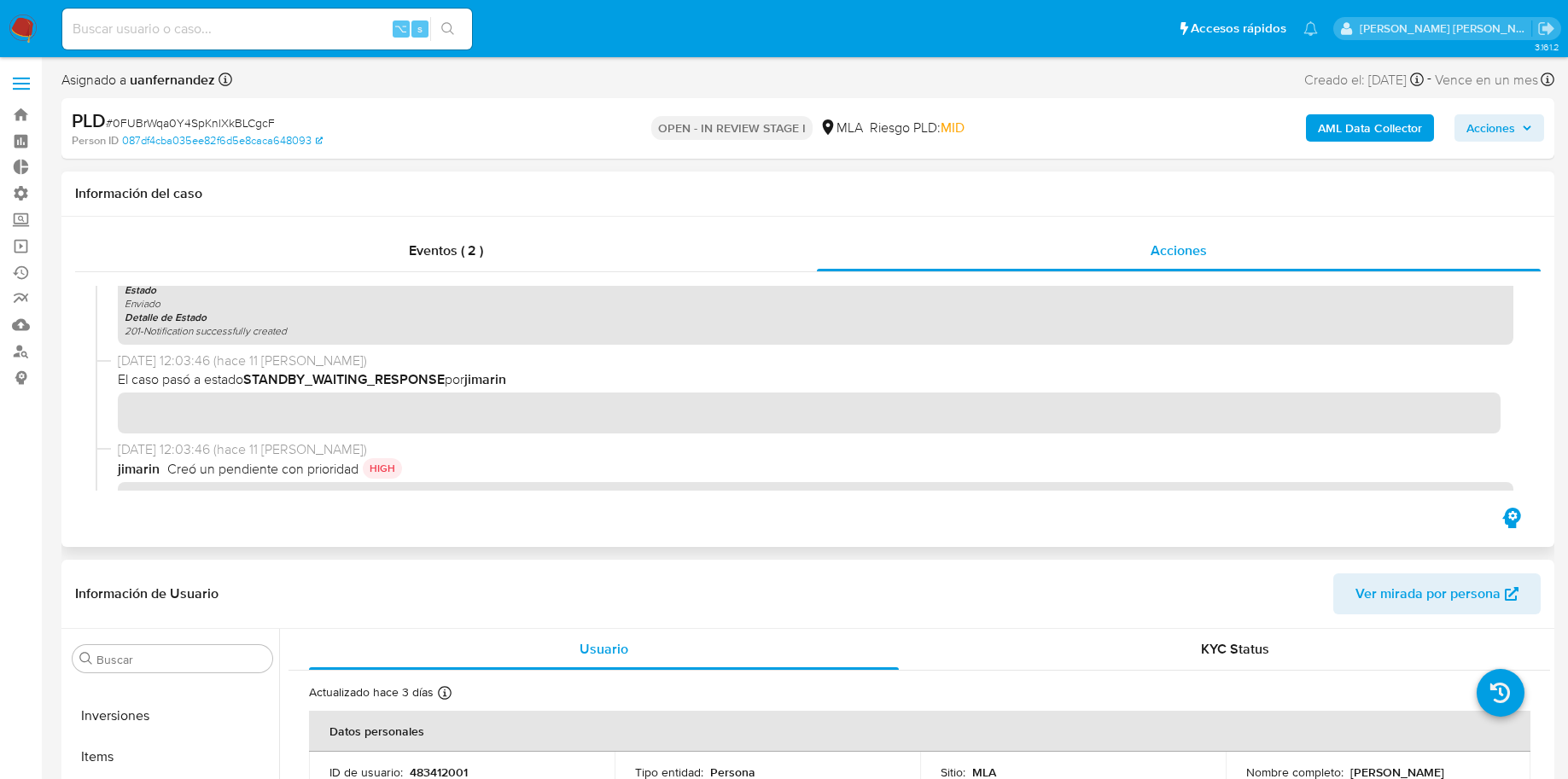
drag, startPoint x: 392, startPoint y: 299, endPoint x: 317, endPoint y: 307, distance: 75.4
click at [317, 304] on div "[DATE] 13:17:00 (hace un día) fraudmp Eliminó un pendiente [DATE] 13:17:00 (hac…" at bounding box center [808, 389] width 1425 height 205
click at [464, 383] on span "El caso pasó a estado STANDBY_WAITING_RESPONSE por [PERSON_NAME]" at bounding box center [815, 382] width 1396 height 19
drag, startPoint x: 460, startPoint y: 379, endPoint x: 335, endPoint y: 377, distance: 125.0
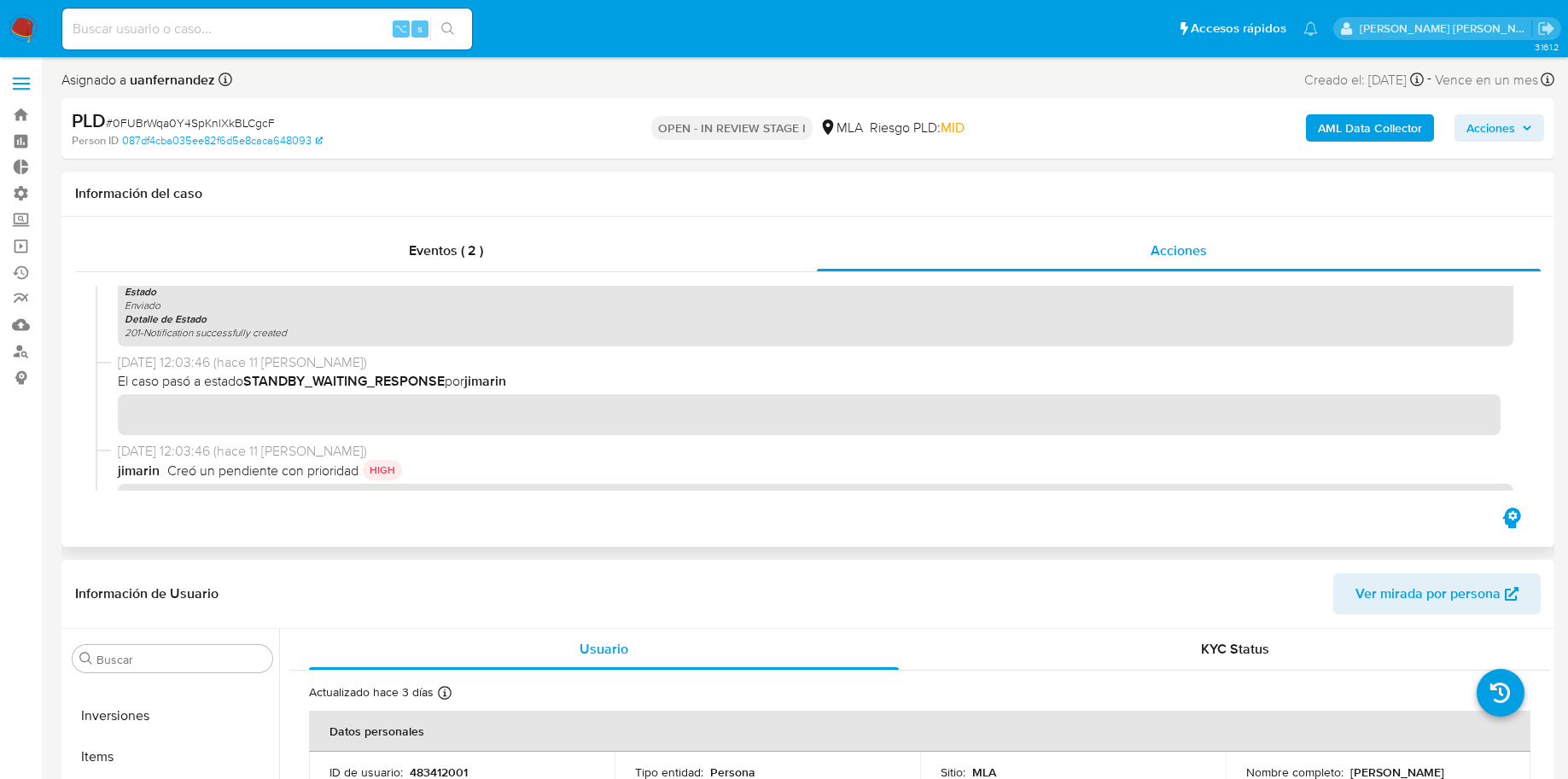
click at [335, 377] on span "El caso pasó a estado STANDBY_WAITING_RESPONSE por [PERSON_NAME]" at bounding box center [815, 382] width 1396 height 19
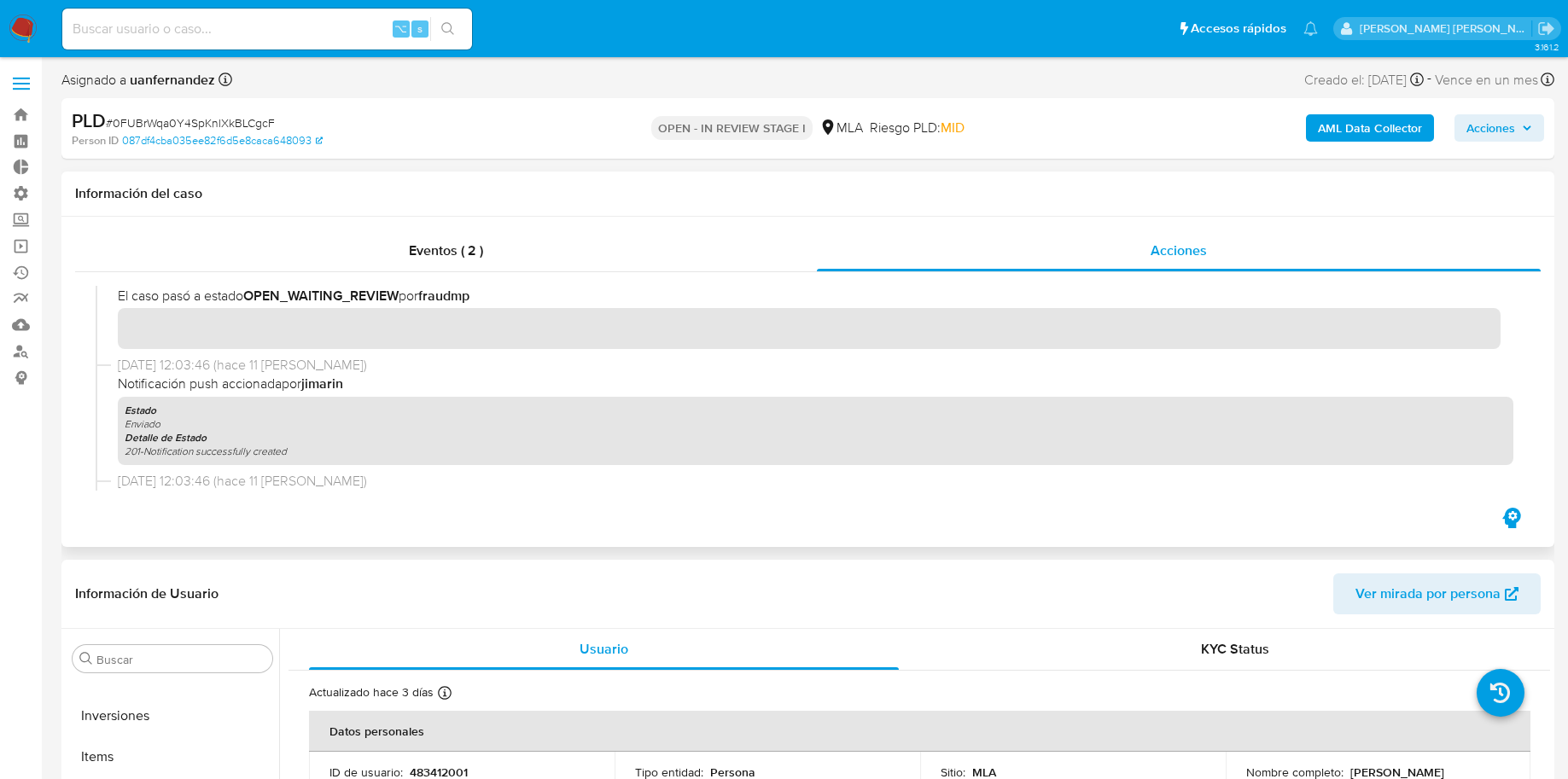
scroll to position [2053, 0]
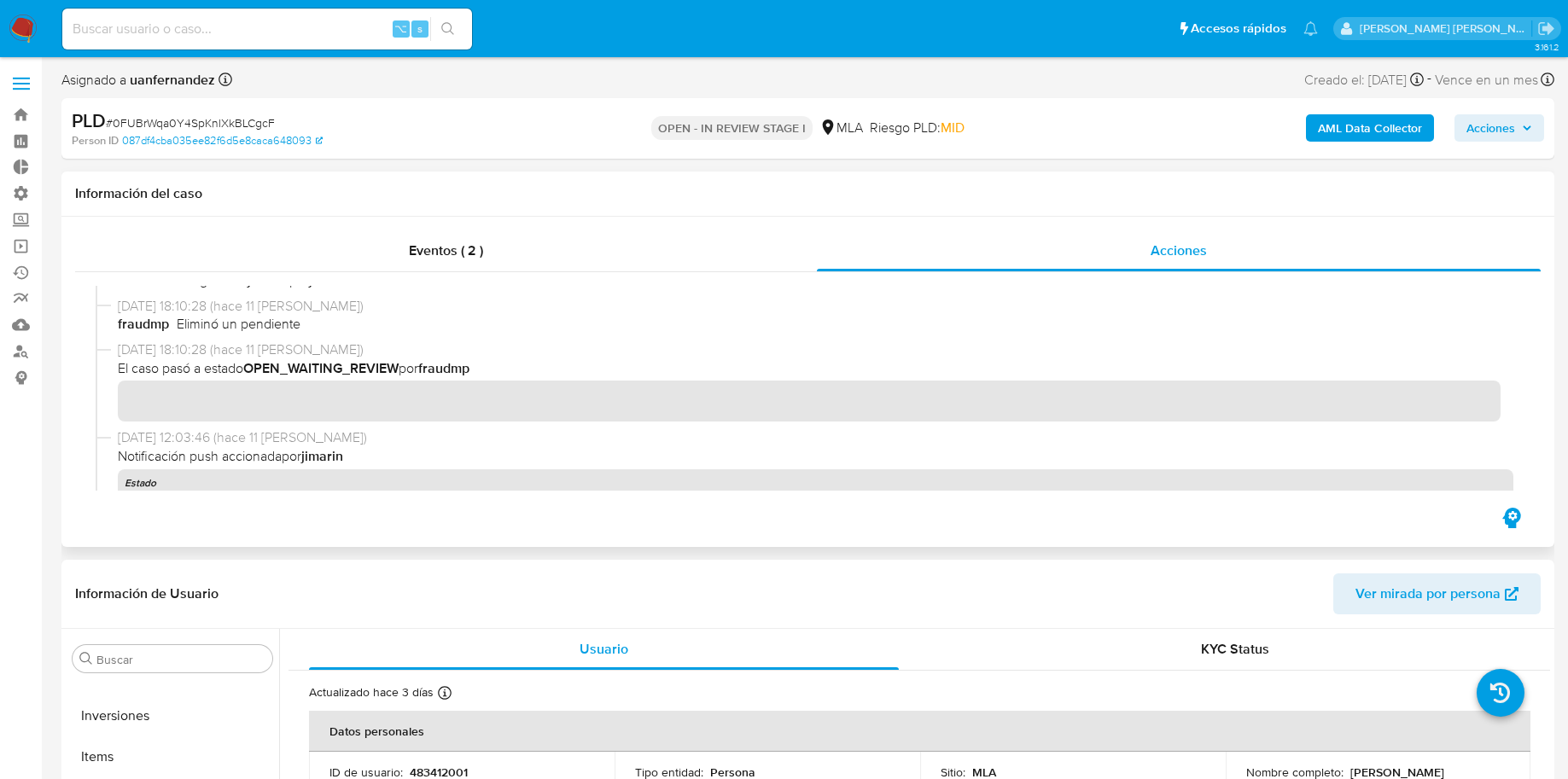
drag, startPoint x: 478, startPoint y: 364, endPoint x: 301, endPoint y: 365, distance: 177.0
click at [301, 365] on span "El caso pasó a estado OPEN_WAITING_REVIEW por fraudmp" at bounding box center [815, 369] width 1396 height 19
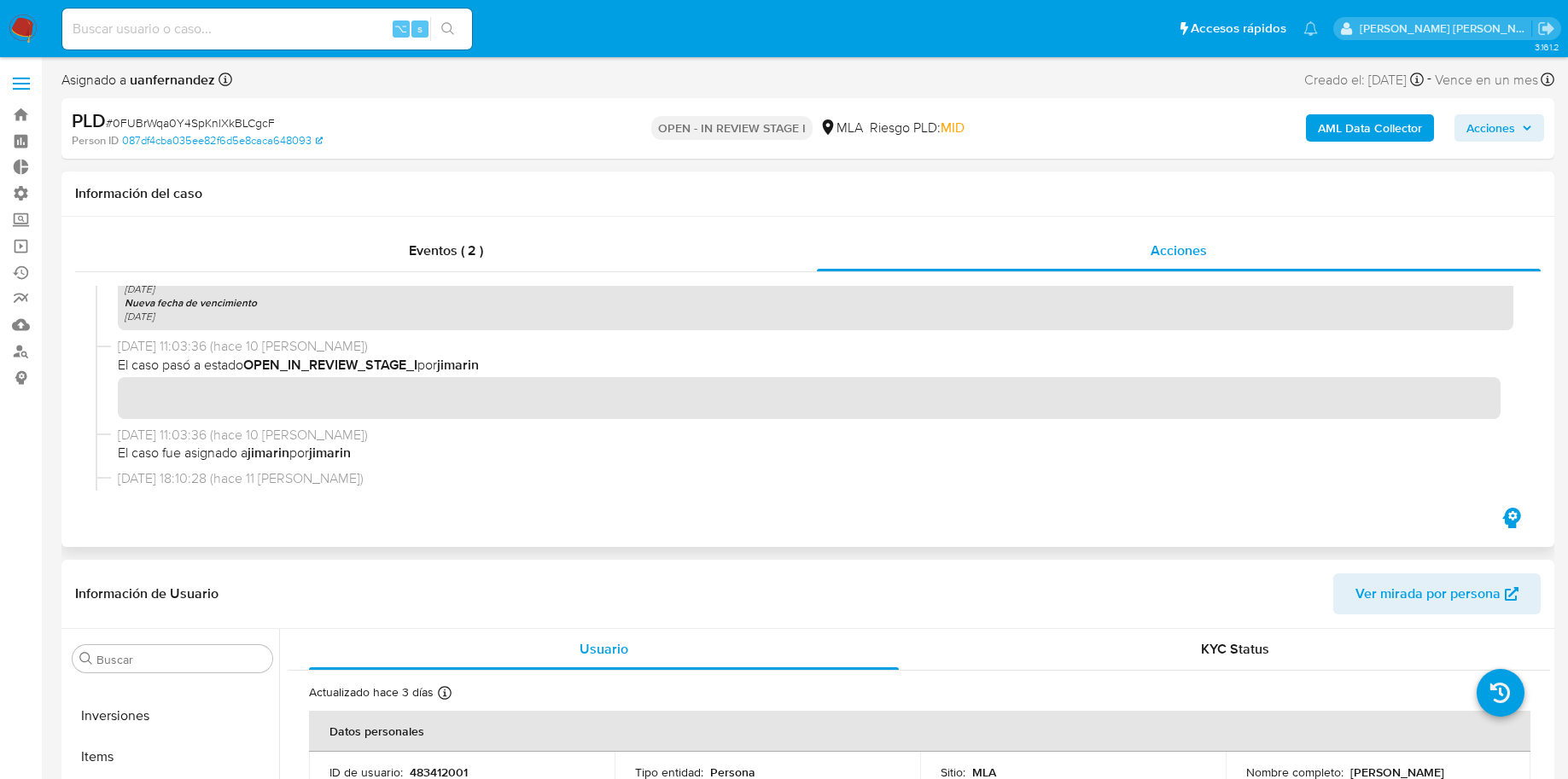
scroll to position [1879, 0]
drag, startPoint x: 473, startPoint y: 363, endPoint x: 342, endPoint y: 357, distance: 131.1
click at [342, 357] on span "El caso pasó a estado OPEN_IN_REVIEW_STAGE_I por jimarin" at bounding box center [815, 366] width 1396 height 19
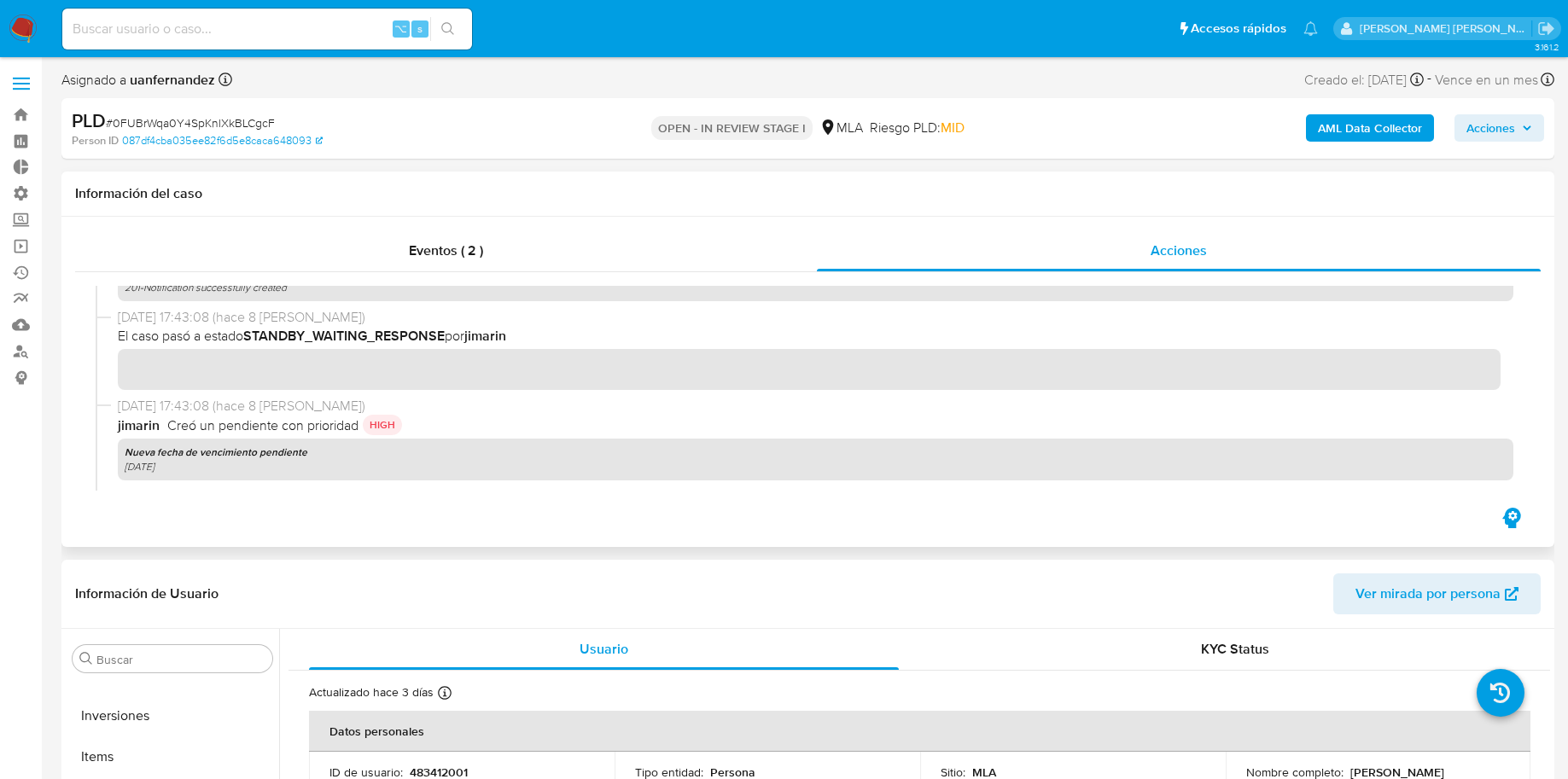
scroll to position [1569, 0]
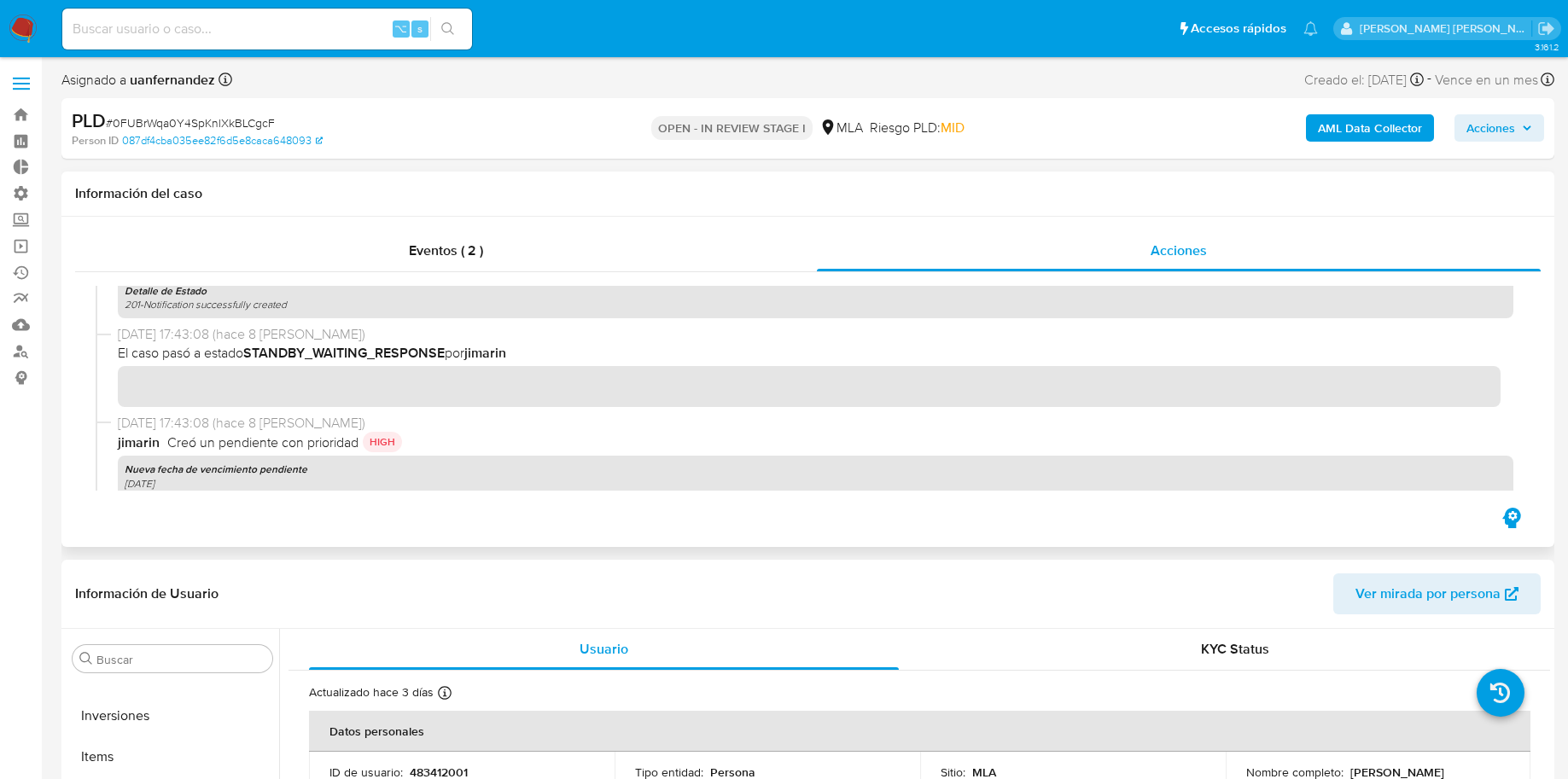
drag, startPoint x: 388, startPoint y: 352, endPoint x: 326, endPoint y: 352, distance: 62.0
click at [326, 352] on span "El caso pasó a estado STANDBY_WAITING_RESPONSE por [PERSON_NAME]" at bounding box center [815, 353] width 1396 height 19
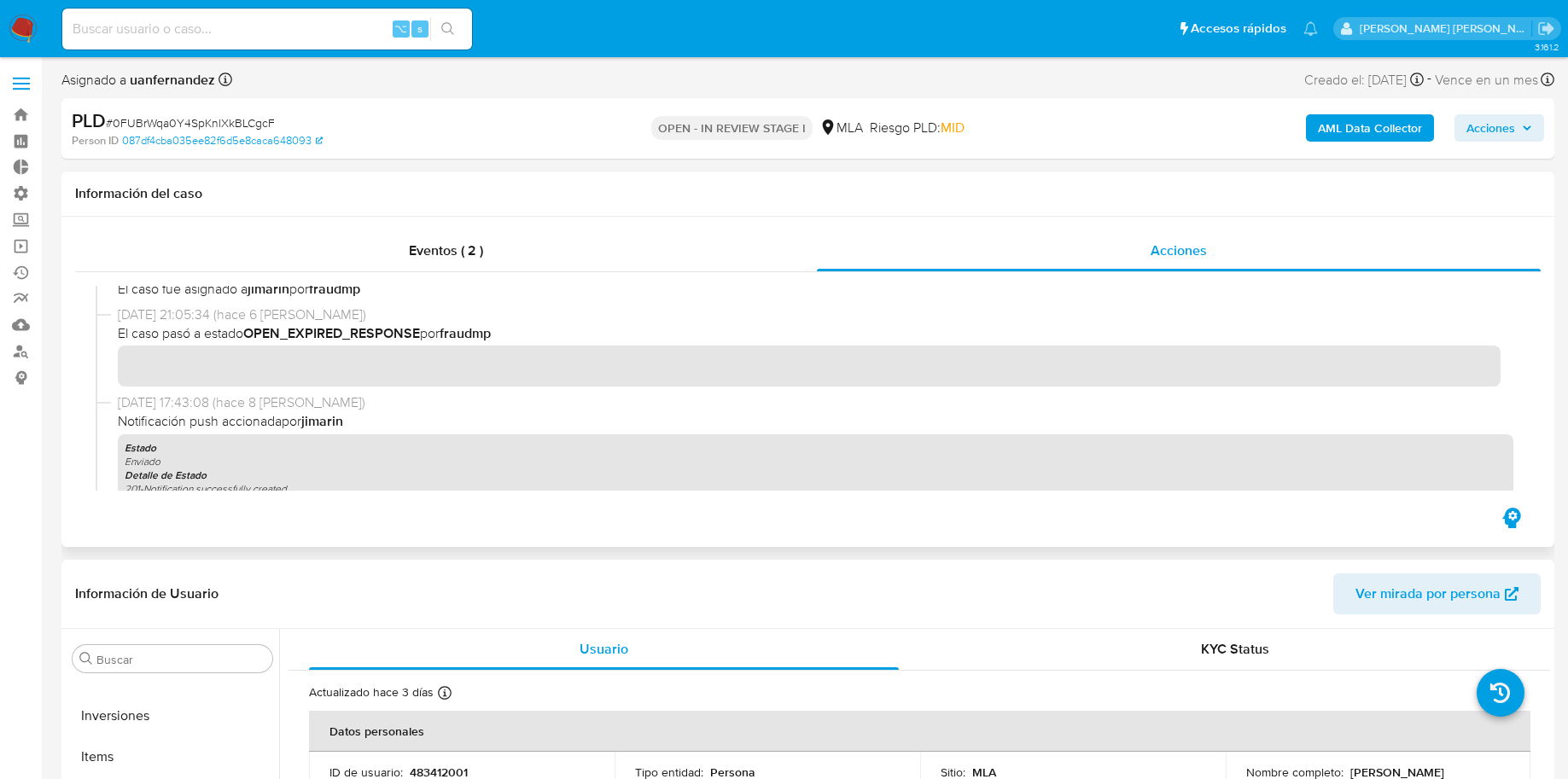
scroll to position [1357, 0]
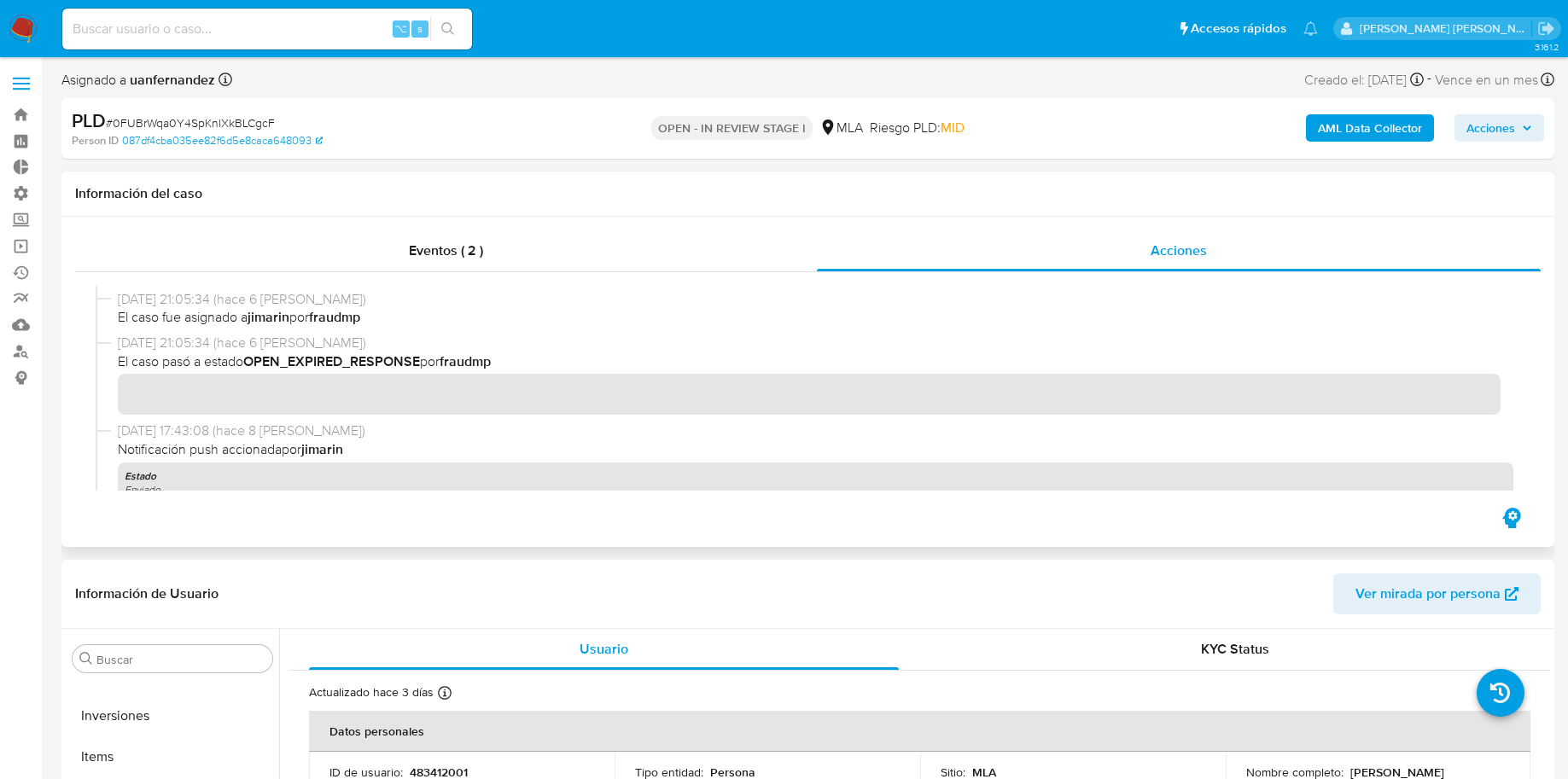
drag, startPoint x: 483, startPoint y: 361, endPoint x: 290, endPoint y: 364, distance: 193.0
click at [291, 364] on span "El caso pasó a estado OPEN_EXPIRED_RESPONSE por fraudmp" at bounding box center [815, 362] width 1396 height 19
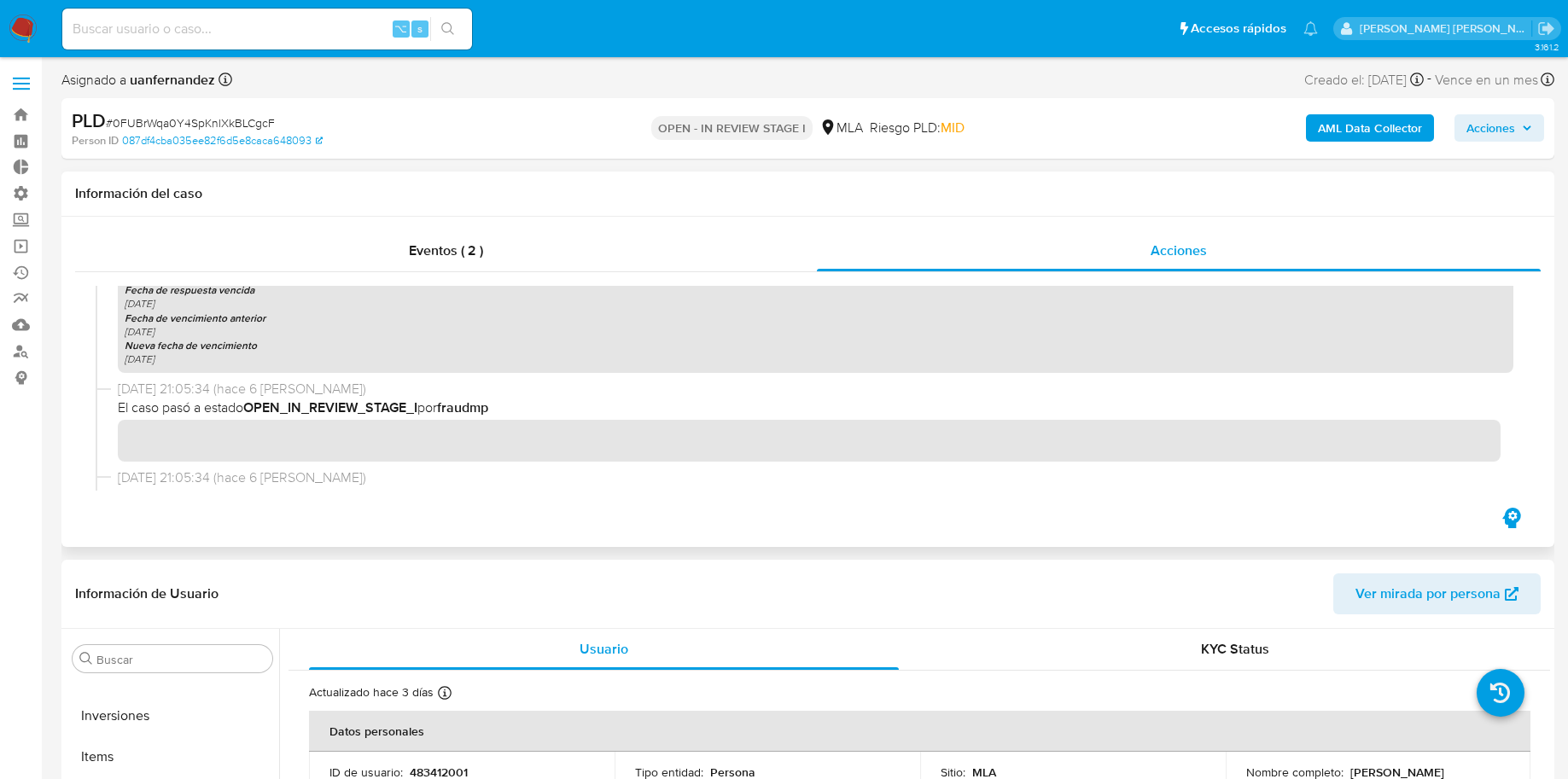
scroll to position [1192, 0]
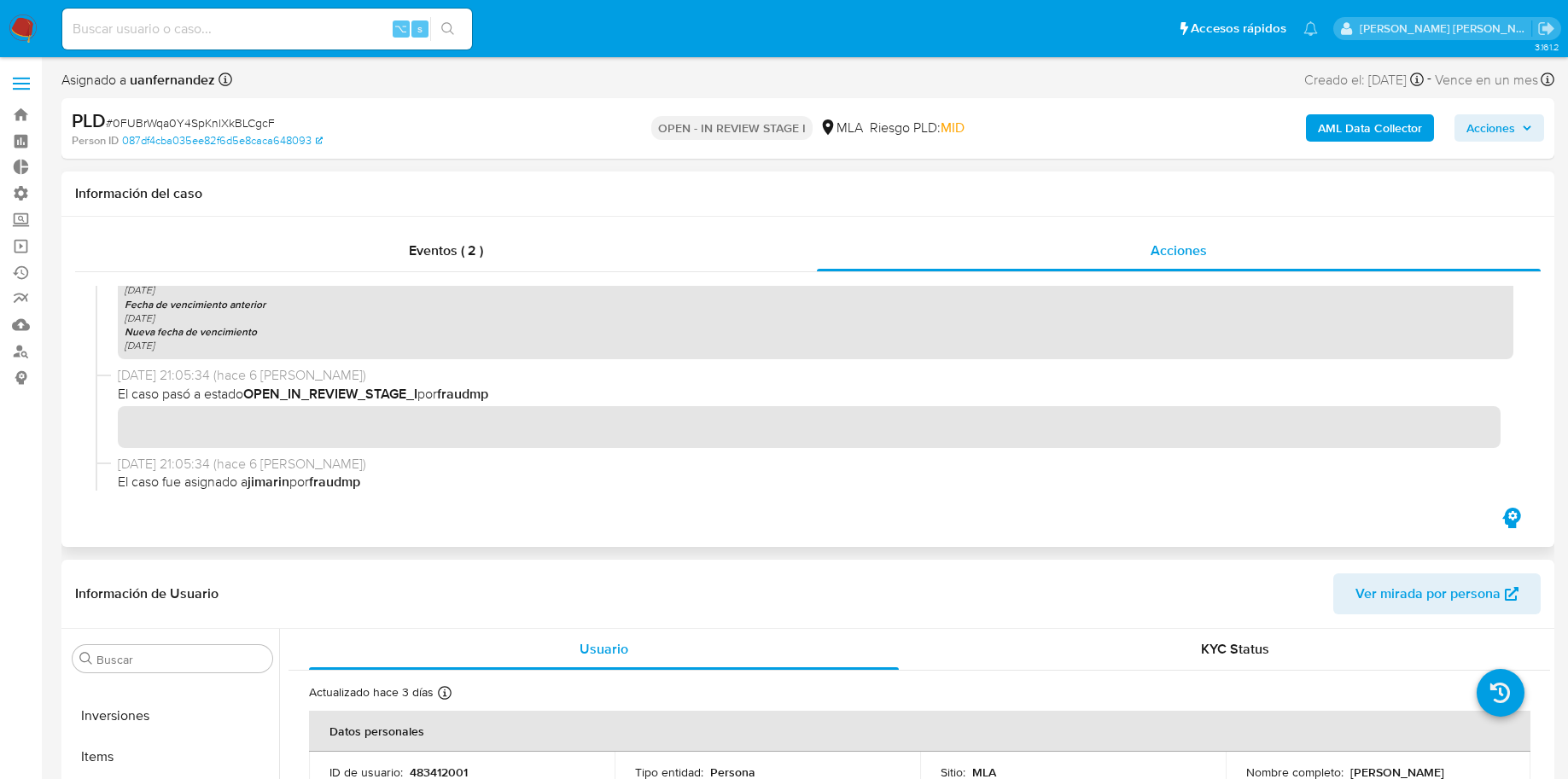
drag, startPoint x: 487, startPoint y: 394, endPoint x: 339, endPoint y: 400, distance: 148.1
click at [340, 401] on span "El caso pasó a estado OPEN_IN_REVIEW_STAGE_I por fraudmp" at bounding box center [815, 395] width 1396 height 19
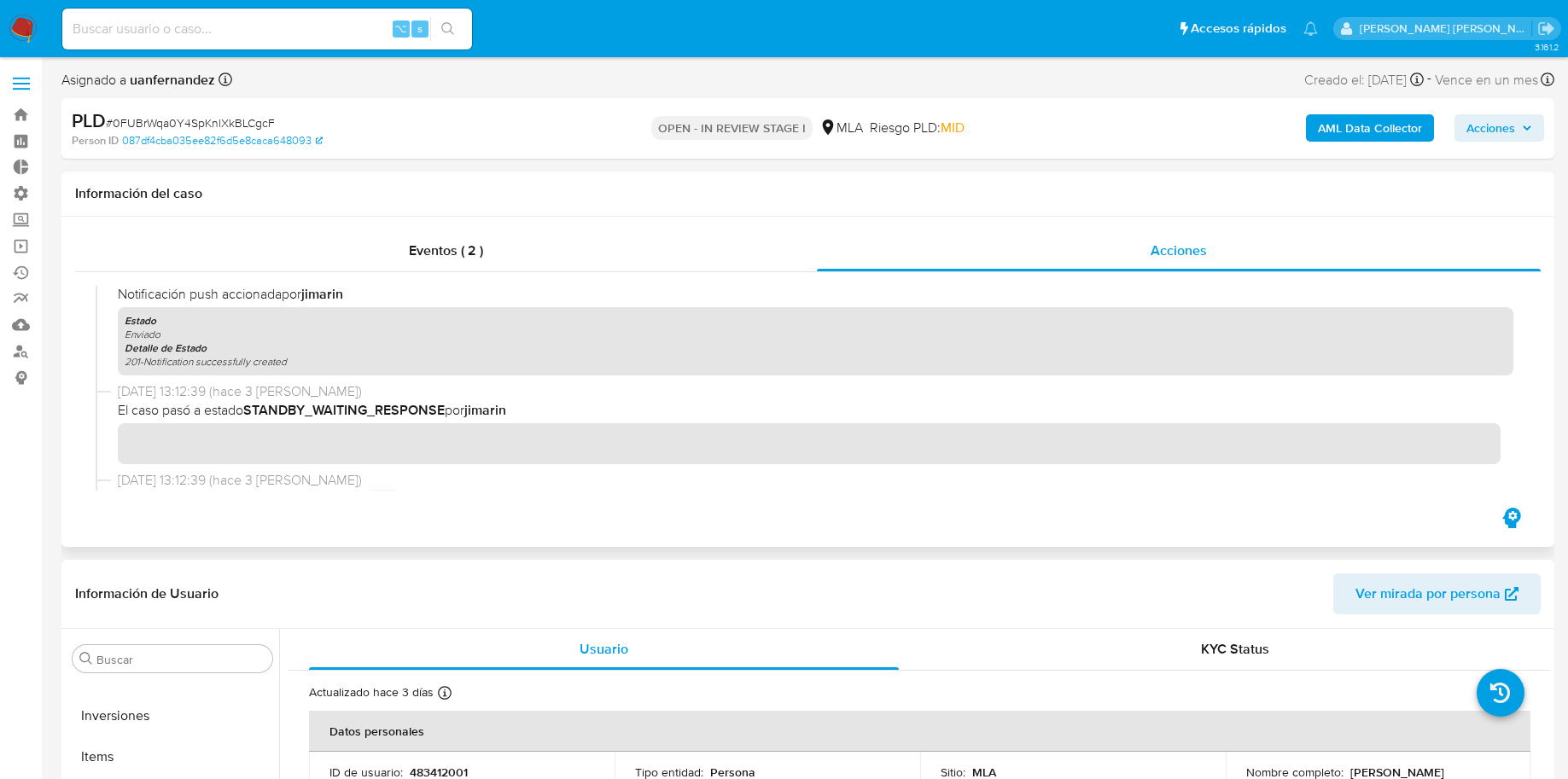
scroll to position [839, 0]
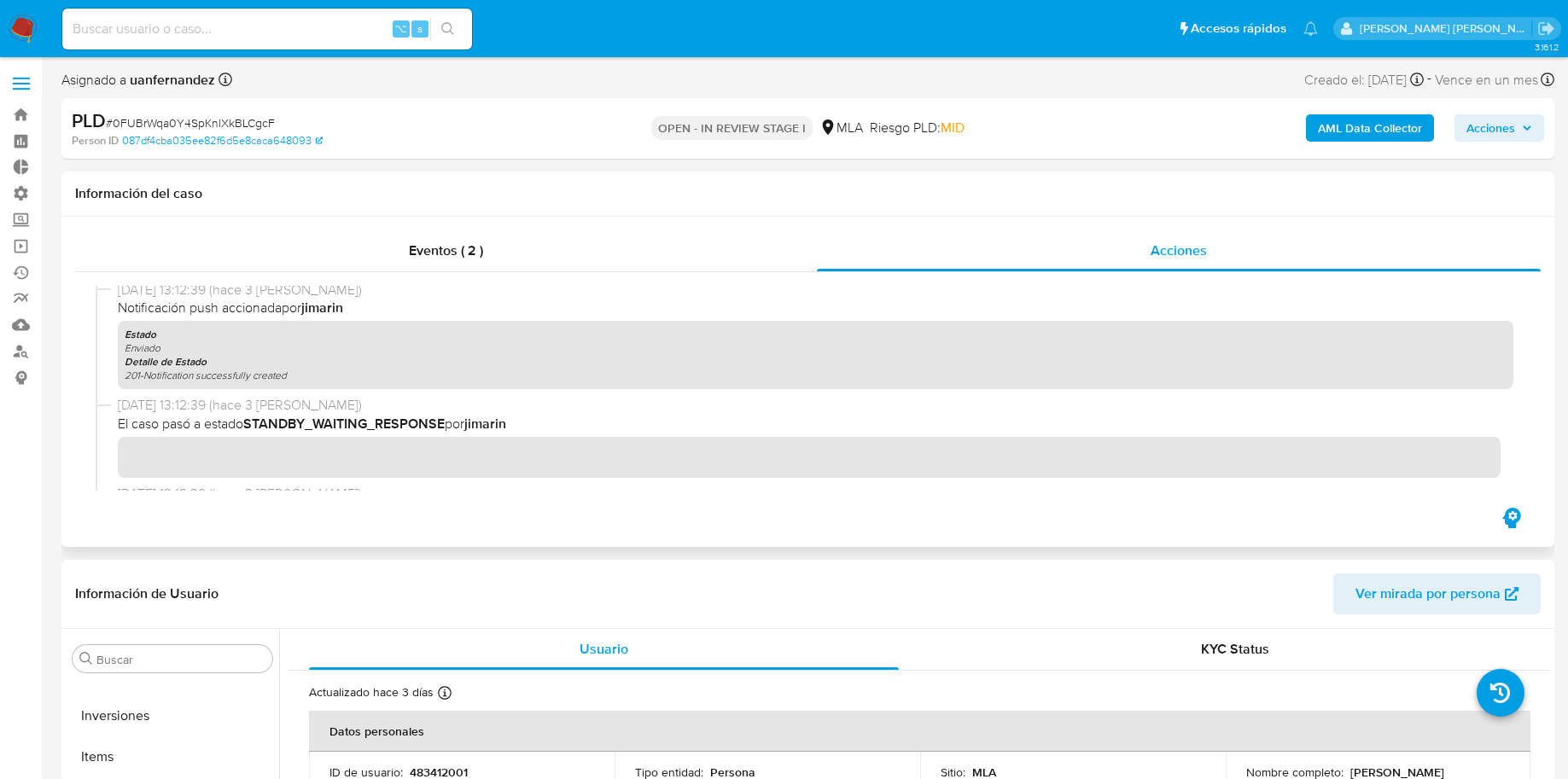
drag, startPoint x: 487, startPoint y: 427, endPoint x: 352, endPoint y: 427, distance: 135.0
click at [352, 427] on span "El caso pasó a estado STANDBY_WAITING_RESPONSE por [PERSON_NAME]" at bounding box center [815, 424] width 1396 height 19
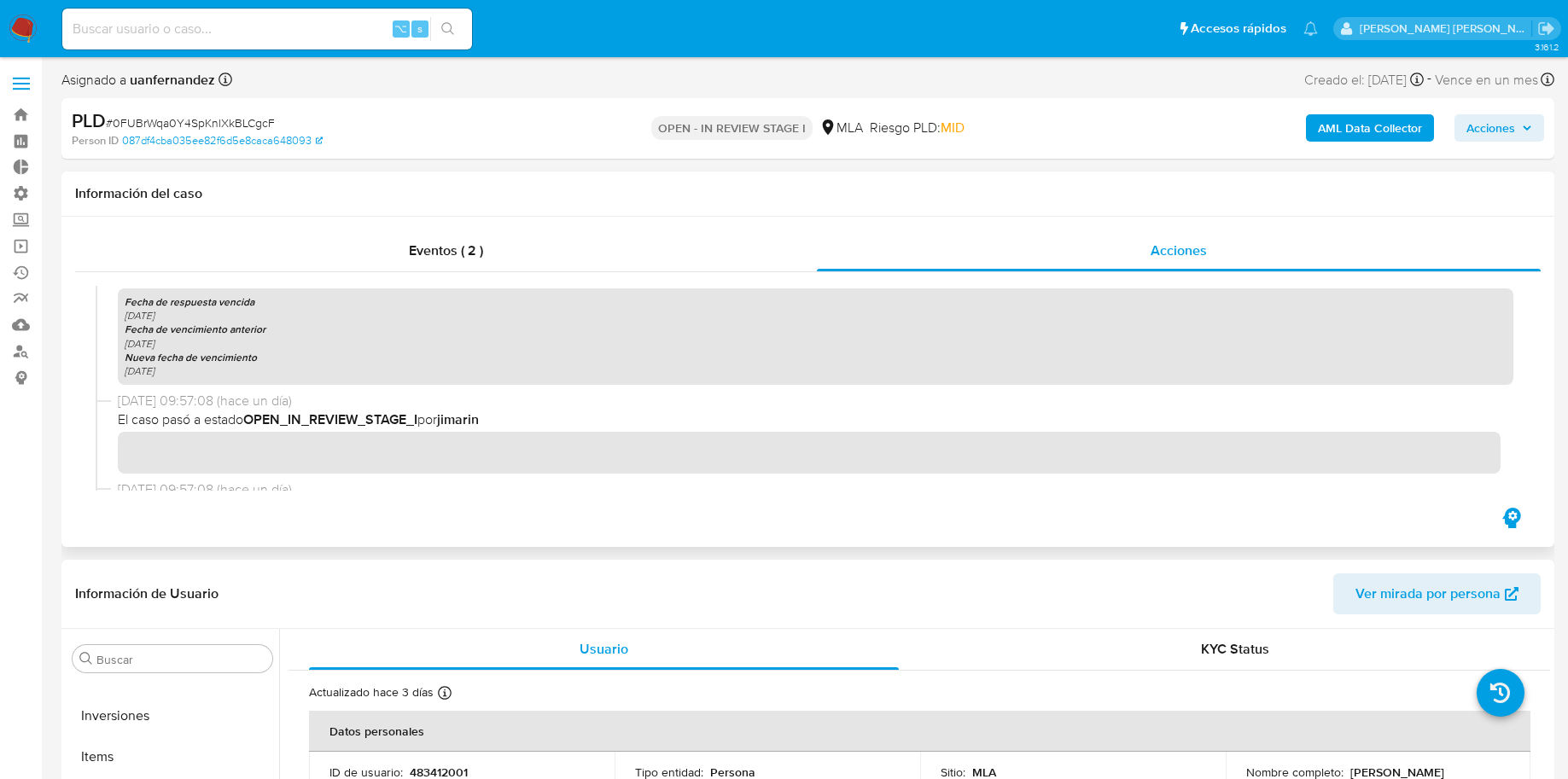
scroll to position [464, 0]
drag, startPoint x: 397, startPoint y: 421, endPoint x: 305, endPoint y: 424, distance: 92.0
click at [305, 424] on span "El caso pasó a estado OPEN_IN_REVIEW_STAGE_I por jimarin" at bounding box center [815, 421] width 1396 height 19
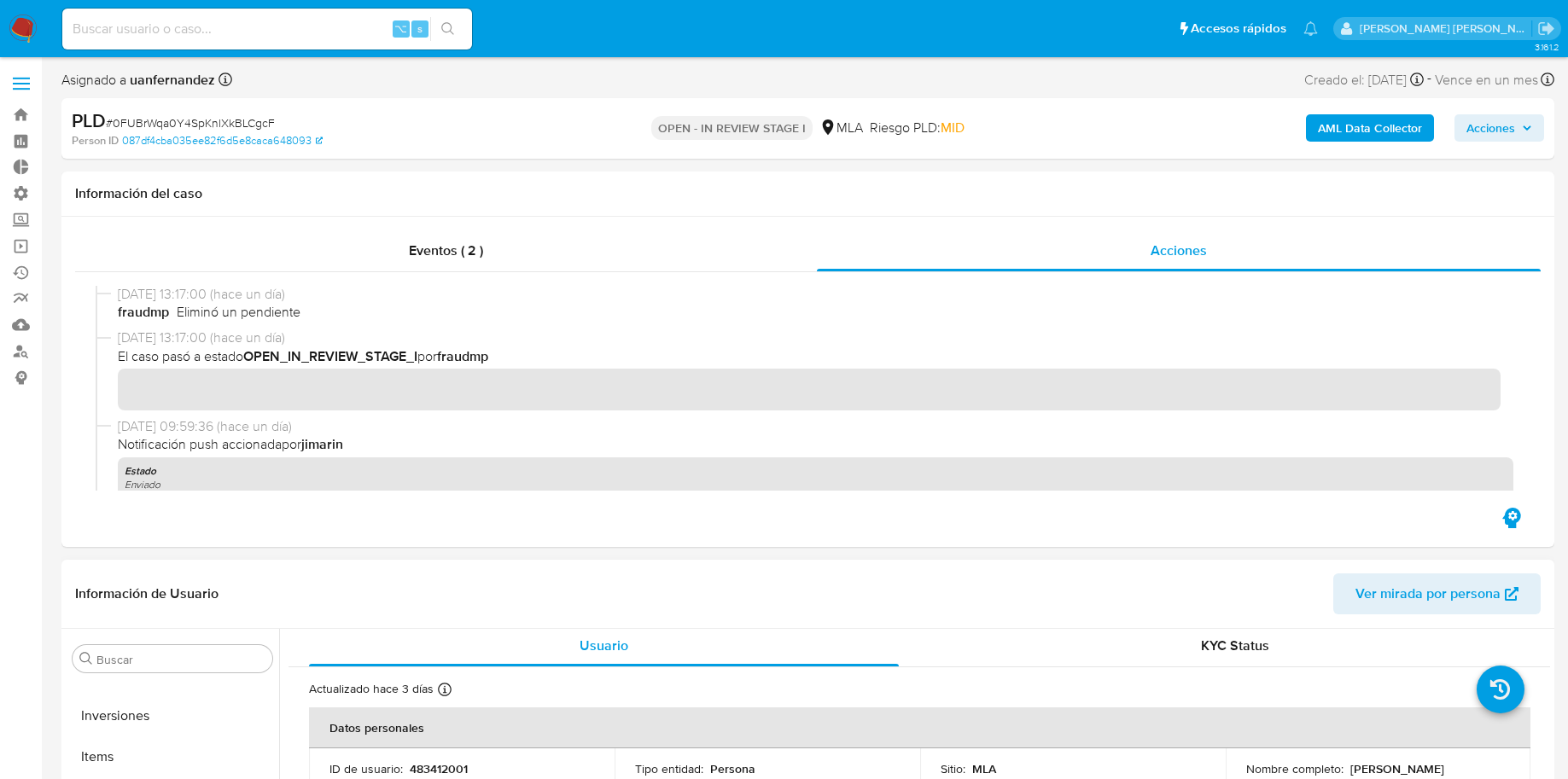
scroll to position [0, 0]
click at [284, 20] on input at bounding box center [266, 29] width 409 height 22
type input "2582716442"
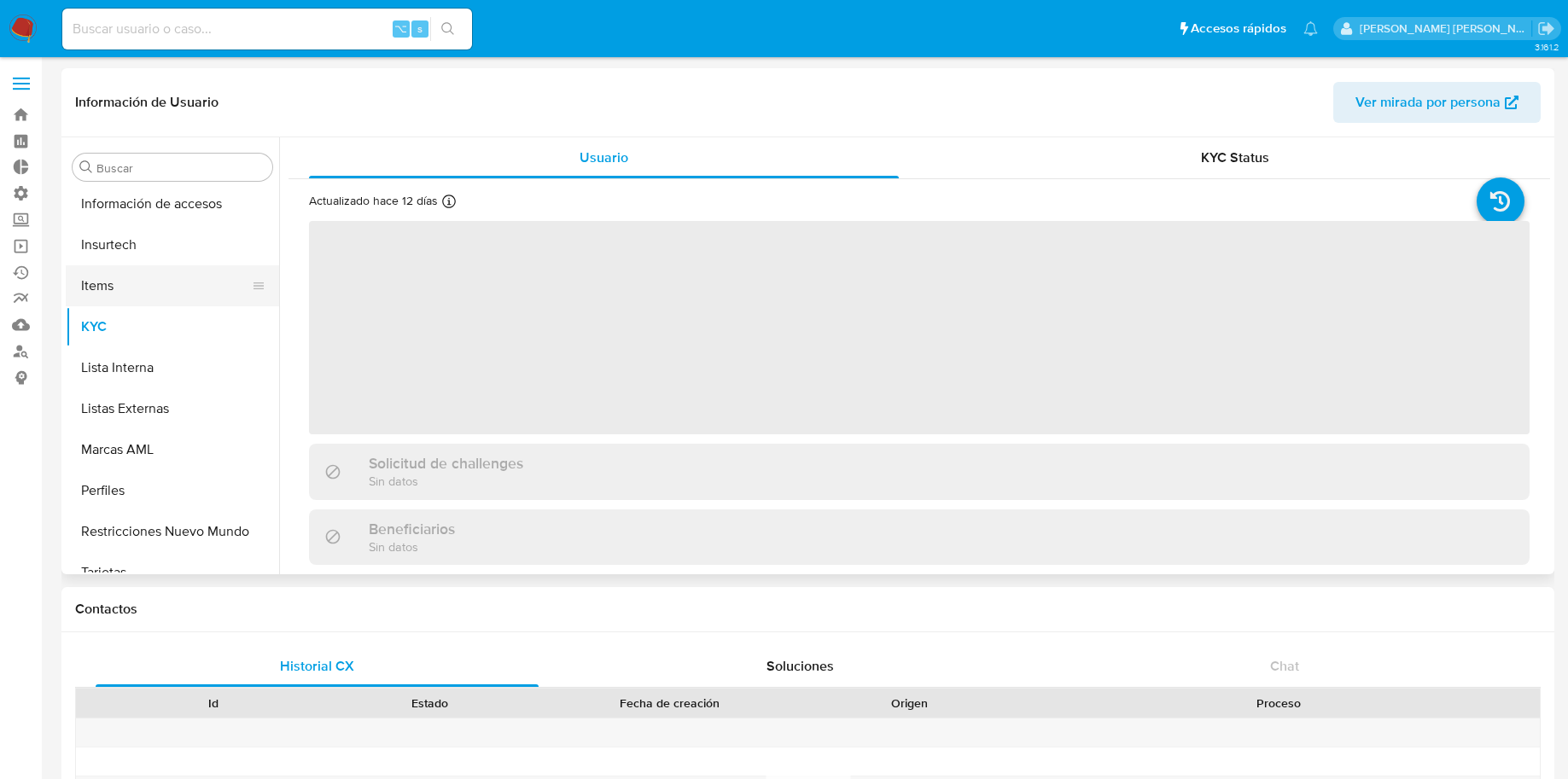
scroll to position [803, 0]
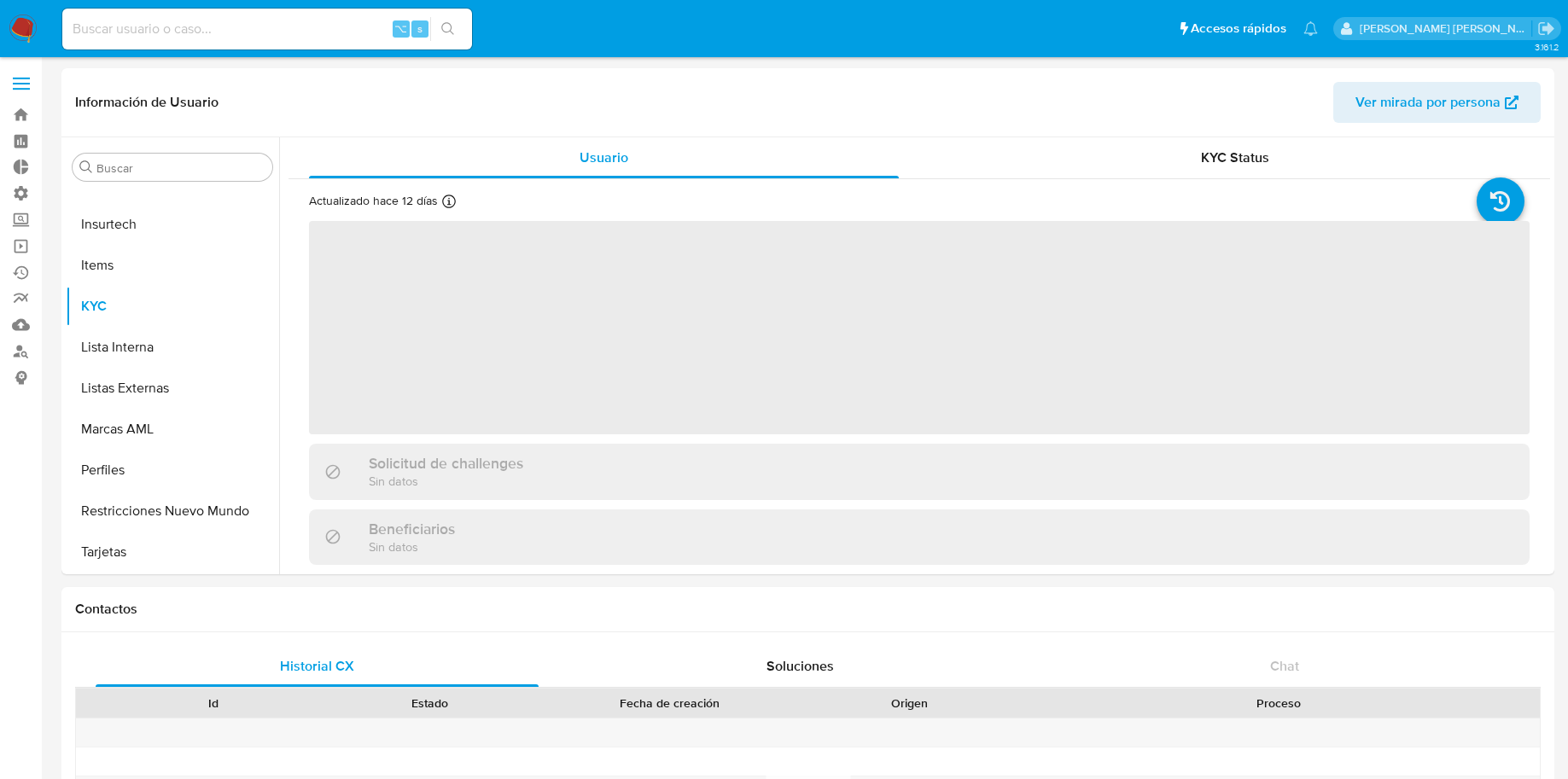
select select "10"
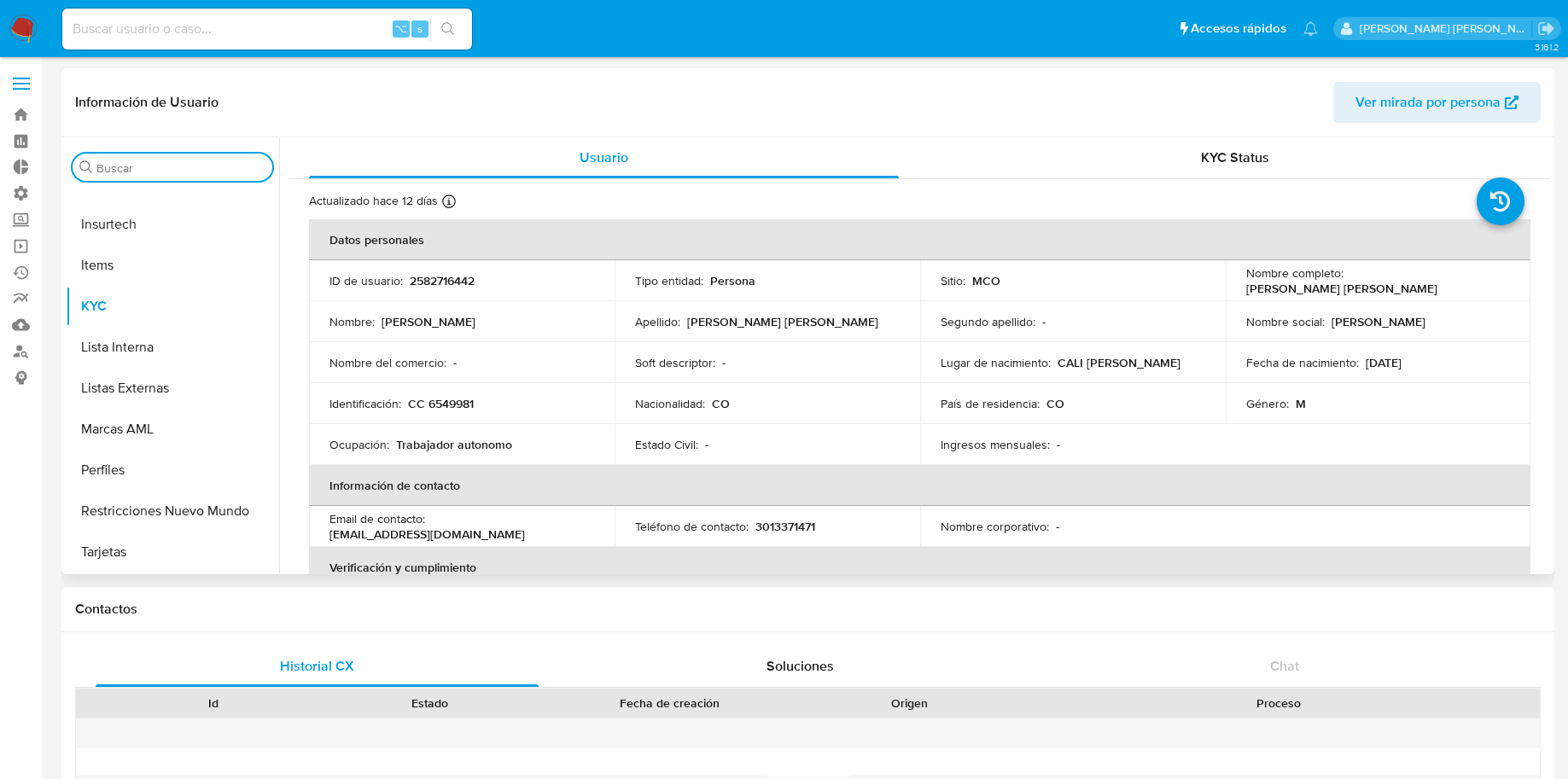
click at [114, 173] on input "Buscar" at bounding box center [181, 168] width 169 height 16
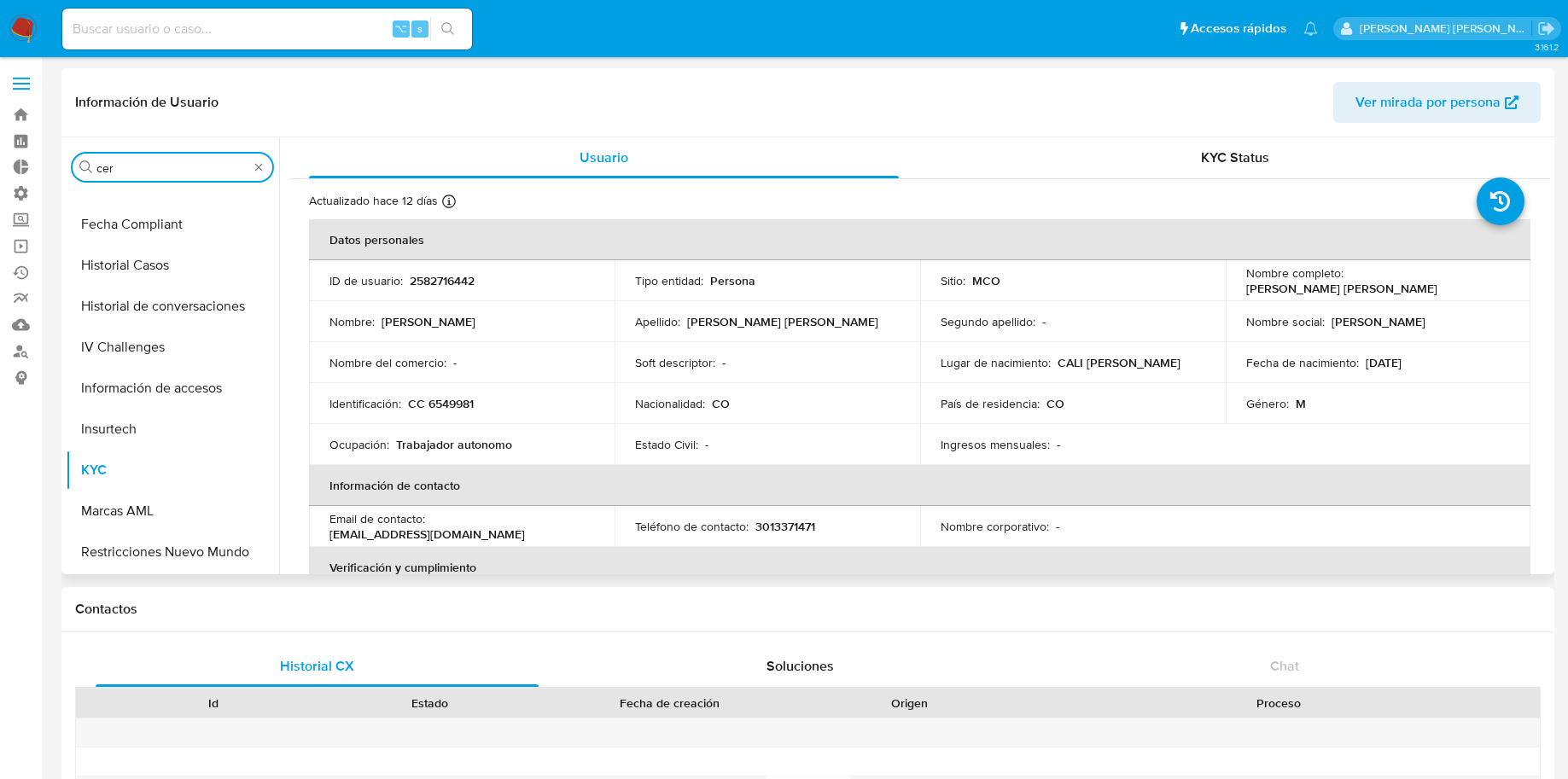
scroll to position [0, 0]
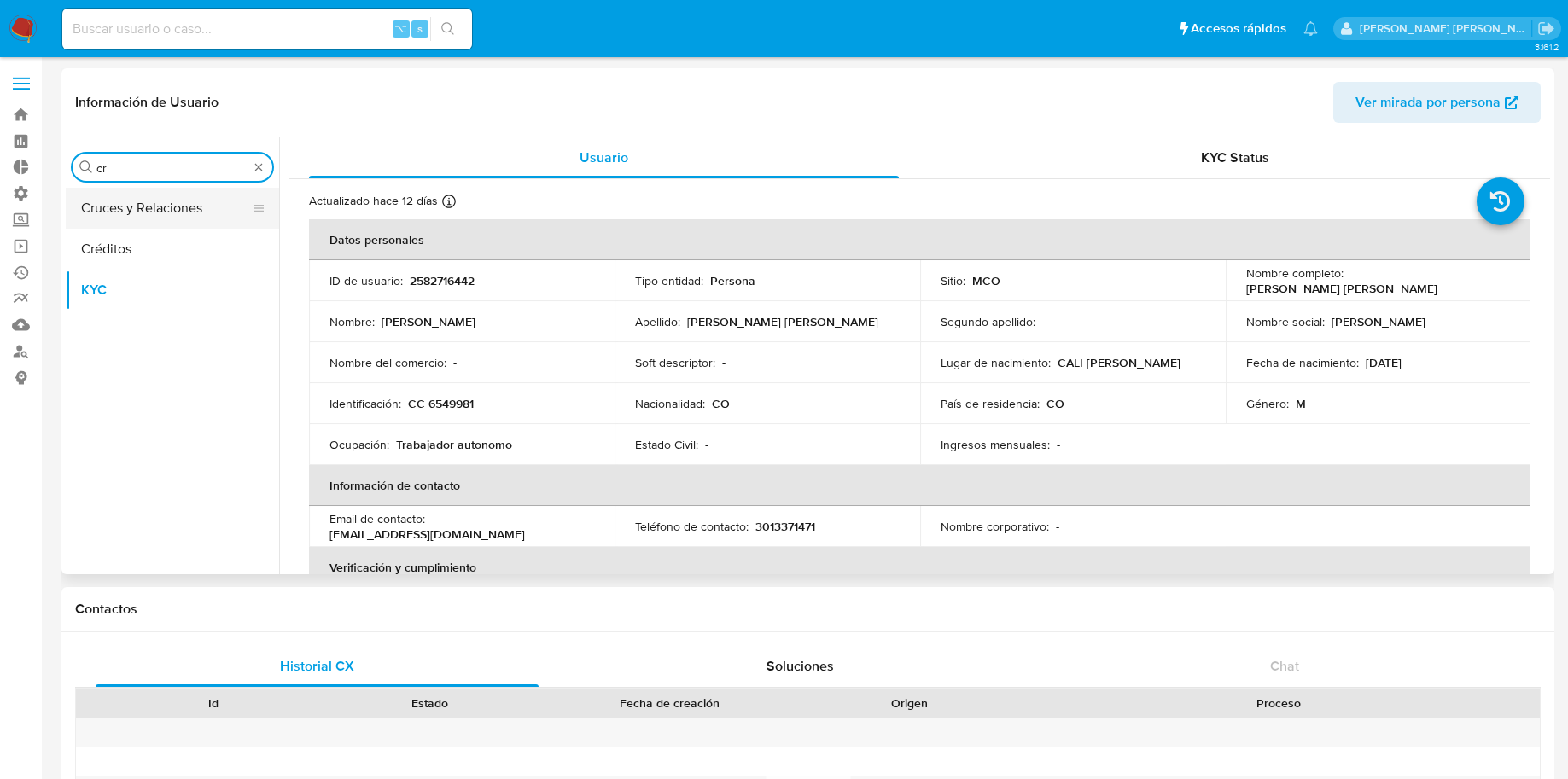
type input "cr"
click at [160, 202] on button "Cruces y Relaciones" at bounding box center [166, 209] width 200 height 41
